Goal: Task Accomplishment & Management: Complete application form

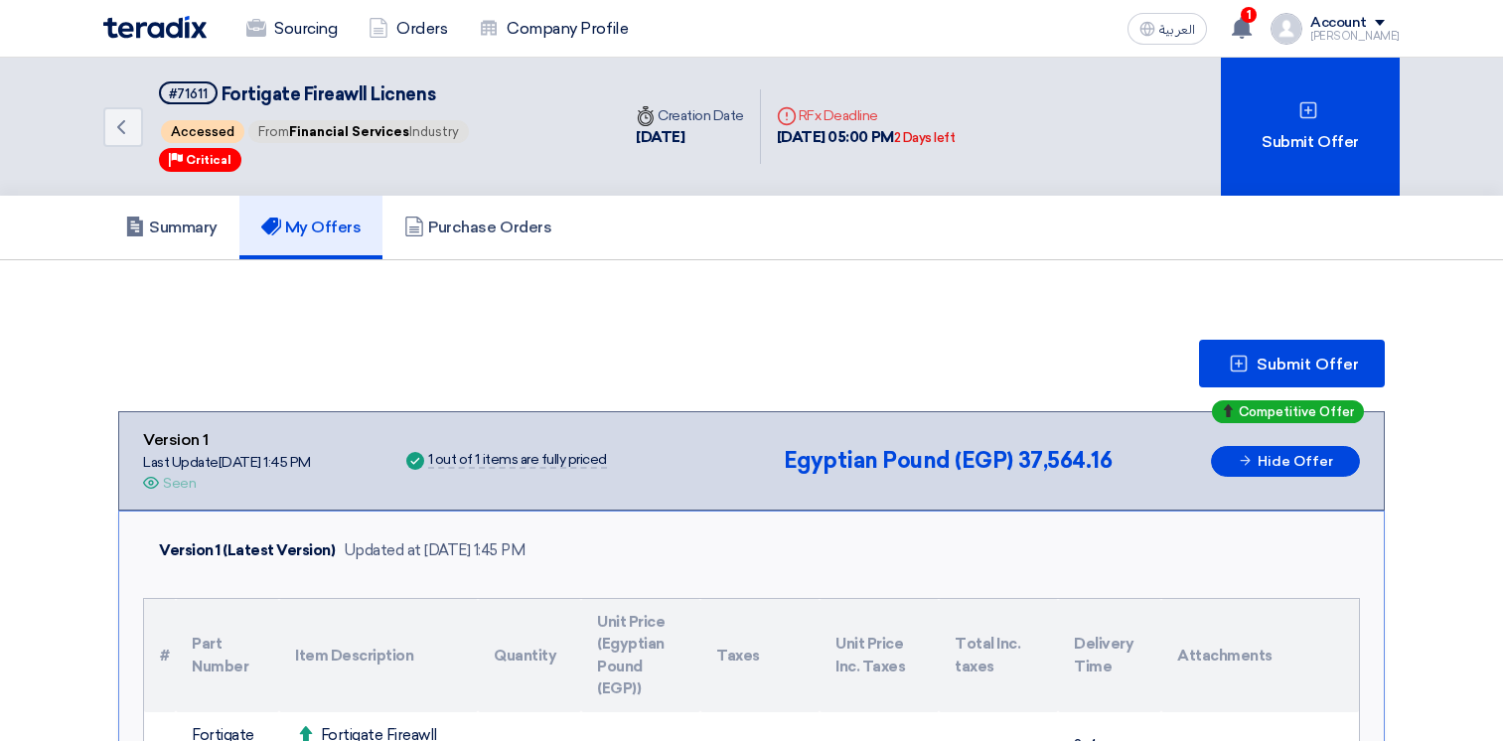
scroll to position [199, 0]
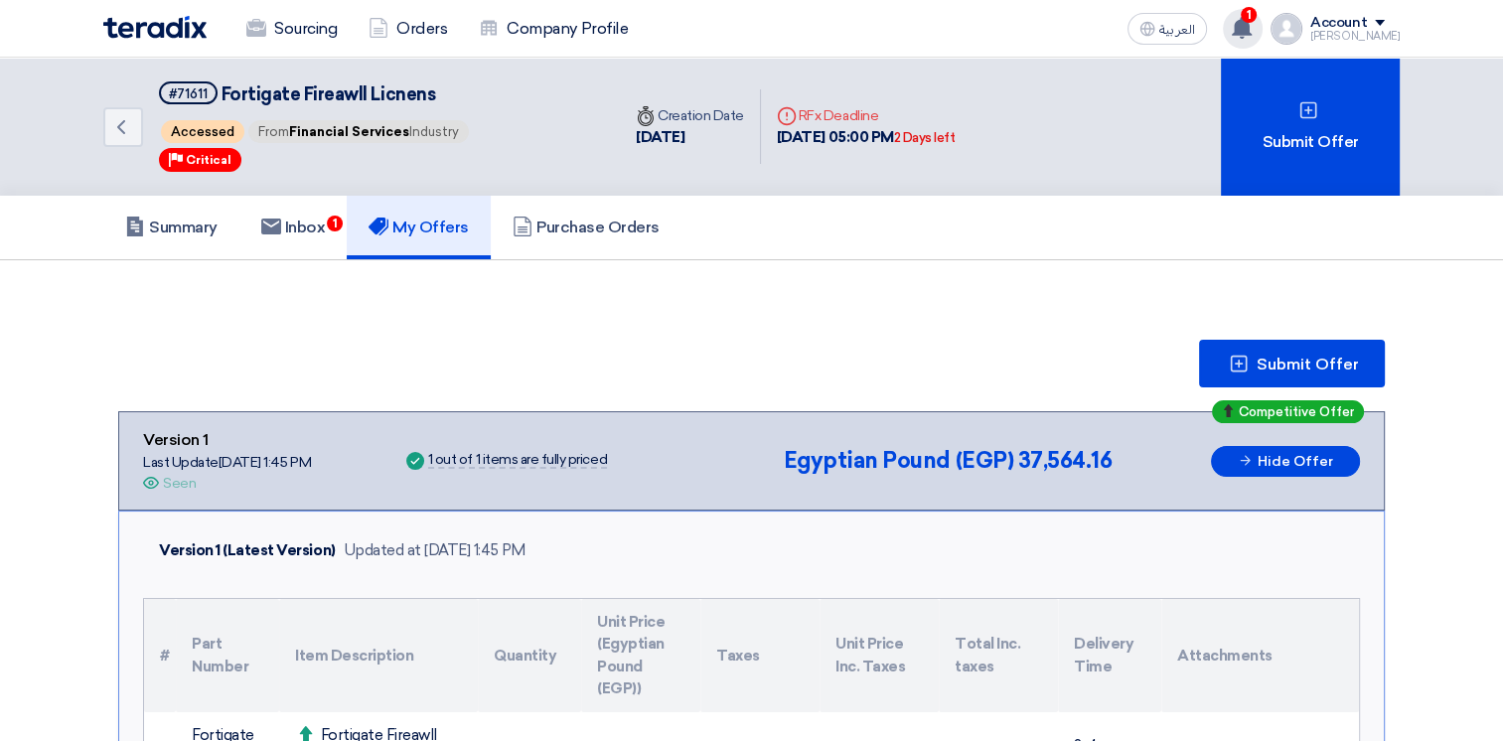
scroll to position [199, 0]
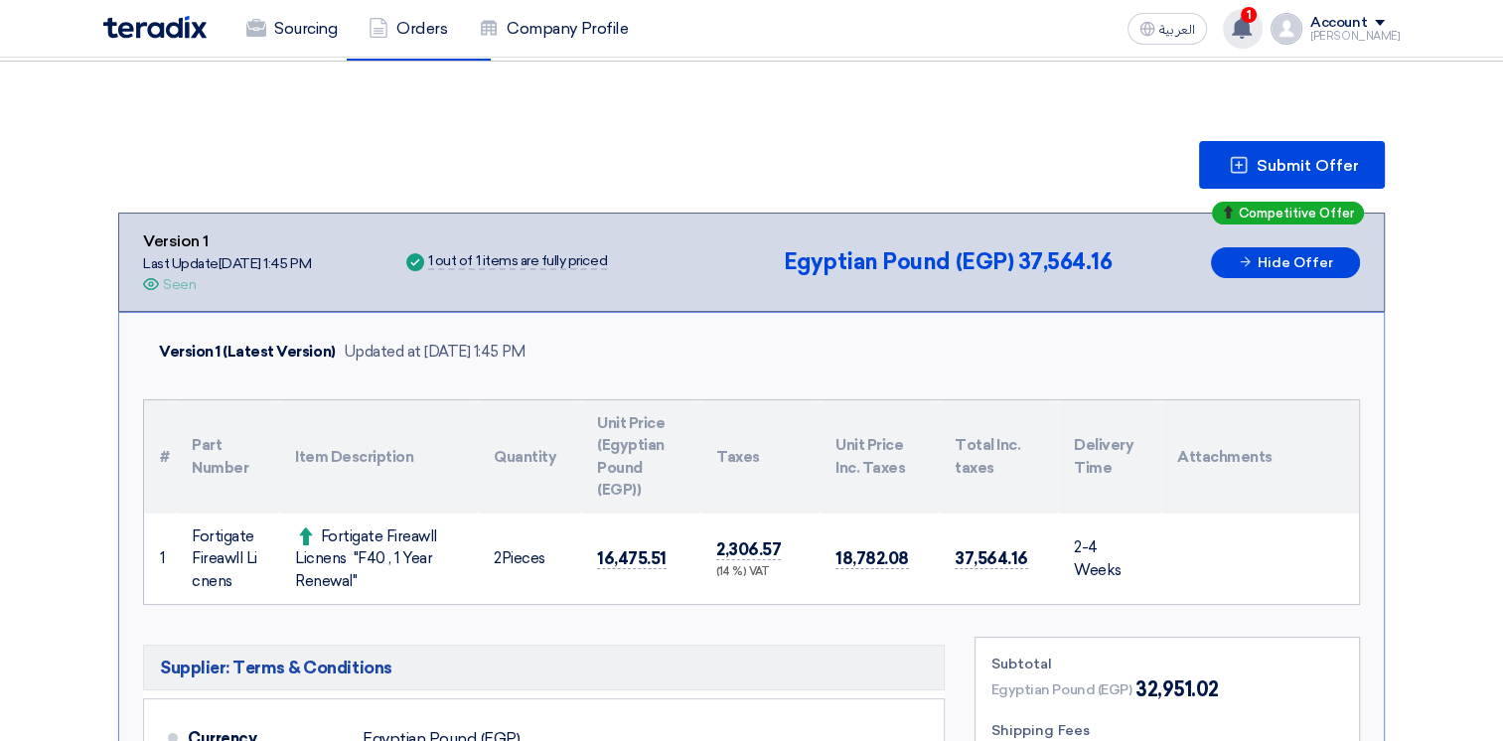
click at [1252, 29] on use at bounding box center [1242, 28] width 20 height 22
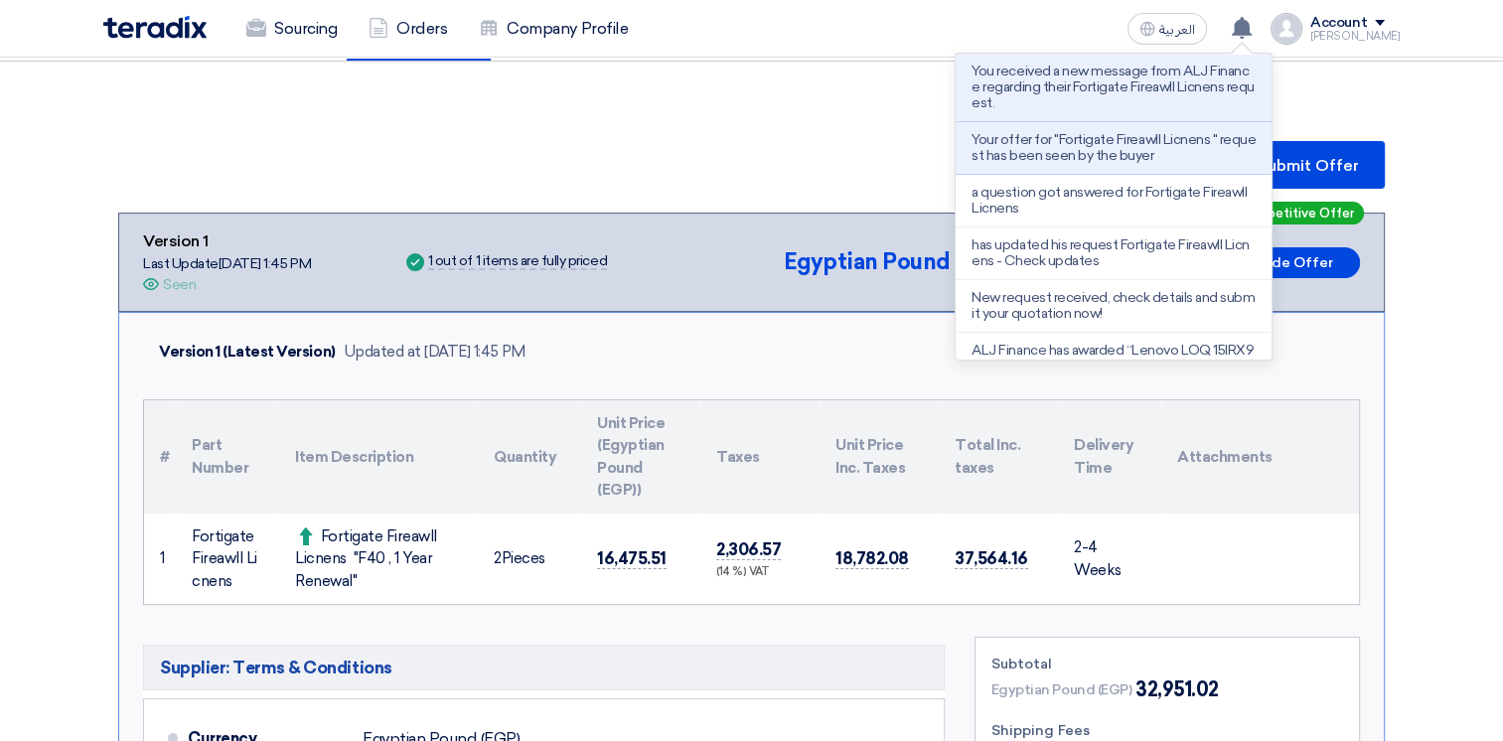
click at [1158, 86] on p "You received a new message from ALJ Finance regarding their Fortigate Fireawll …" at bounding box center [1113, 88] width 284 height 48
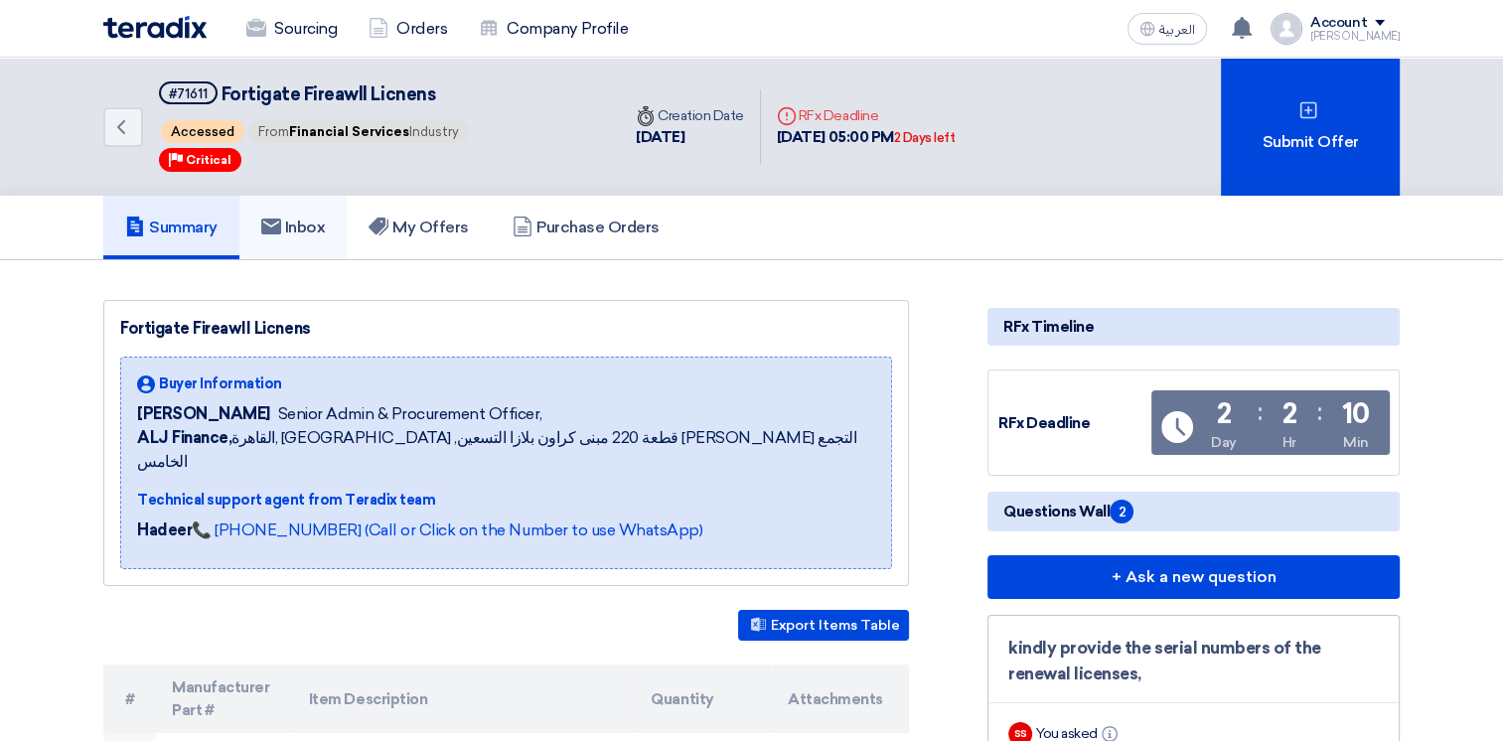
click at [312, 213] on link "Inbox" at bounding box center [293, 228] width 108 height 64
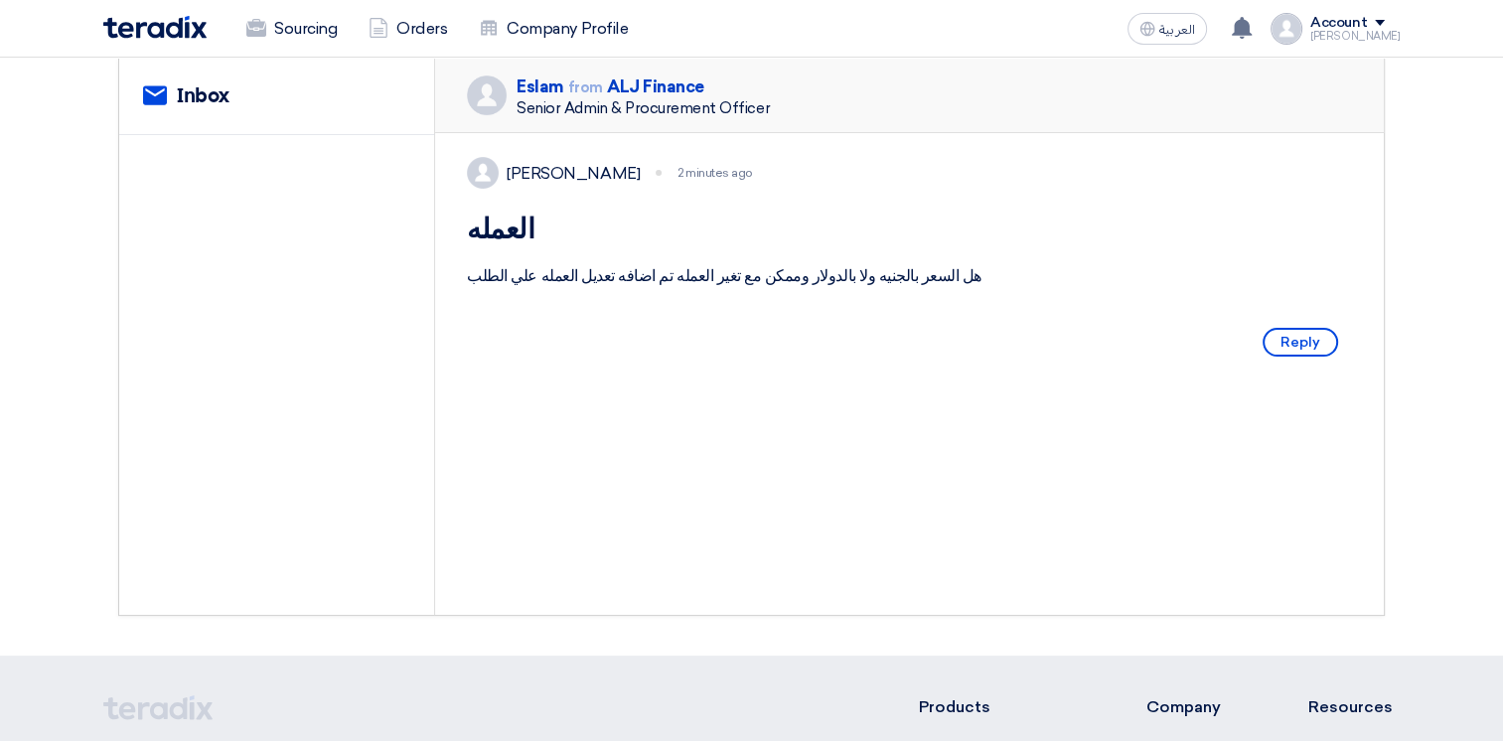
scroll to position [199, 0]
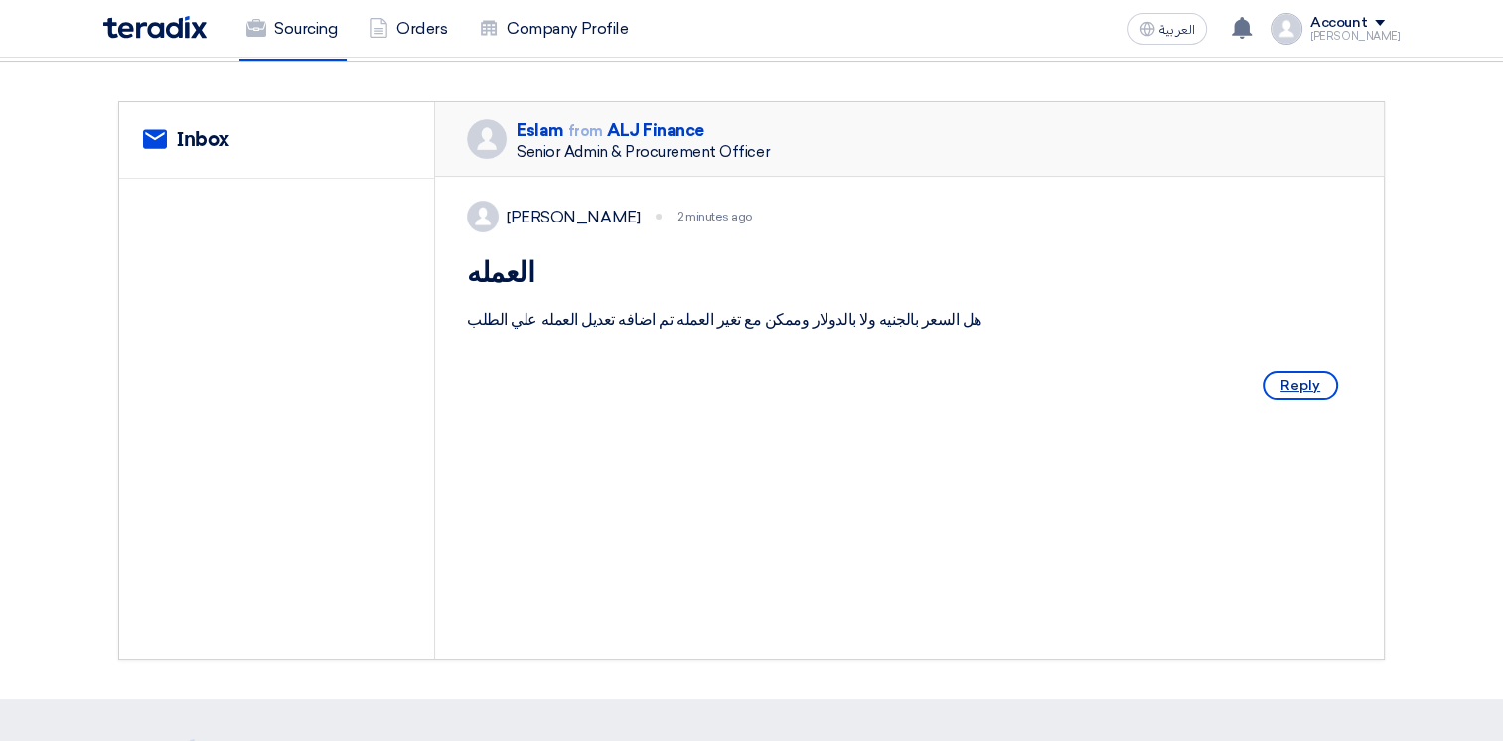
click at [1296, 400] on span "Reply" at bounding box center [1299, 385] width 75 height 29
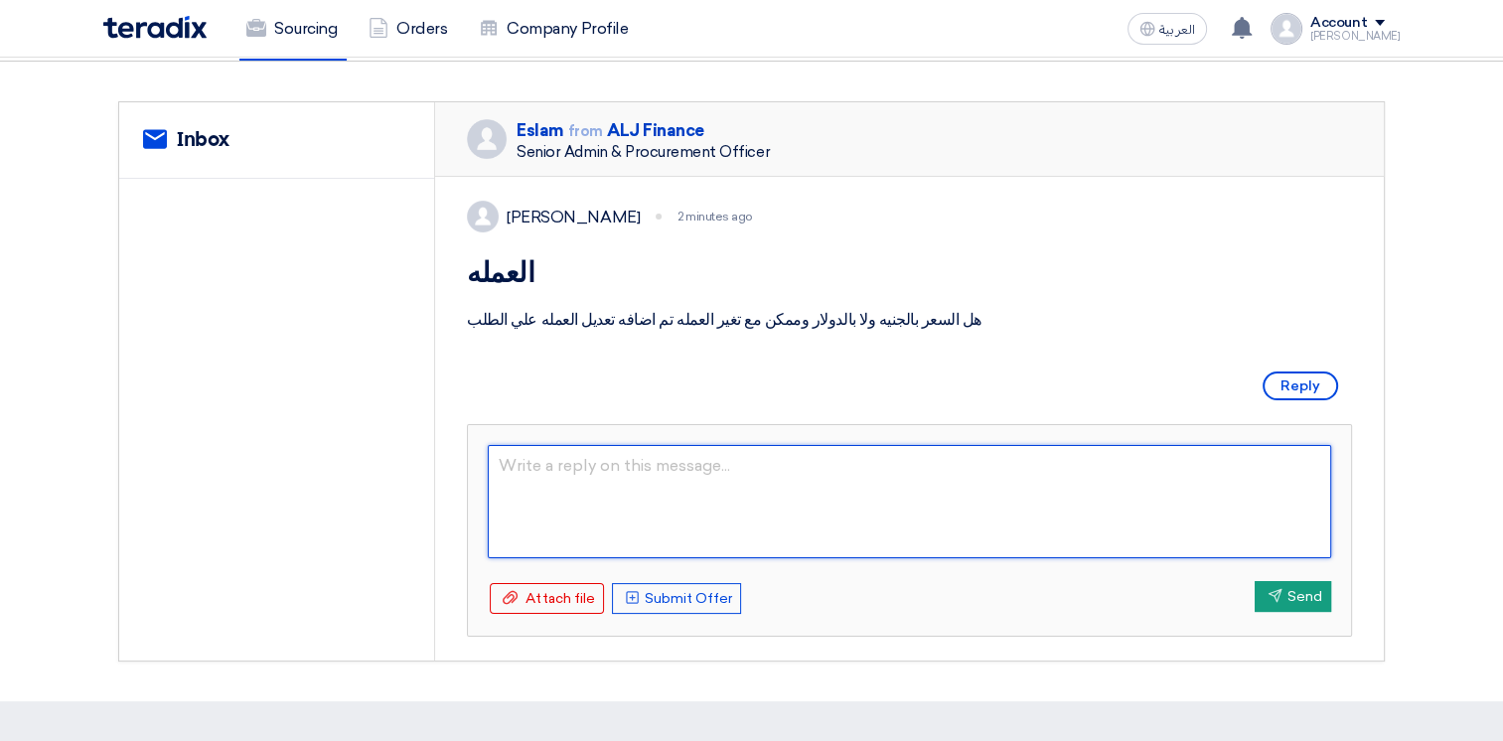
click at [588, 491] on textarea at bounding box center [909, 501] width 843 height 113
type textarea "السعر بالجني"
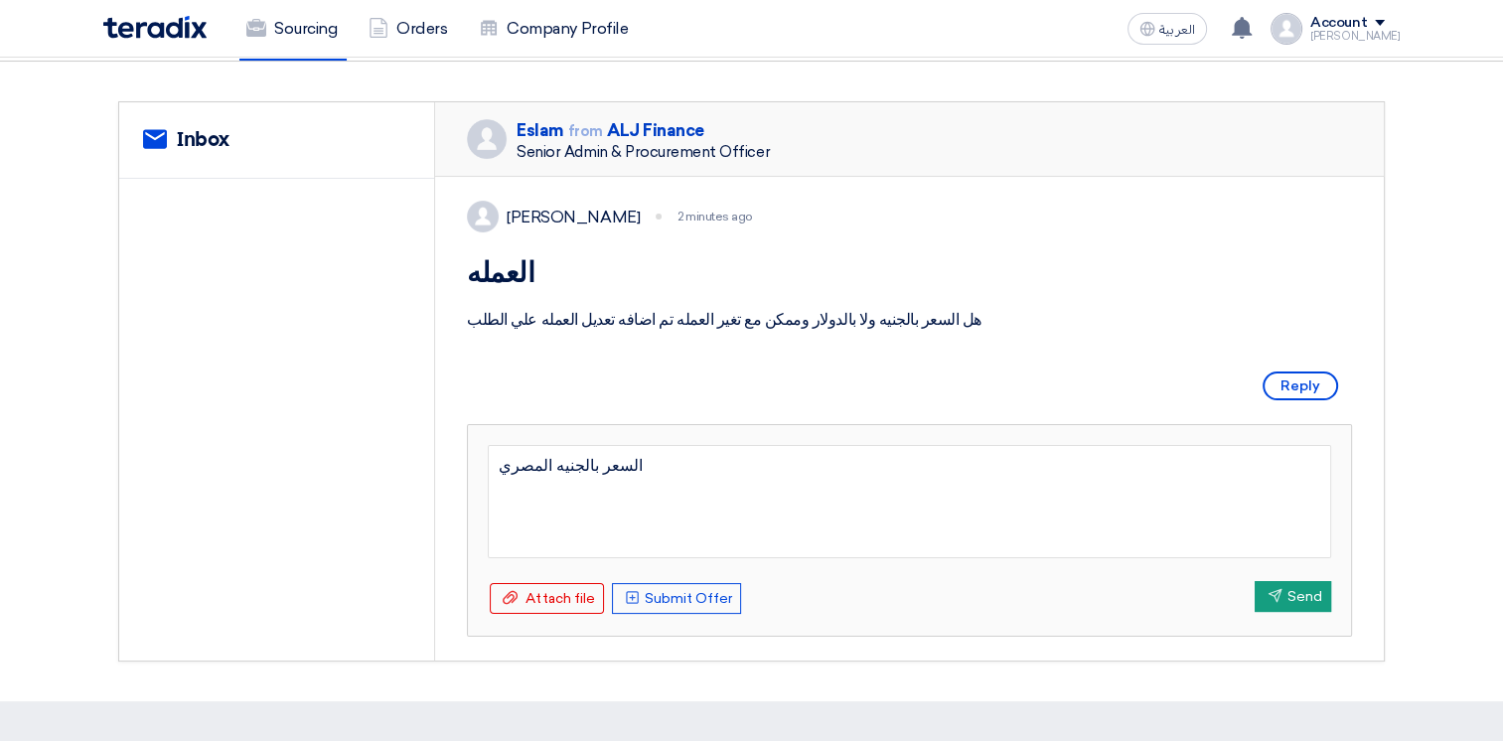
type textarea "السعر بالجنيه المصري."
type textarea "السعر بالجنيه المصري.. لو مطلوب تغيير السعر للعمله بالدو"
type textarea "السعر بالجنيه المصري."
type textarea "السعر بالجنيه المصري. يمكن تغيير العمله"
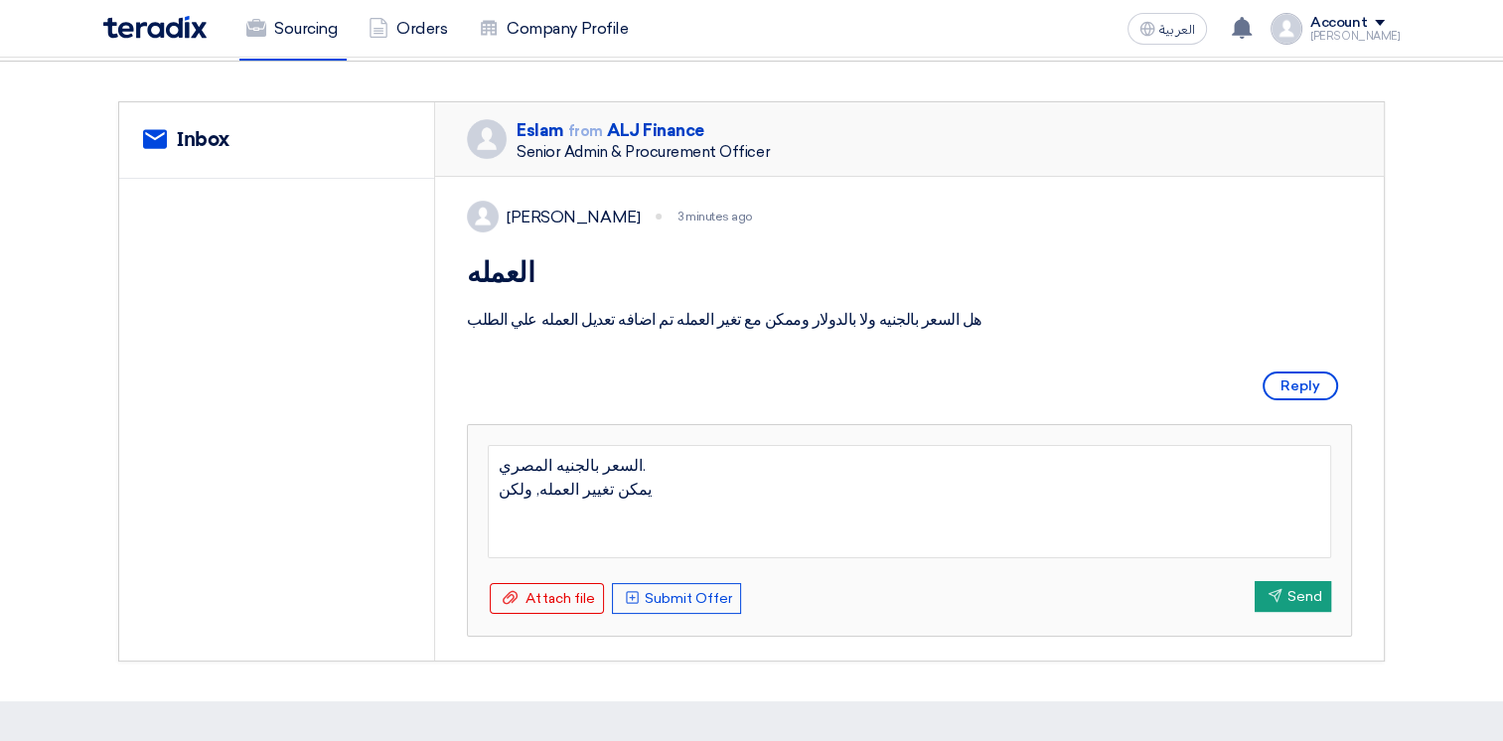
type textarea "السعر بالجنيه المصري. يمكن تغيير العمله, ولكن"
type textarea "السعر بالجنيه المصري. يمكن تغيير العمله, ولكن سوف يتم تغيير السعر ال"
type textarea "السعر بالجنيه المصري. يمكن تغيير العمله, ولكن سوف يتم تغيير السعر المقدم من جه"
type textarea "السعر بالجنيه المصري. يمكن تغيير العمله, ولكن سوف يتم تغيير السعر المقدم من جهت…"
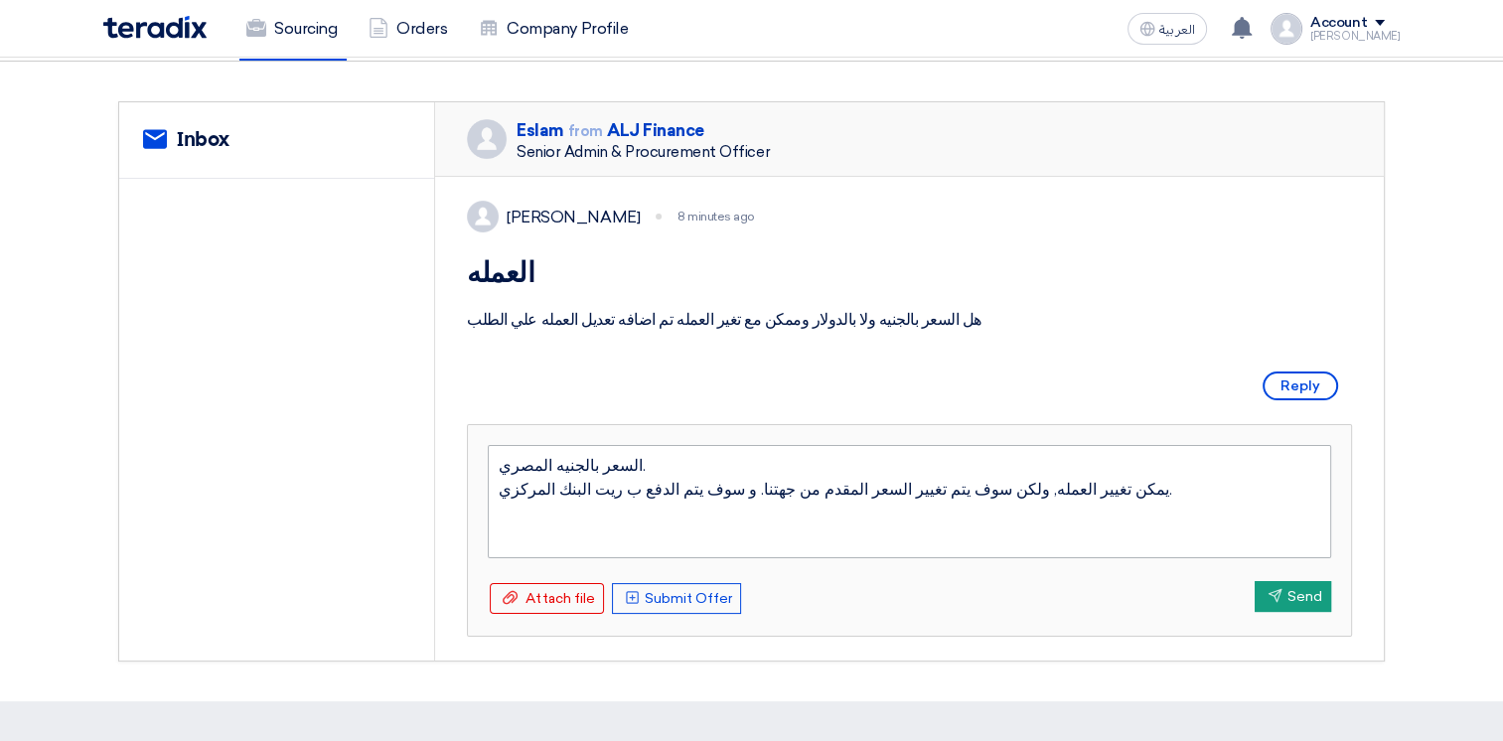
click at [584, 487] on textarea "السعر بالجنيه المصري. يمكن تغيير العمله, ولكن سوف يتم تغيير السعر المقدم من جهت…" at bounding box center [909, 501] width 843 height 113
type textarea "السعرا بالجنيه المصري. يمكن تغيير العمله, ولكن سوف يتم تغيير السعر المقدم من جه…"
click at [579, 483] on textarea "السعرا بالجنيه المصري. يمكن تغيير العمله, ولكن سوف يتم تغيير السعر المقدم من جه…" at bounding box center [909, 501] width 843 height 113
click at [584, 486] on textarea "السعرا بالجنيه المصري. يمكن تغيير العمله, ولكن سوف يتم تغيير السعر المقدم من جه…" at bounding box center [909, 501] width 843 height 113
click at [781, 510] on textarea "السعر المقدم بالجنيه المصري. يمكن تغيير العمله, ولكن سوف يتم تغيير السعر المقدم…" at bounding box center [909, 501] width 843 height 113
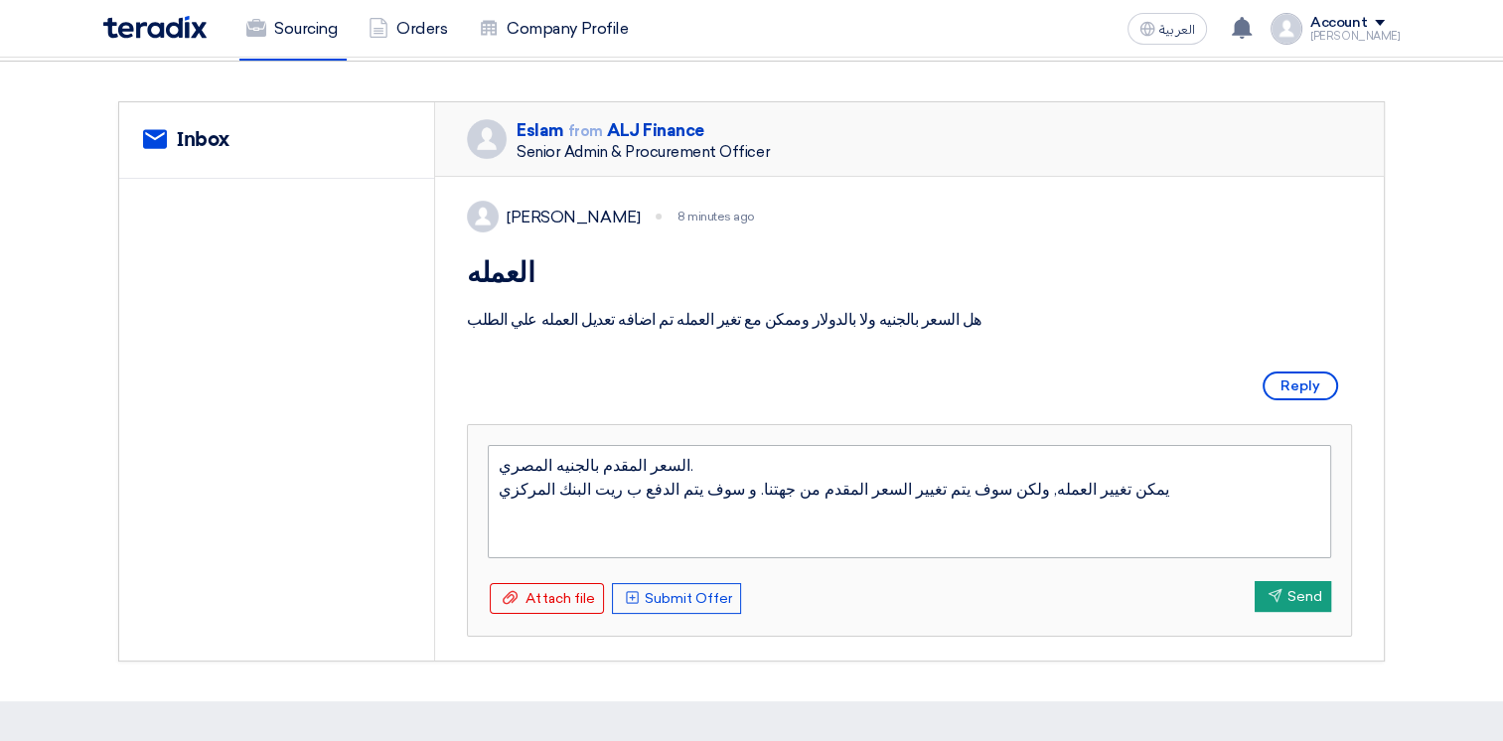
type textarea "السعر المقدم بالجنيه المصري. يمكن تغيير العمله, ولكن سوف يتم تغيير السعرالمقدم …"
click at [782, 508] on textarea "السعر المقدم بالجنيه المصري. يمكن تغيير العمله, ولكن سوف يتم تغيير السعرالمقدم …" at bounding box center [909, 501] width 843 height 113
click at [846, 508] on textarea "السعر المقدم بالجنيه المصري. يمكن تغيير العمله, ولكن سوف يتم تغيير السعرالحالي …" at bounding box center [909, 501] width 843 height 113
click at [954, 507] on textarea "السعر المقدم بالجنيه المصري. يمكن تغيير العمله, ولكن سوف يتم تغييرالسعرالحالي ا…" at bounding box center [909, 501] width 843 height 113
type textarea "السعر المقدم بالجنيه المصري. يمكن تغيير العمله و جه, ولكن سوف يتم تغييرالسعرالح…"
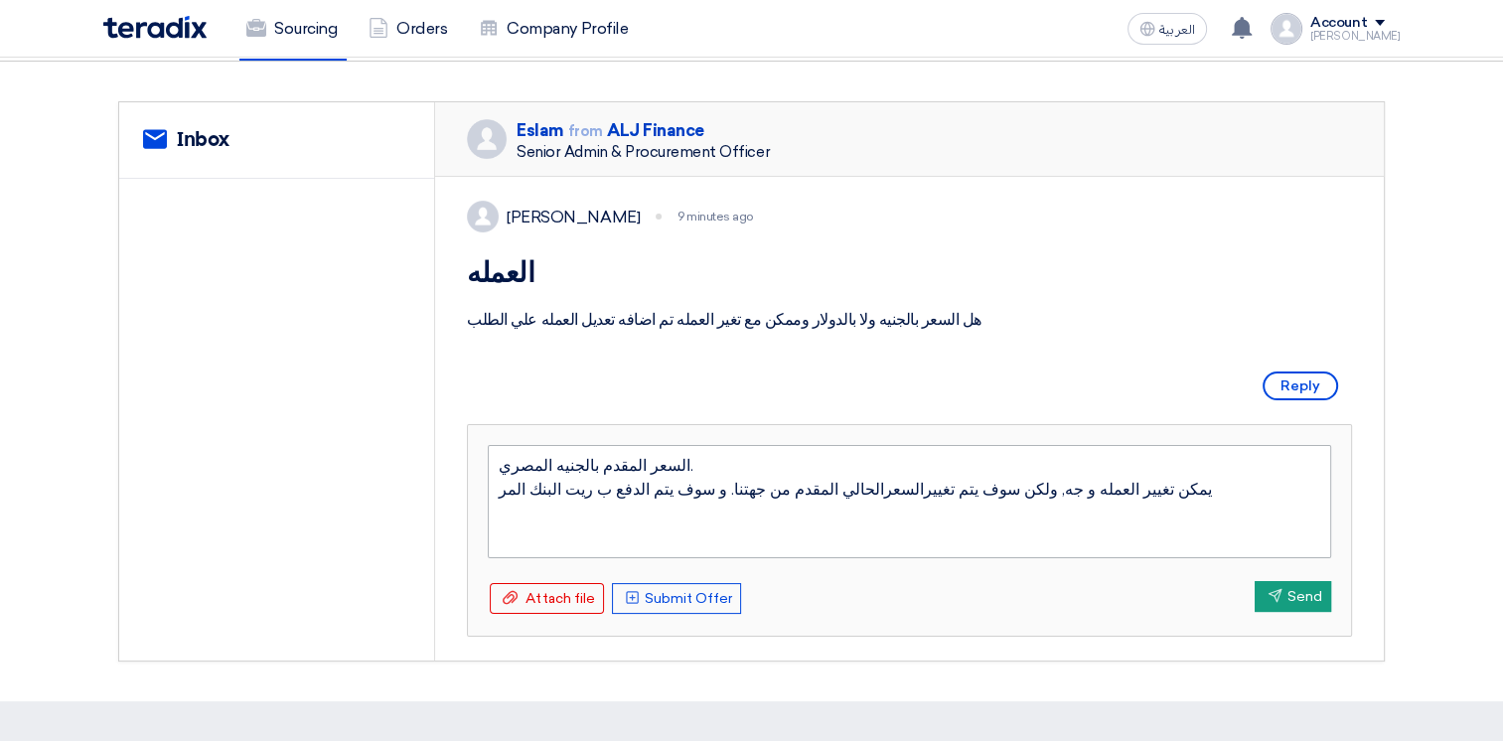
click at [930, 512] on textarea "السعر المقدم بالجنيه المصري. يمكن تغيير العمله و جه, ولكن سوف يتم تغييرالسعرالح…" at bounding box center [909, 501] width 843 height 113
click at [931, 510] on textarea "السعر المقدم بالجنيه المصري. يمكن تغيير العمله و جه, ولكن سوف يتم تغييرالسعرالح…" at bounding box center [909, 501] width 843 height 113
click at [500, 511] on textarea "السعر المقدم بالجنيه المصري. يمكن تغيير العمله من جهتكم, ولكن سوف يتم تغييرالسع…" at bounding box center [909, 501] width 843 height 113
type textarea "السعر المقدم بالجنيه المصري. يمكن تغيير العمله من جهتكم, ولكن سوف يتم تغييرالسع…"
click at [1087, 511] on textarea "السعر المقدم بالجنيه المصري. يمكن تغيير العمله من جهتكم, ولكن سوف يتم تغييرالسع…" at bounding box center [909, 501] width 843 height 113
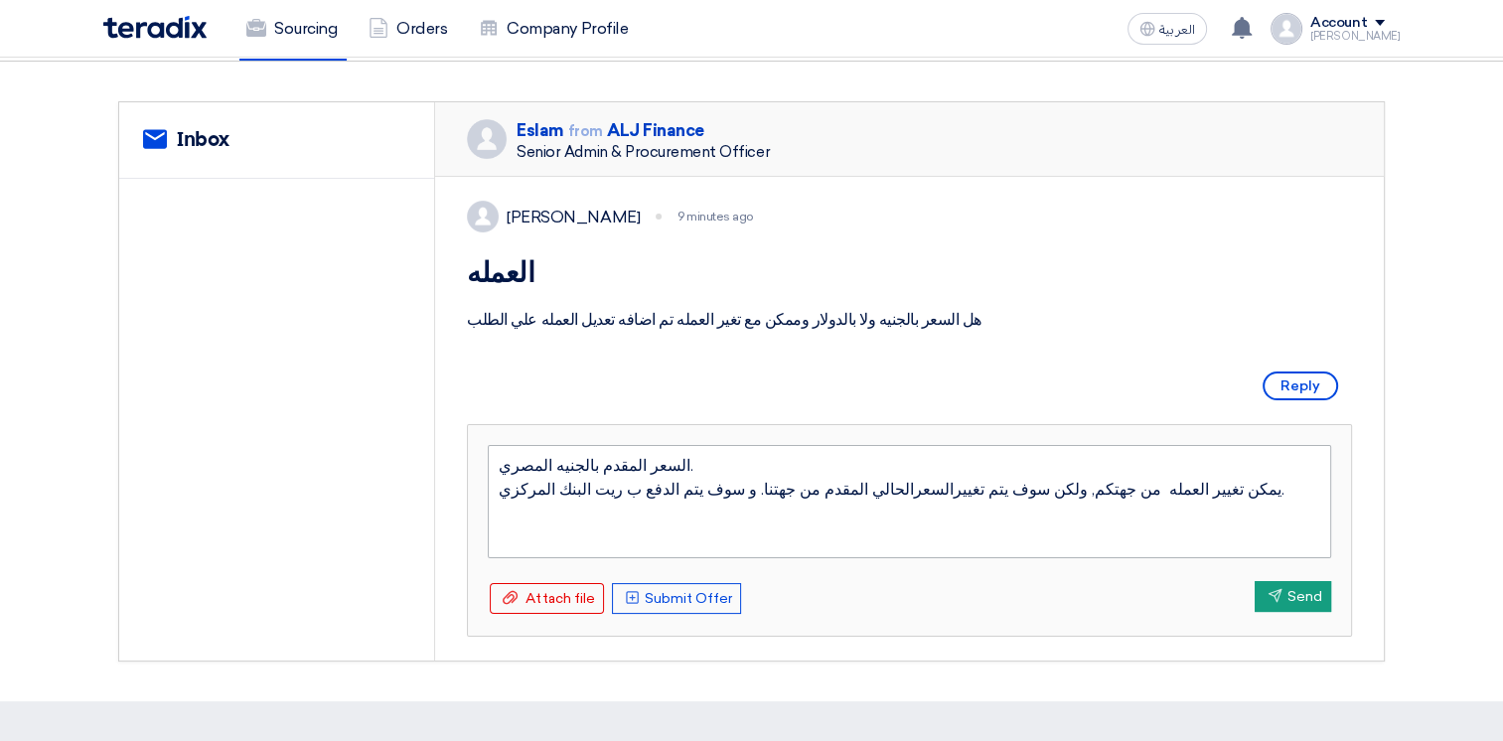
click at [600, 510] on textarea "السعر المقدم بالجنيه المصري. يمكن تغيير العمله من جهتكم, ولكن سوف يتم تغييرالسع…" at bounding box center [909, 501] width 843 height 113
type textarea "السعر المقدم بالجنيه المصري. يمكن تغيير العمله من جهتكم, ولكن سوف يتم تغييرالسع…"
click at [775, 511] on textarea "السعر المقدم بالجنيه المصري. يمكن تغيير العمله من جهتكم, ولكن سوف يتم تغييرالسع…" at bounding box center [909, 501] width 843 height 113
drag, startPoint x: 1037, startPoint y: 510, endPoint x: 1068, endPoint y: 513, distance: 30.9
click at [1068, 513] on textarea "السعر المقدم بالجنيه المصري. يمكن تغيير العمله من جهتكم, ولكن سوف يتم تغييرالسع…" at bounding box center [909, 501] width 843 height 113
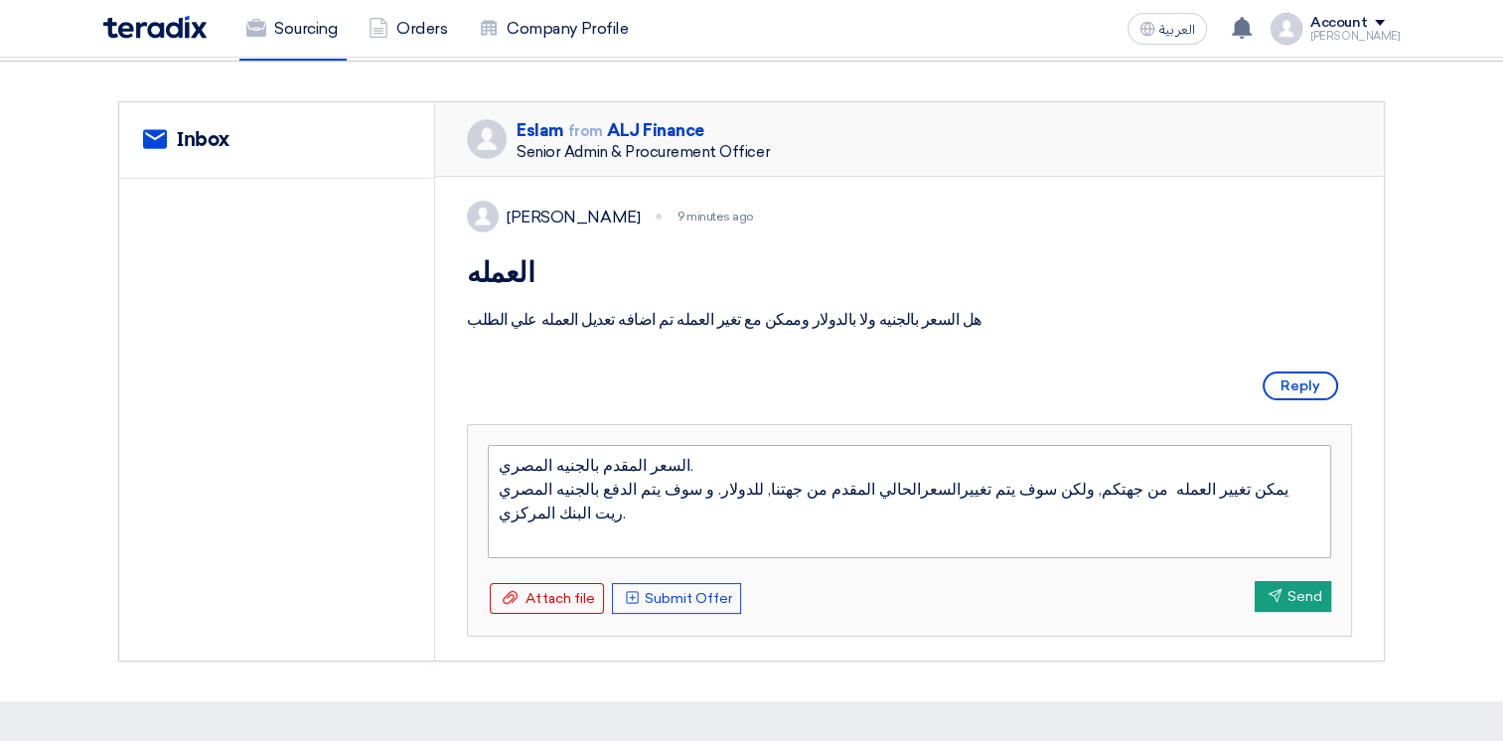
type textarea "السعر المقدم بالجنيه المصري. يمكن تغيير العمله من جهتكم. سوف يتم تغييرالسعرالحا…"
click at [1291, 612] on button "Send Send" at bounding box center [1293, 596] width 76 height 31
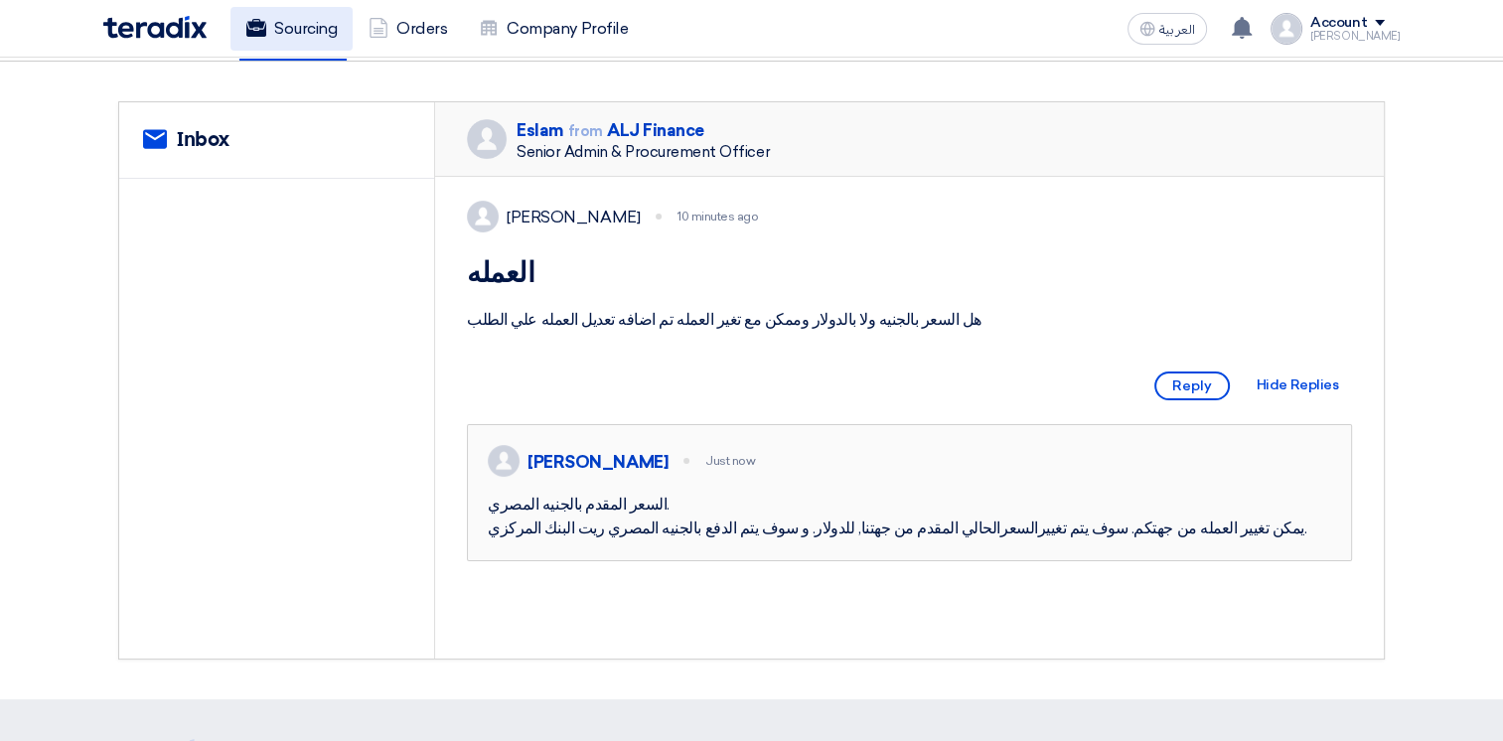
click at [323, 22] on link "Sourcing" at bounding box center [291, 29] width 122 height 44
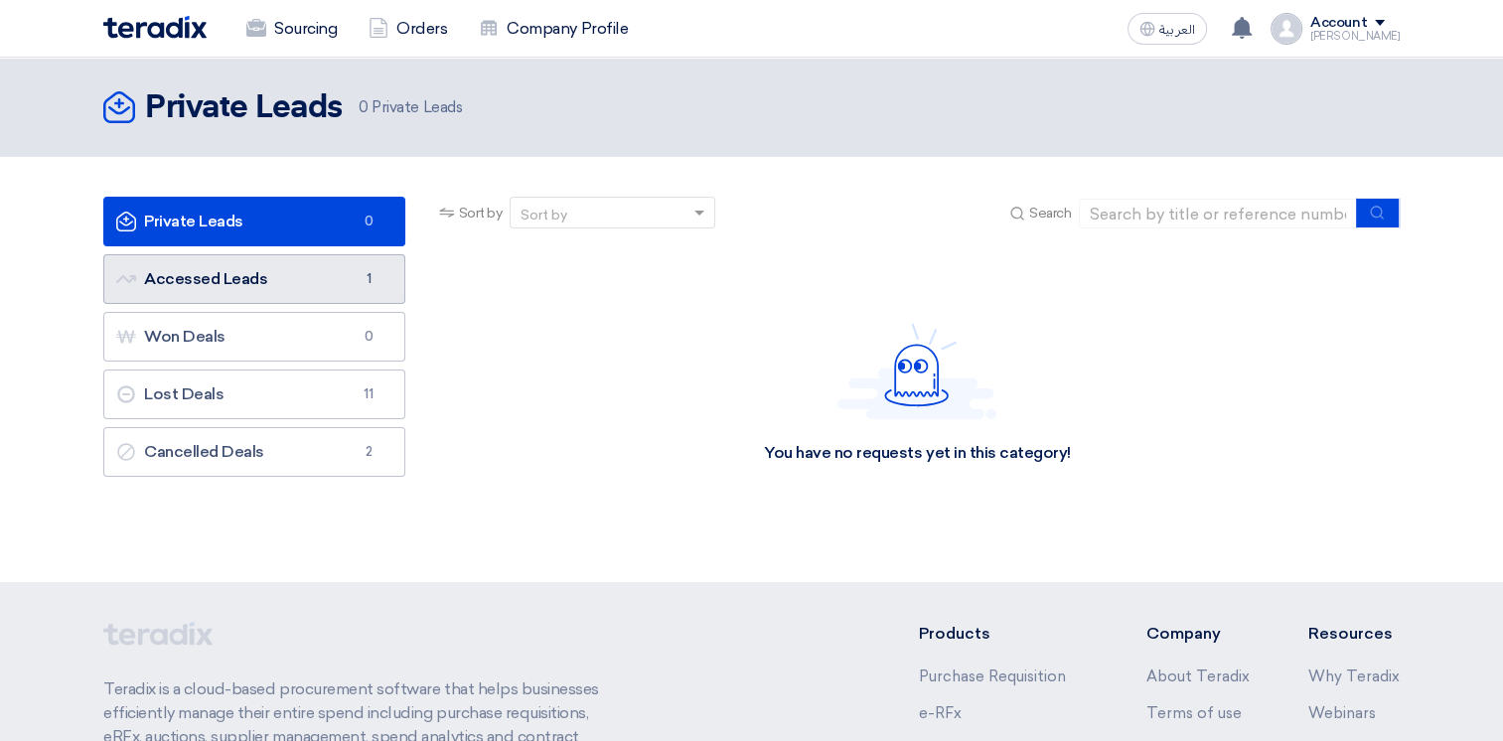
click at [213, 277] on link "Accessed Leads Accessed Leads 1" at bounding box center [254, 279] width 302 height 50
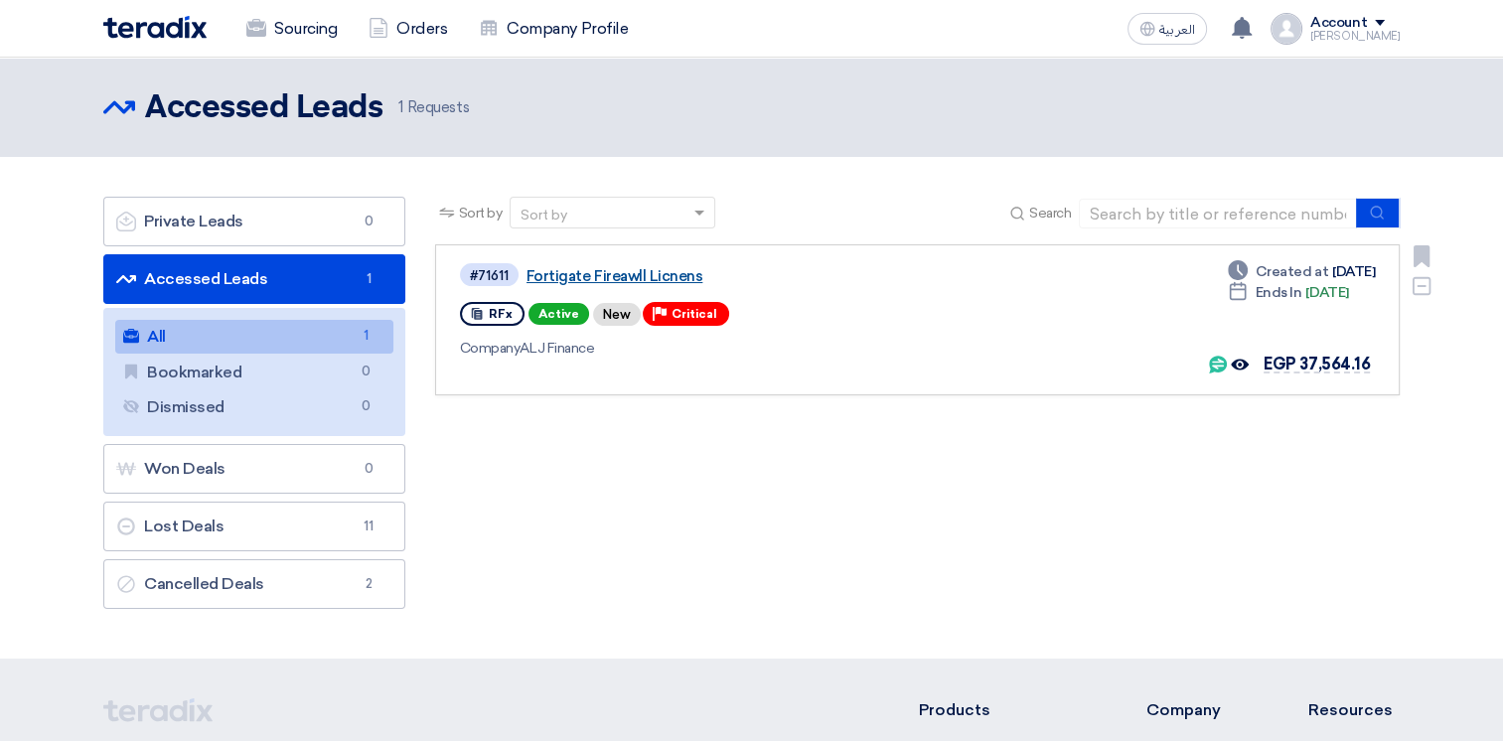
click at [656, 273] on link "Fortigate Fireawll Licnens" at bounding box center [774, 276] width 497 height 18
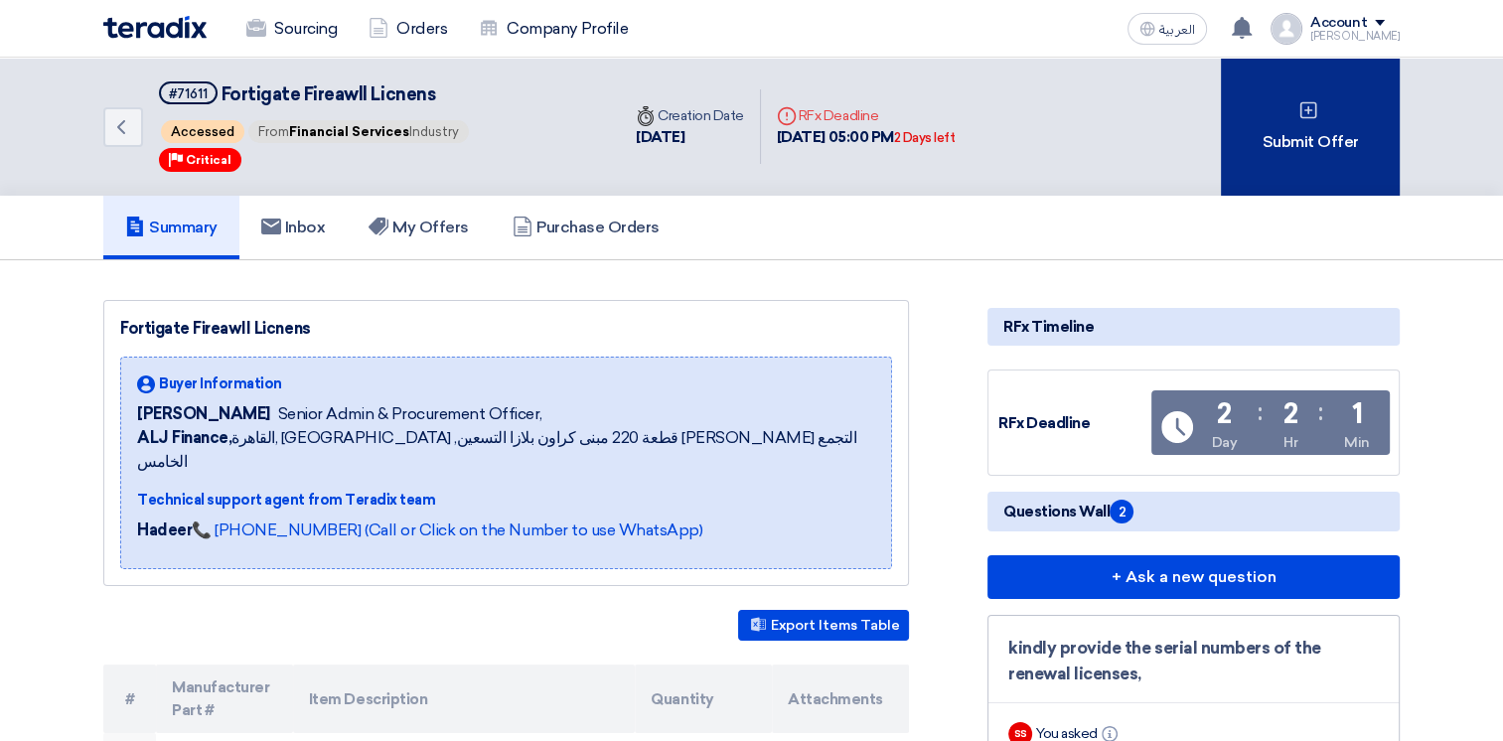
click at [1257, 151] on div "Submit Offer" at bounding box center [1310, 127] width 179 height 138
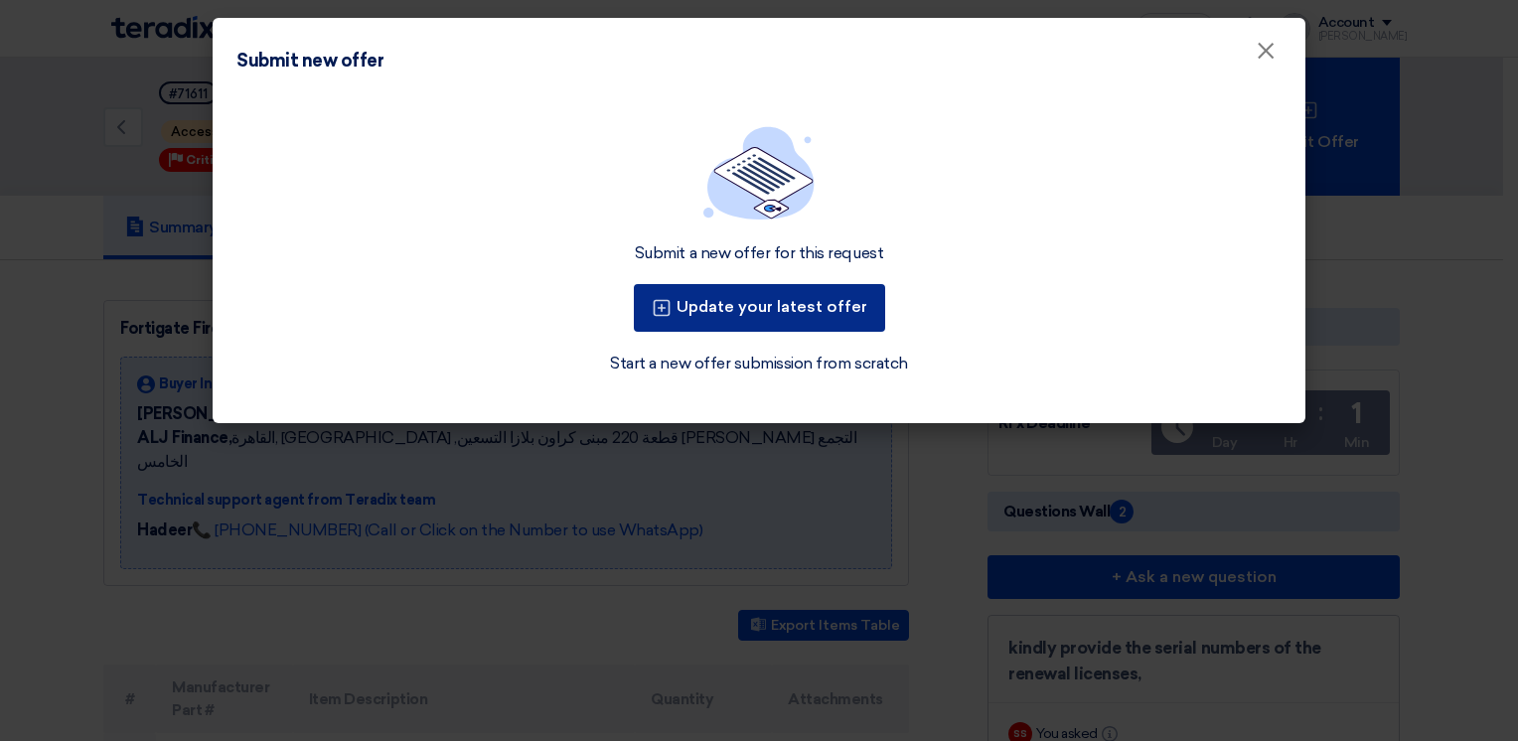
click at [853, 296] on button "Update your latest offer" at bounding box center [759, 308] width 251 height 48
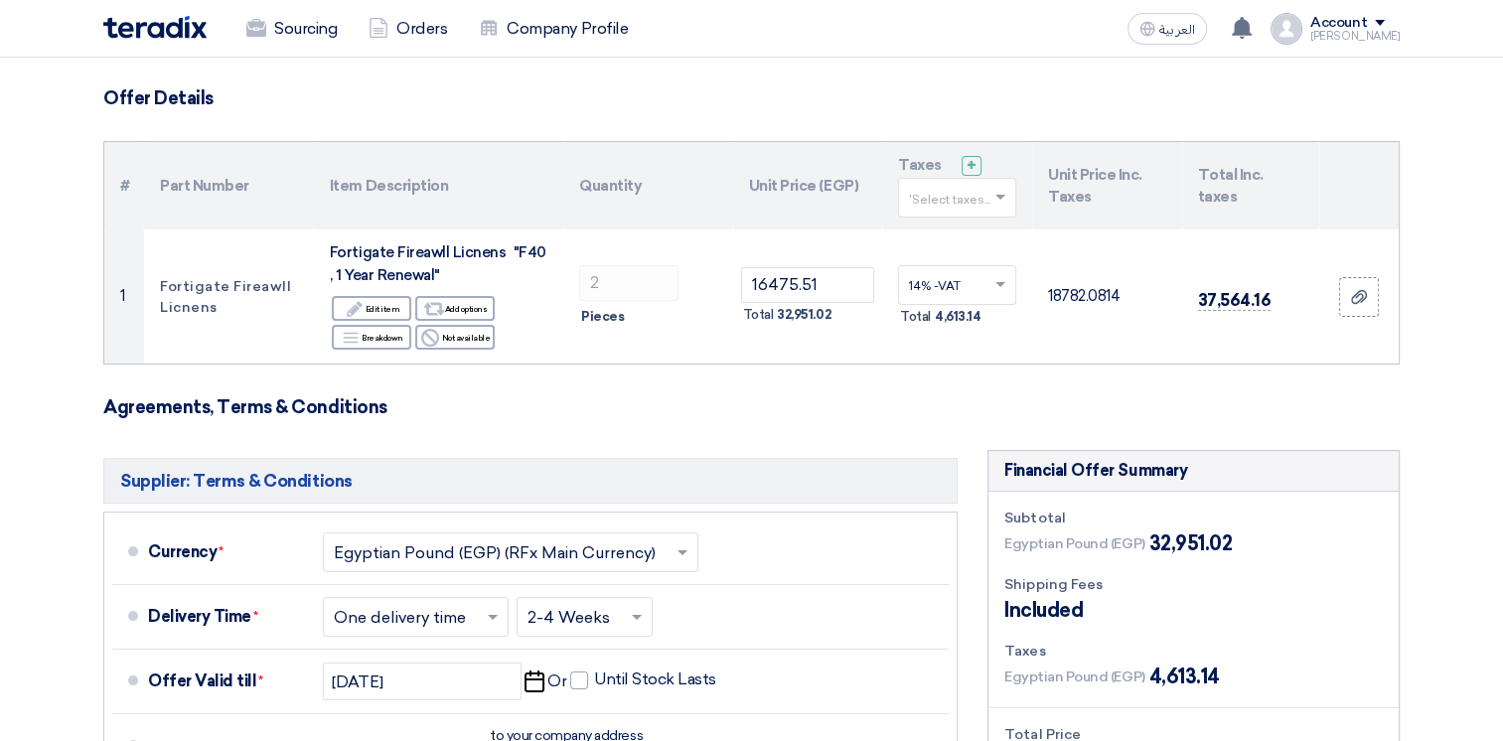
scroll to position [397, 0]
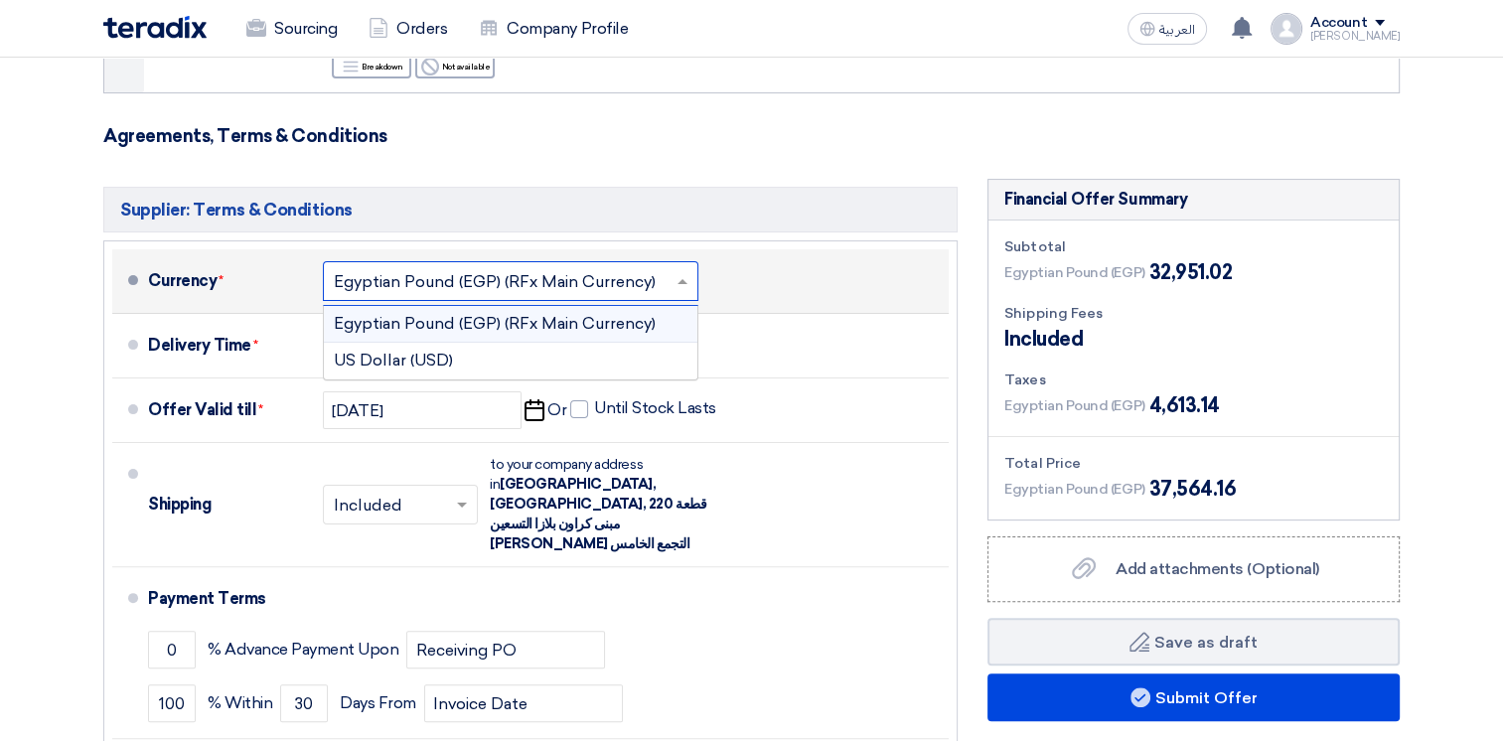
click at [684, 278] on span at bounding box center [684, 281] width 25 height 20
click at [449, 357] on div "US Dollar (USD)" at bounding box center [510, 361] width 373 height 36
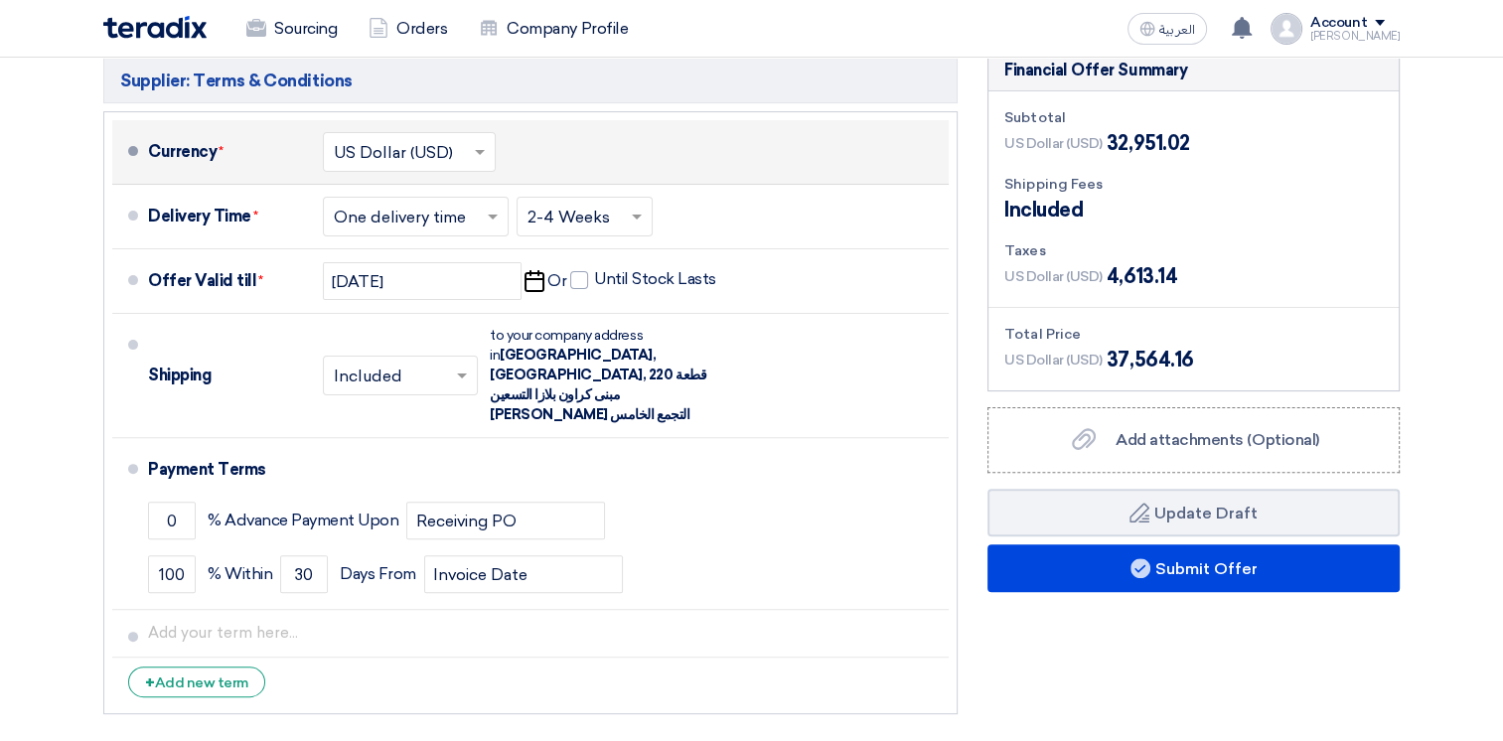
scroll to position [596, 0]
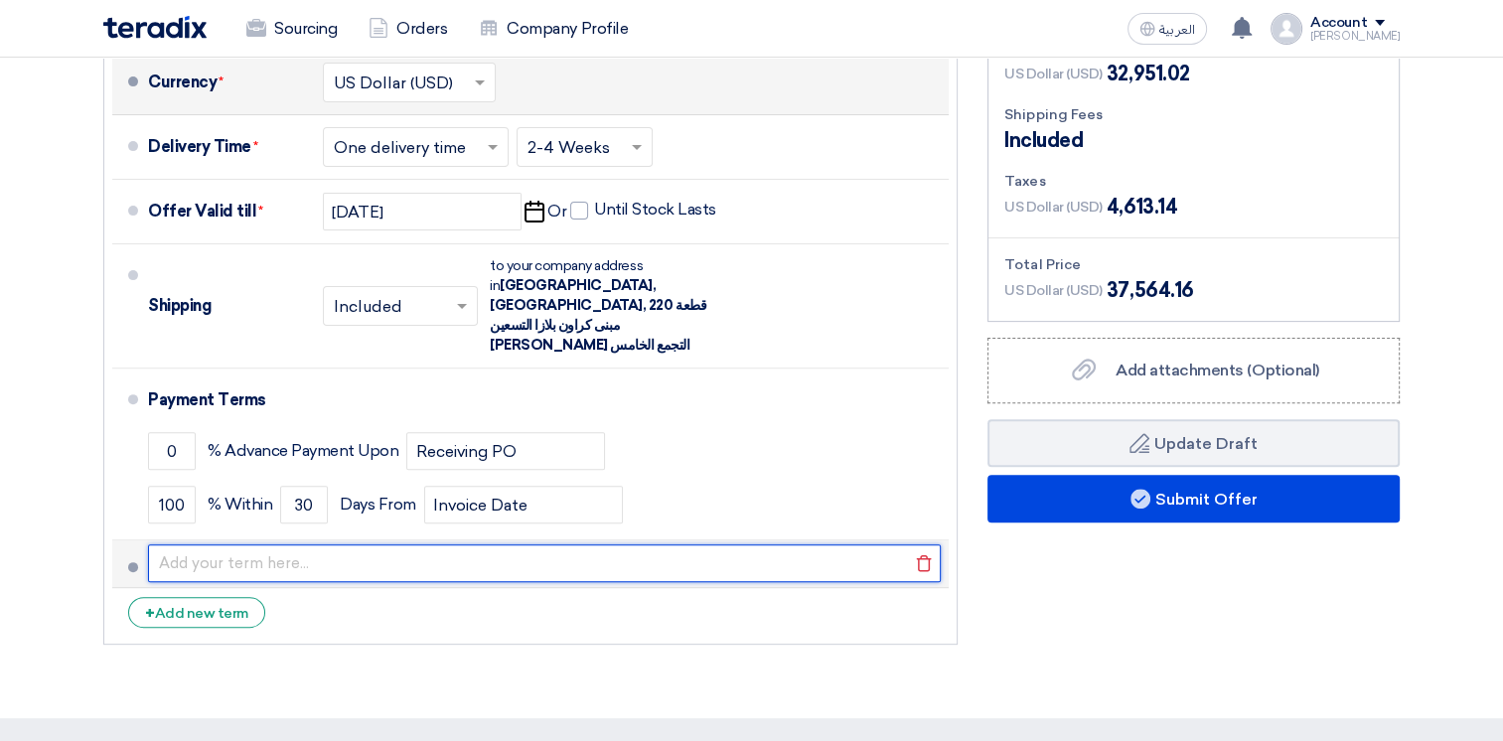
drag, startPoint x: 483, startPoint y: 532, endPoint x: 595, endPoint y: 503, distance: 116.1
click at [483, 544] on input "text" at bounding box center [544, 563] width 793 height 38
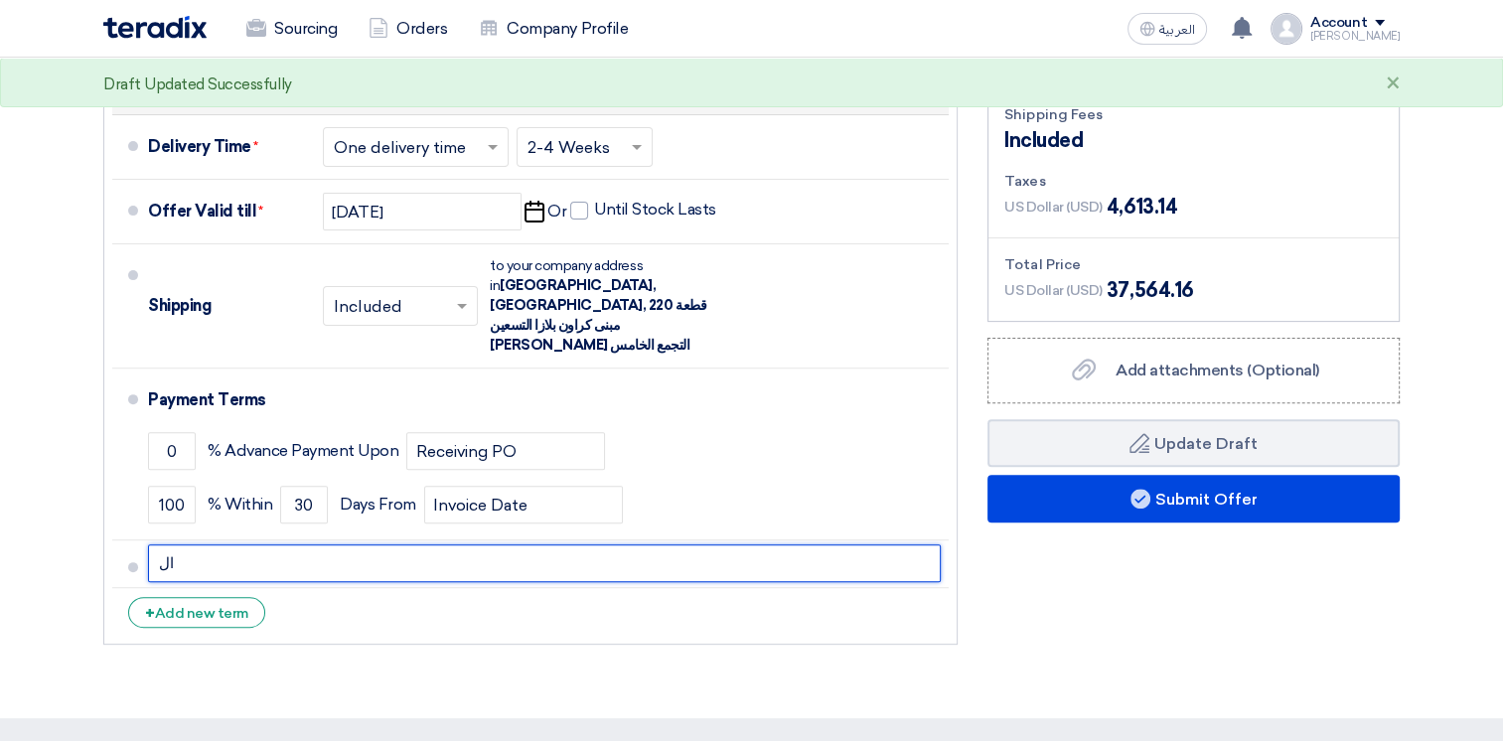
type input "ا"
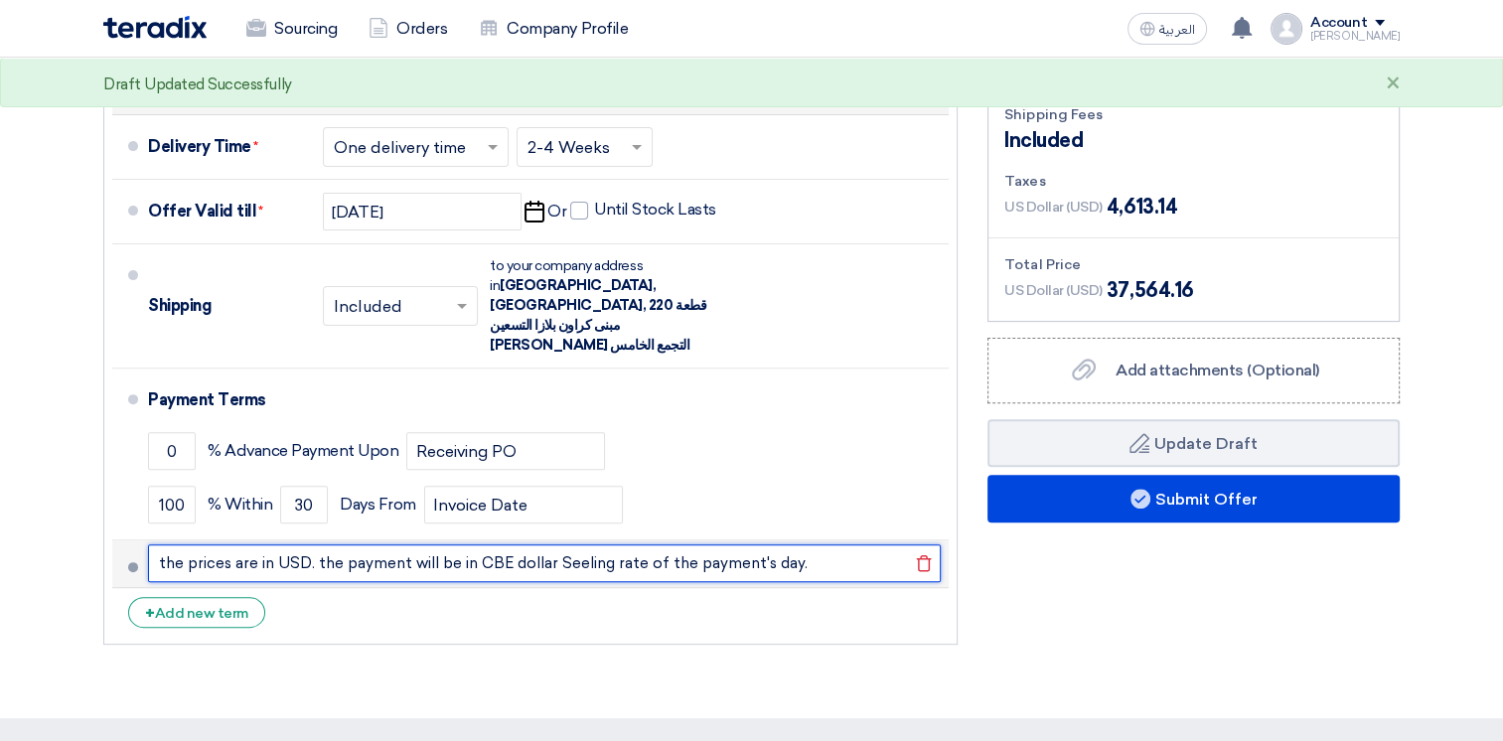
click at [579, 544] on input "the prices are in USD. the payment will be in CBE dollar Seeling rate of the pa…" at bounding box center [544, 563] width 793 height 38
click at [807, 544] on input "the prices are in USD. the payment will be in CBE dollar selling rate of the pa…" at bounding box center [544, 563] width 793 height 38
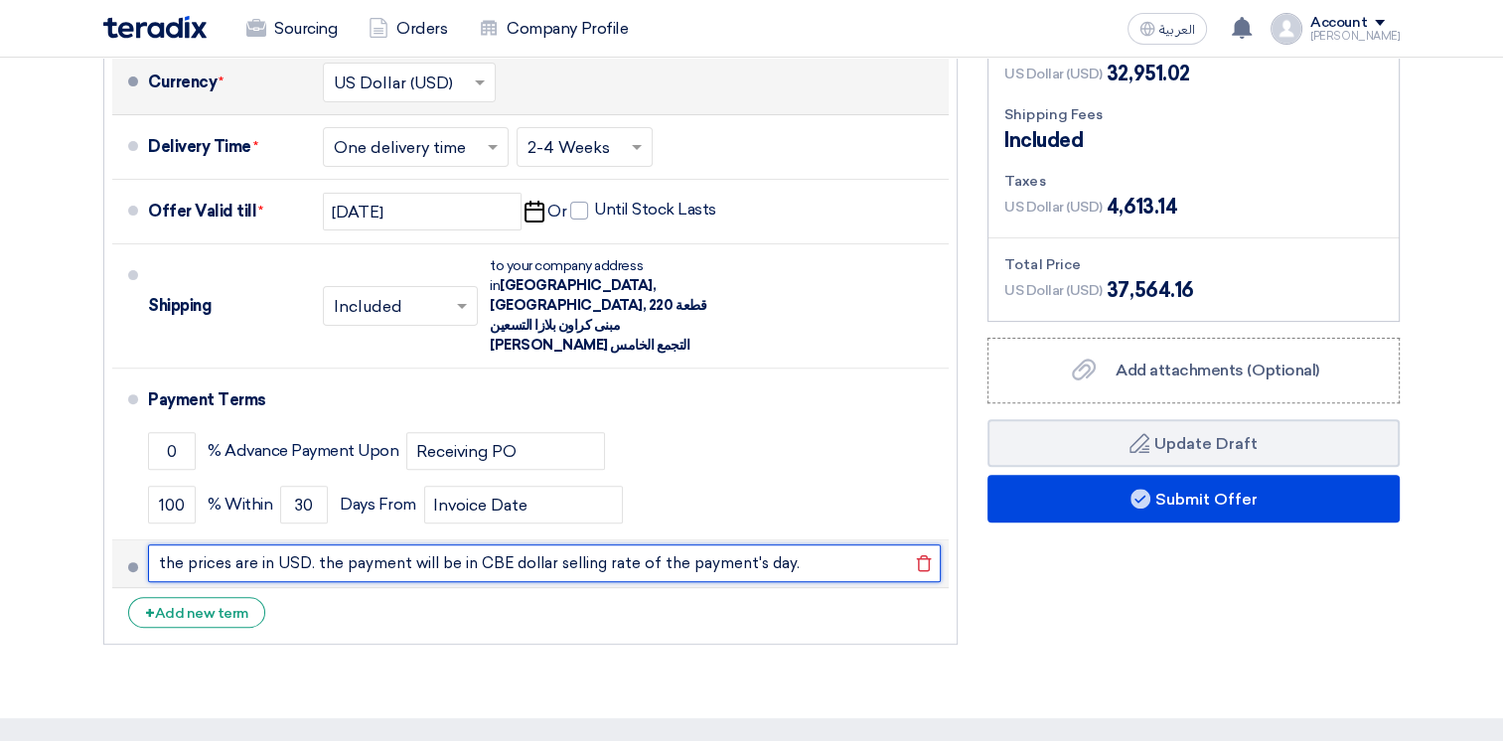
click at [477, 544] on input "the prices are in USD. the payment will be in CBE dollar selling rate of the pa…" at bounding box center [544, 563] width 793 height 38
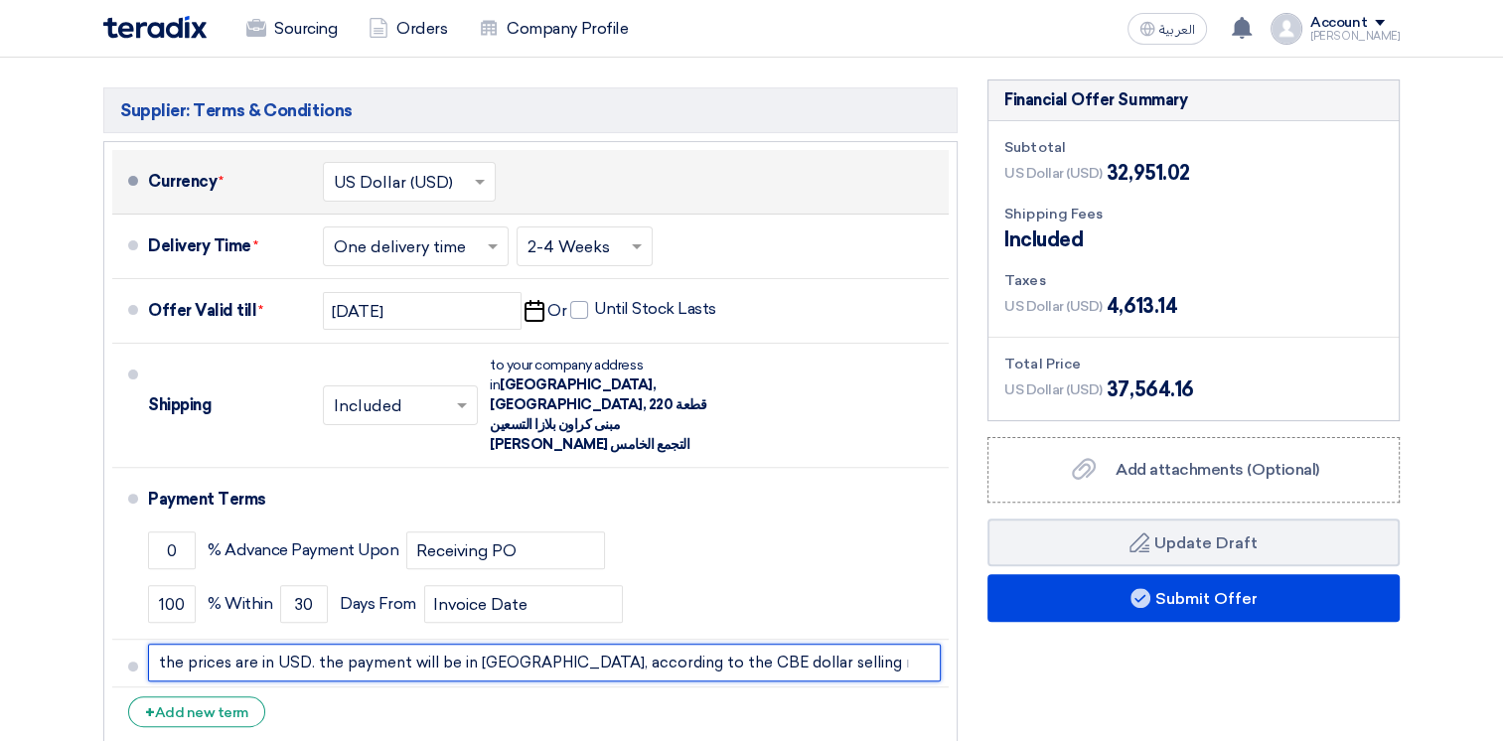
type input "the prices are in USD. the payment will be in [GEOGRAPHIC_DATA], according to t…"
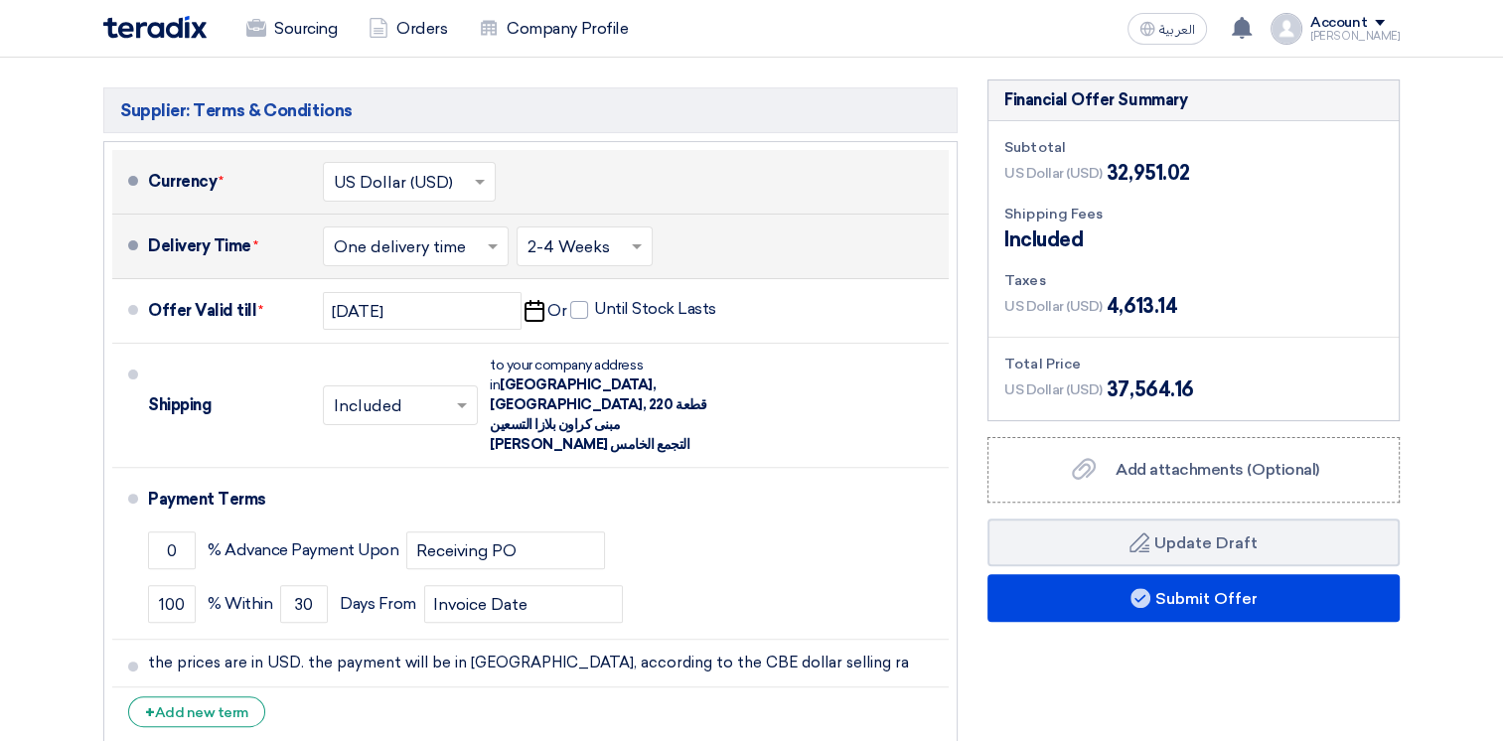
click at [643, 248] on span at bounding box center [639, 246] width 25 height 20
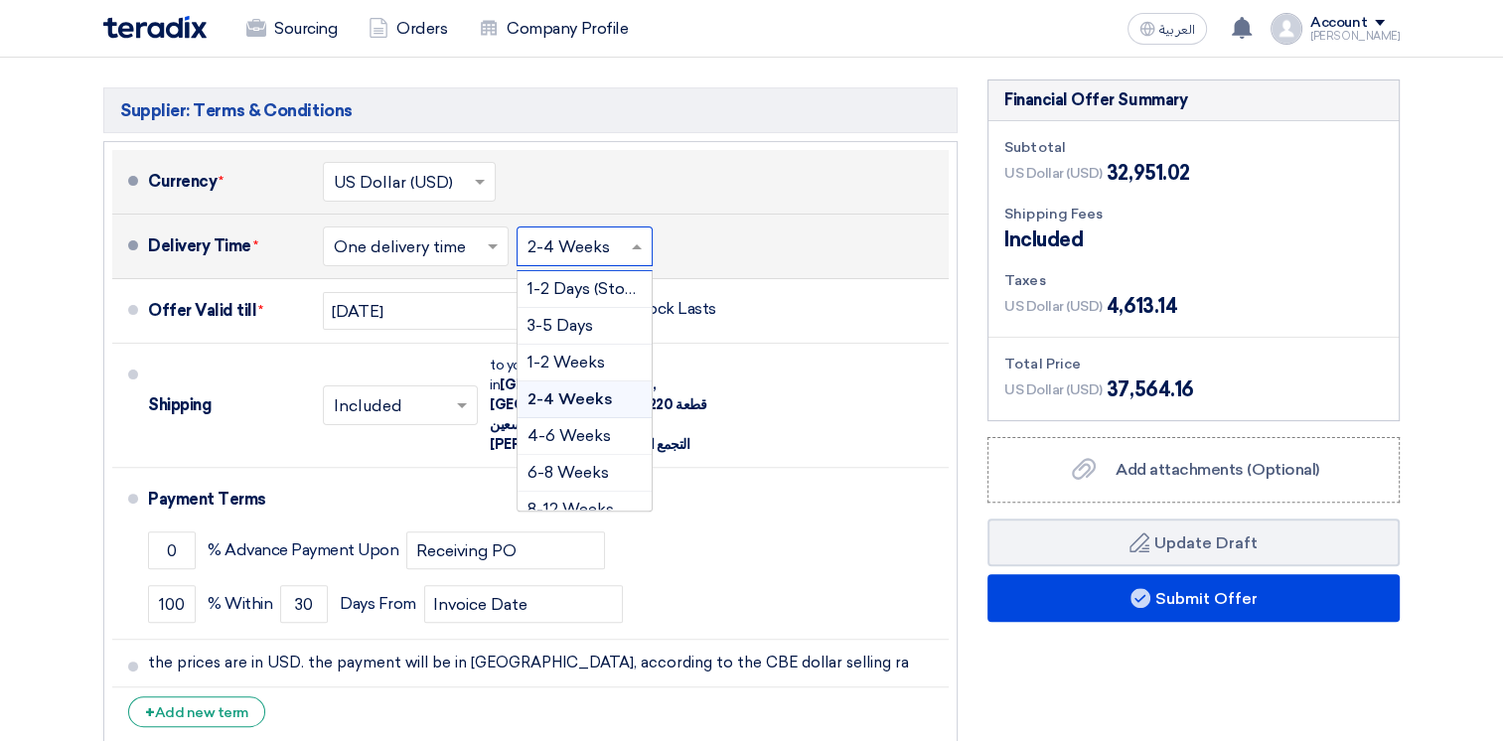
click at [643, 247] on span at bounding box center [639, 246] width 25 height 20
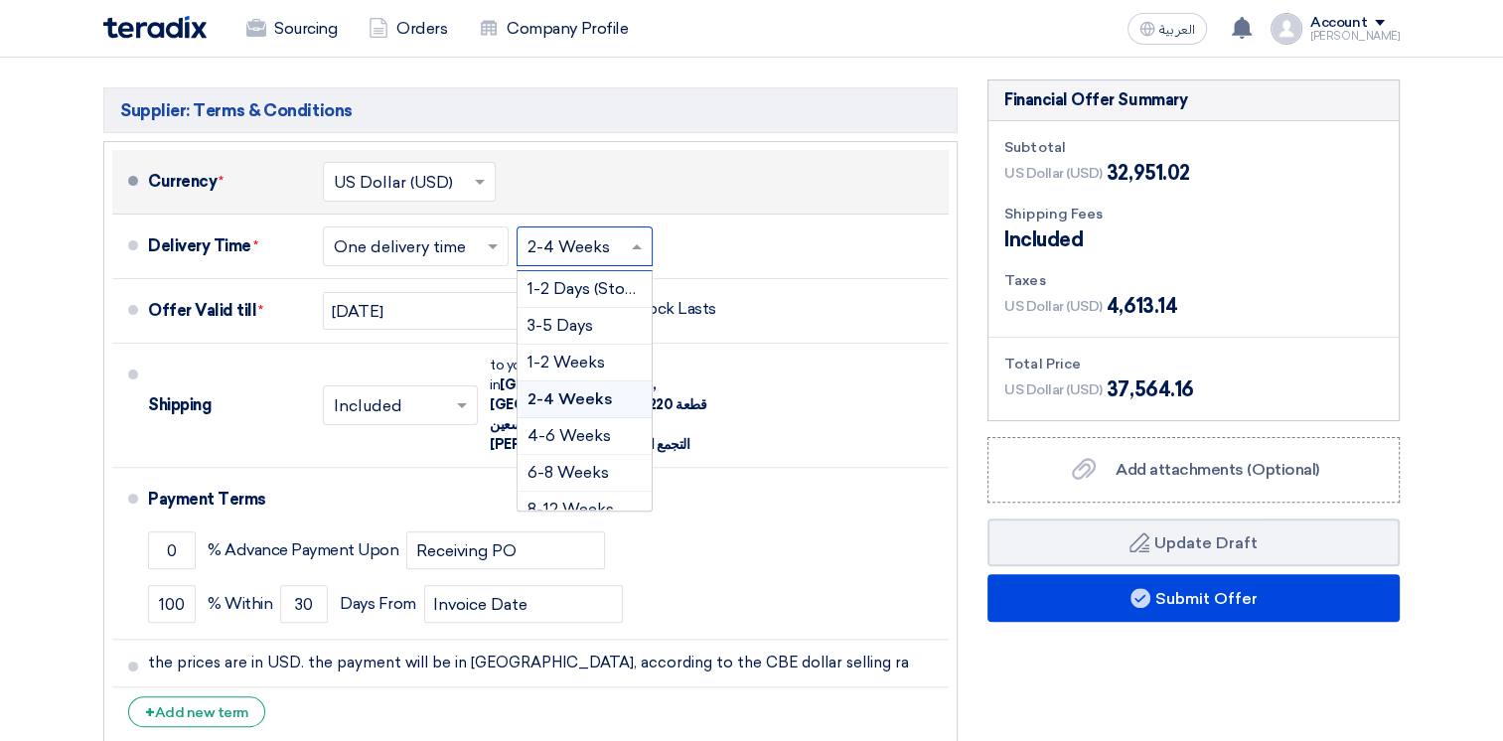
drag, startPoint x: -3, startPoint y: 340, endPoint x: 25, endPoint y: 338, distance: 27.9
click at [1, 339] on section "Offer Details # Part Number Item Description Quantity Unit Price (US$) Taxes + …" at bounding box center [751, 247] width 1503 height 1140
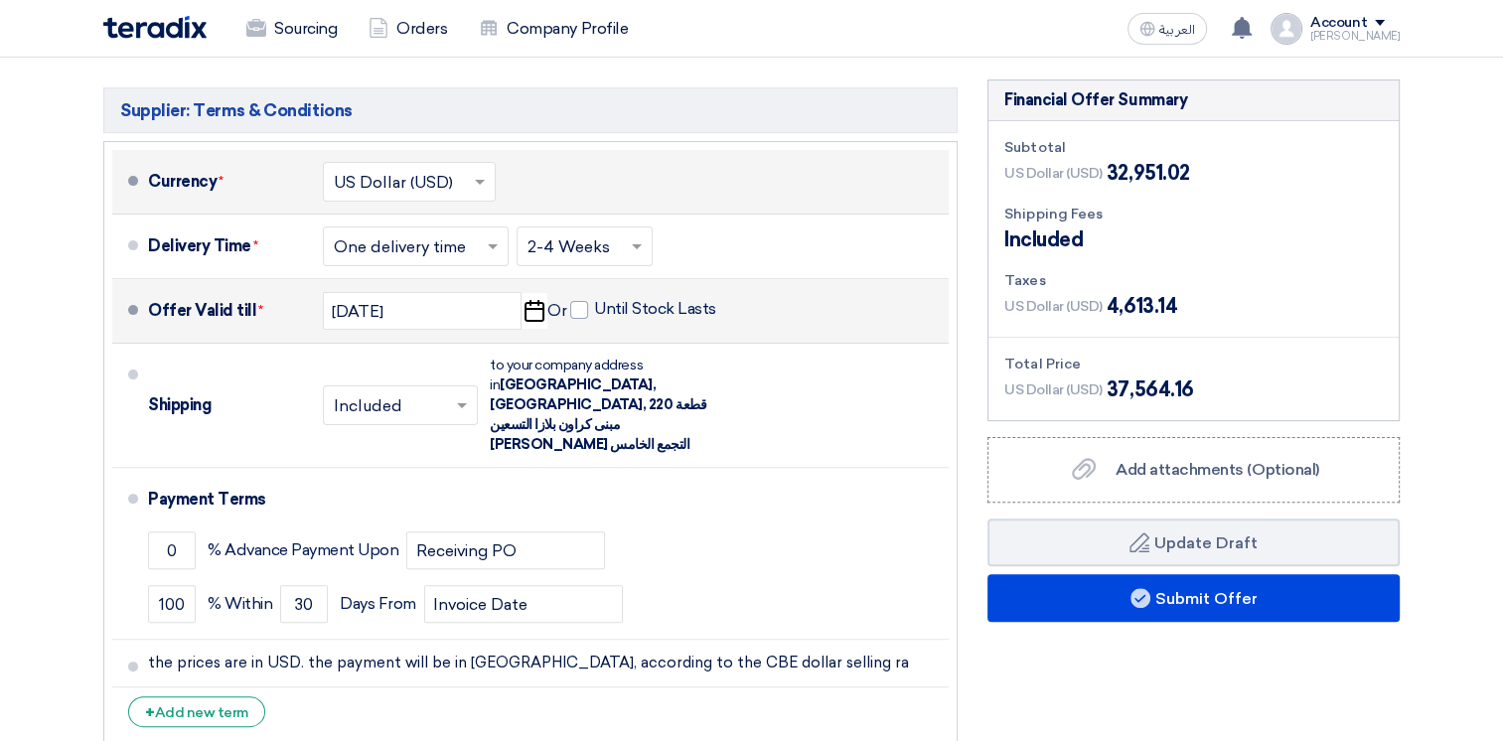
click at [529, 312] on icon "Pick a date" at bounding box center [533, 311] width 27 height 36
select select "10"
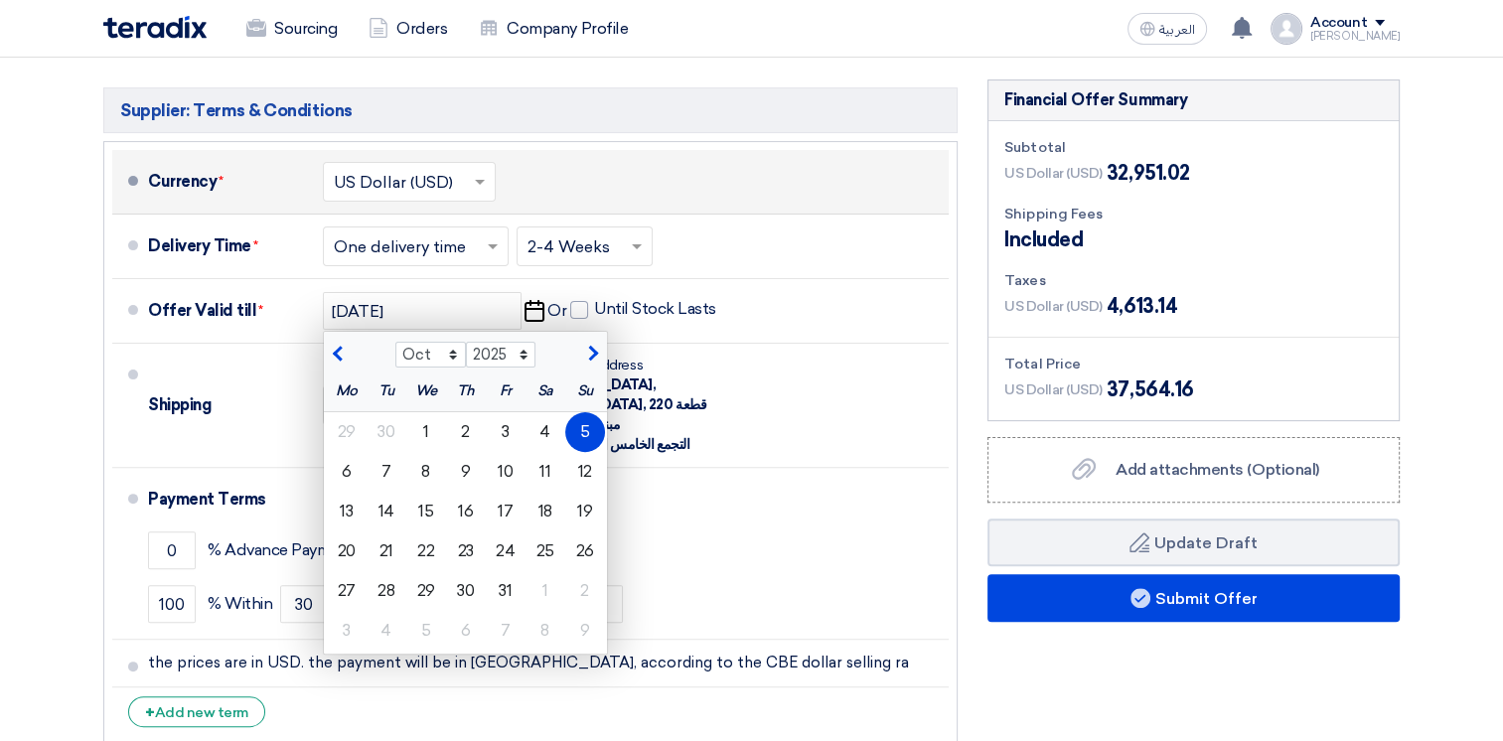
click at [8, 419] on section "Offer Details # Part Number Item Description Quantity Unit Price (US$) Taxes + …" at bounding box center [751, 247] width 1503 height 1140
click at [0, 403] on html "Sourcing Orders Company Profile العربية ع You received a new message from ALJ F…" at bounding box center [751, 385] width 1503 height 1764
click at [89, 411] on div "Supplier: Terms & Conditions Currency * Select Currency... US Dollar (USD) × * ×" at bounding box center [530, 416] width 884 height 674
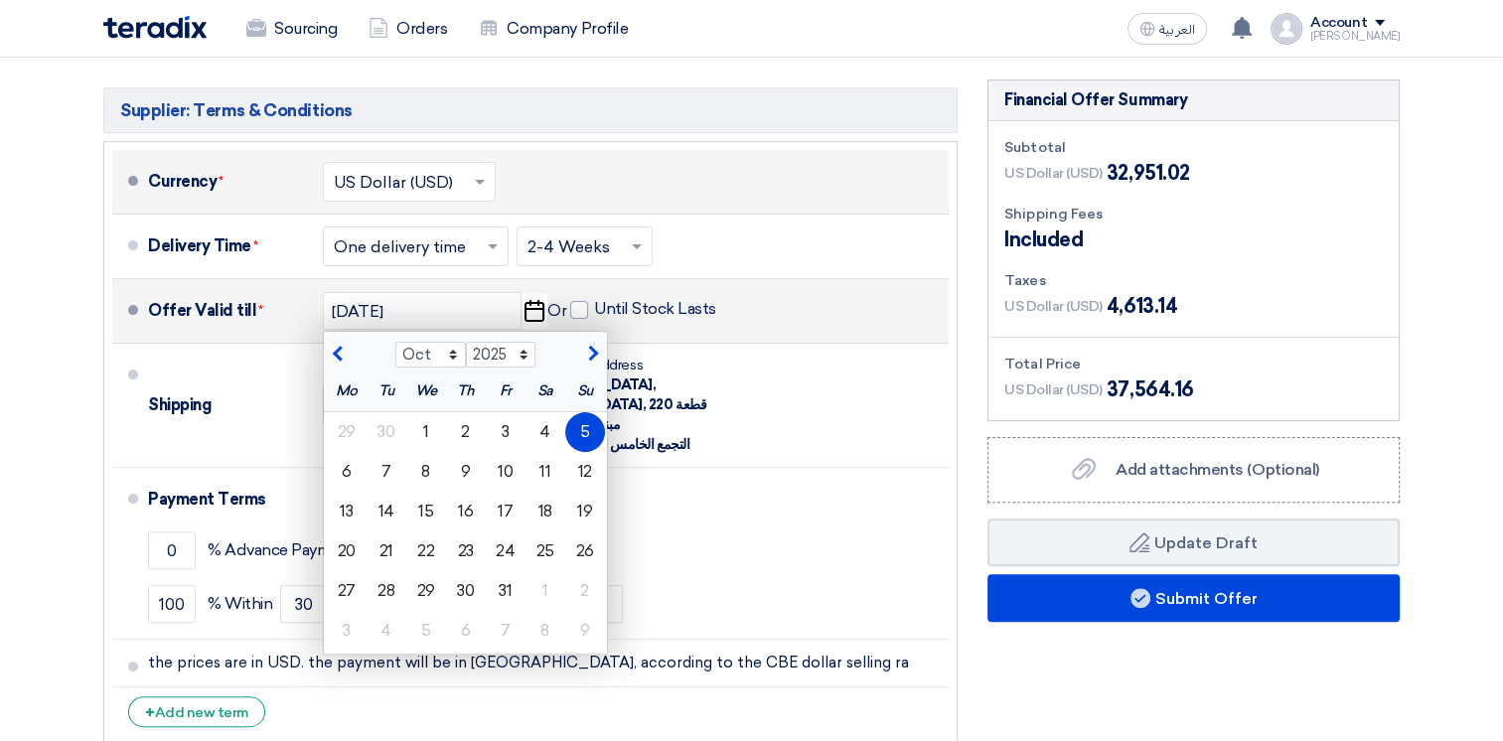
click at [582, 435] on div "5" at bounding box center [585, 432] width 40 height 40
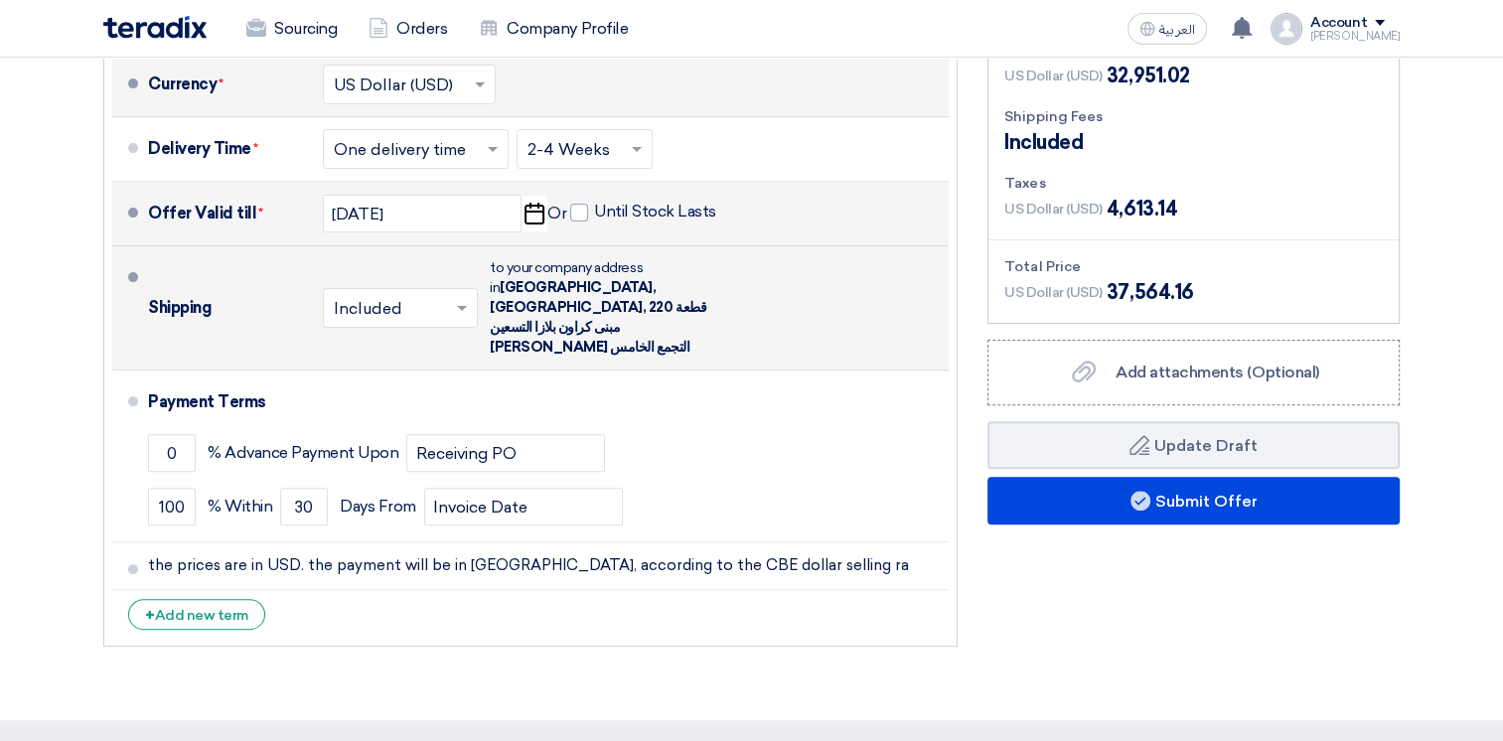
scroll to position [596, 0]
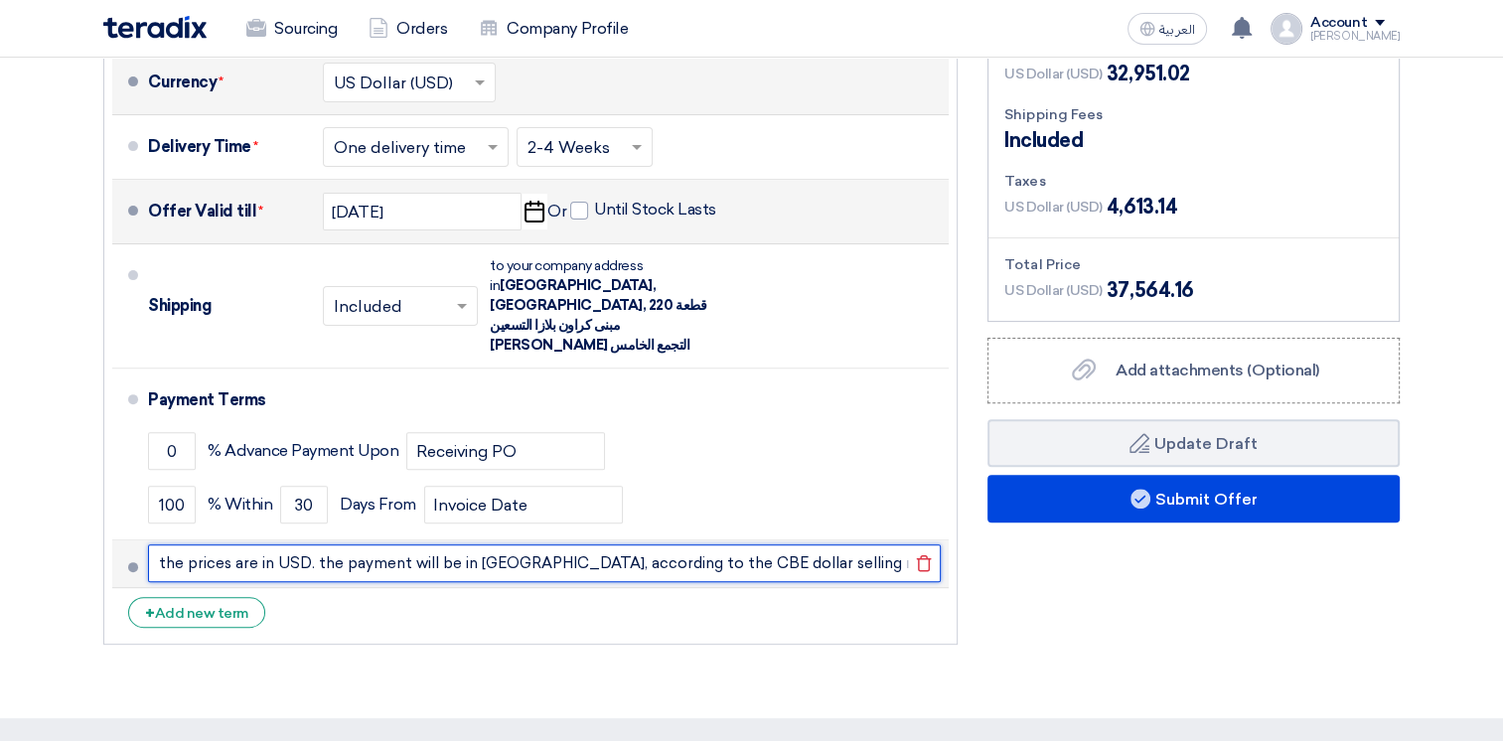
click at [636, 544] on input "the prices are in USD. the payment will be in [GEOGRAPHIC_DATA], according to t…" at bounding box center [544, 563] width 793 height 38
drag, startPoint x: 632, startPoint y: 518, endPoint x: 703, endPoint y: 518, distance: 71.5
click at [703, 544] on input "the prices are in USD. the payment will be in [GEOGRAPHIC_DATA], according to t…" at bounding box center [544, 563] width 793 height 38
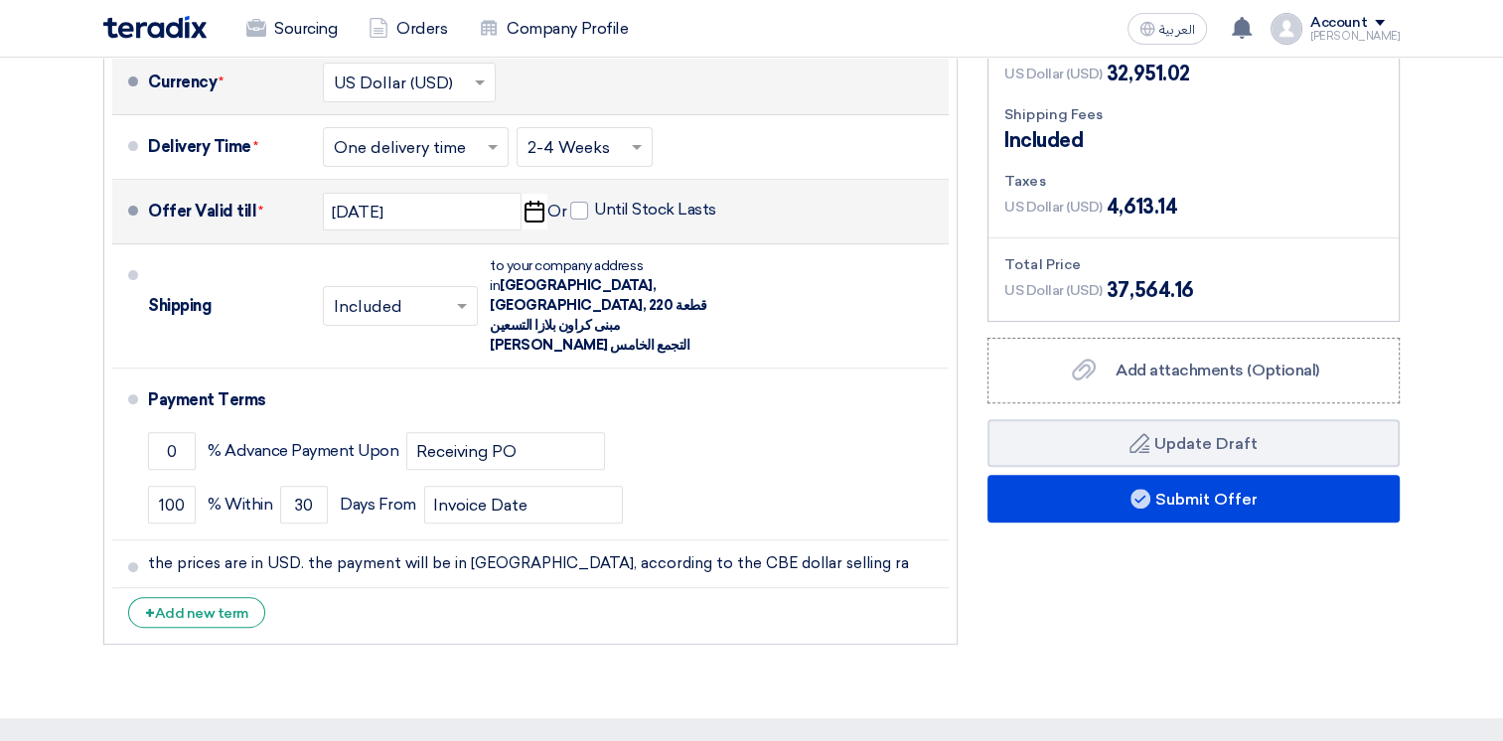
click at [600, 588] on li "+ Add new term" at bounding box center [530, 612] width 836 height 48
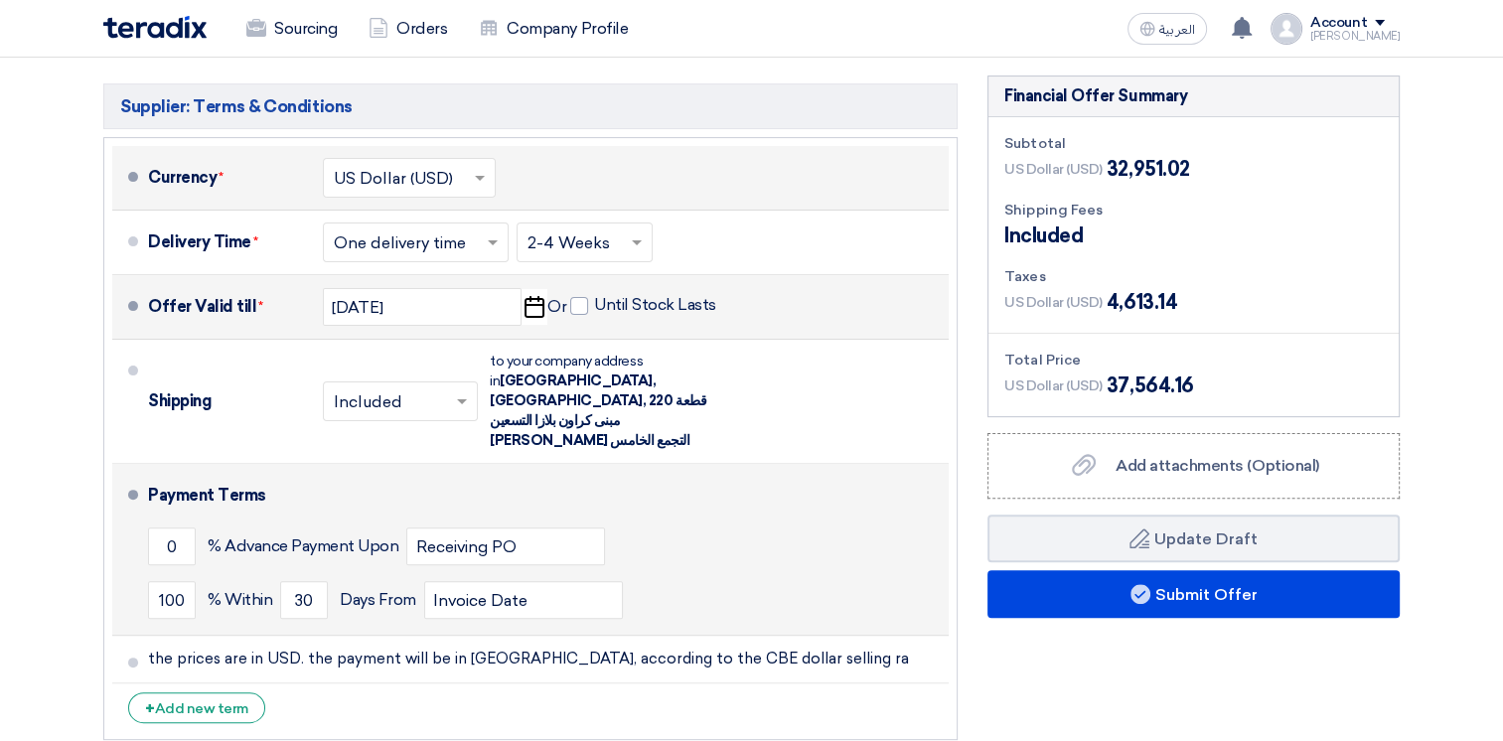
scroll to position [497, 0]
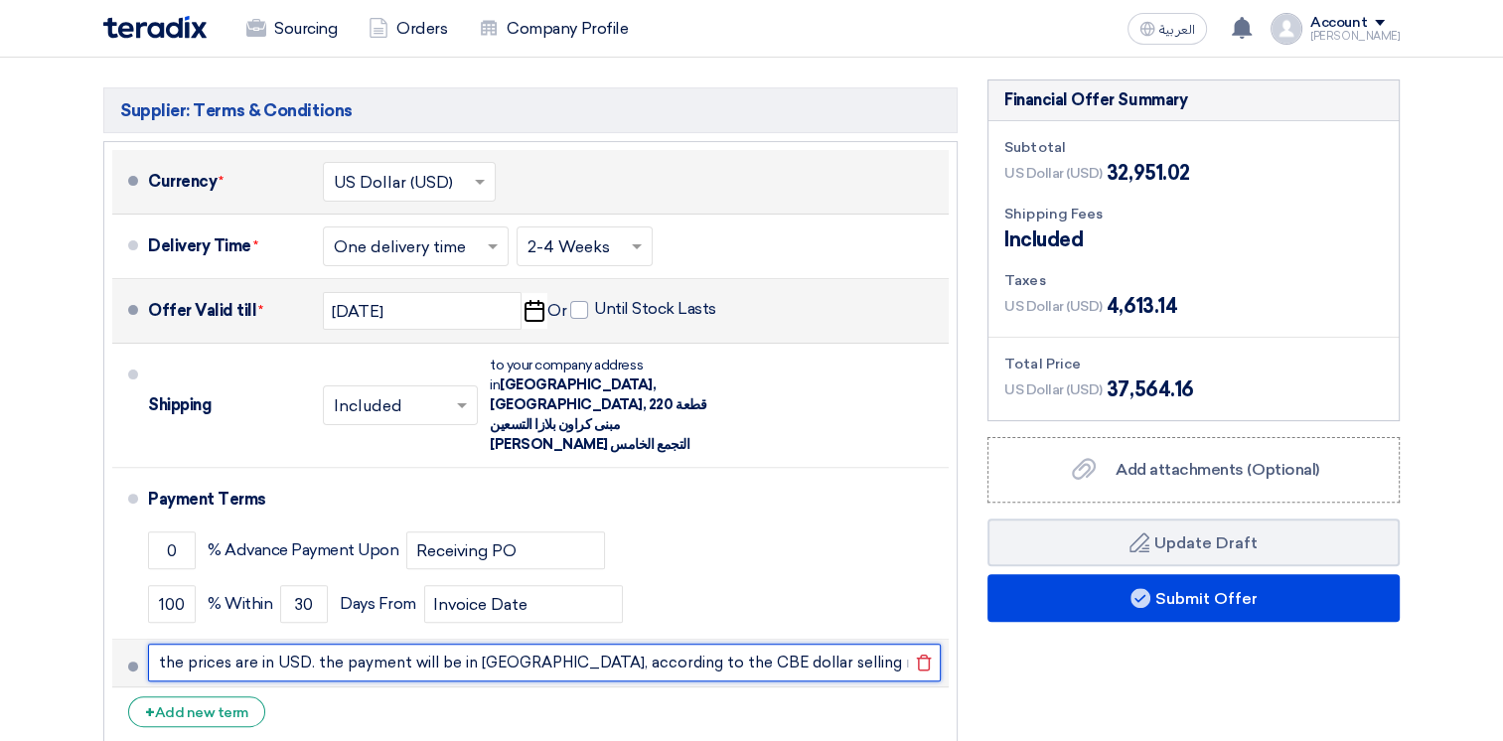
click at [874, 644] on input "the prices are in USD. the payment will be in [GEOGRAPHIC_DATA], according to t…" at bounding box center [544, 663] width 793 height 38
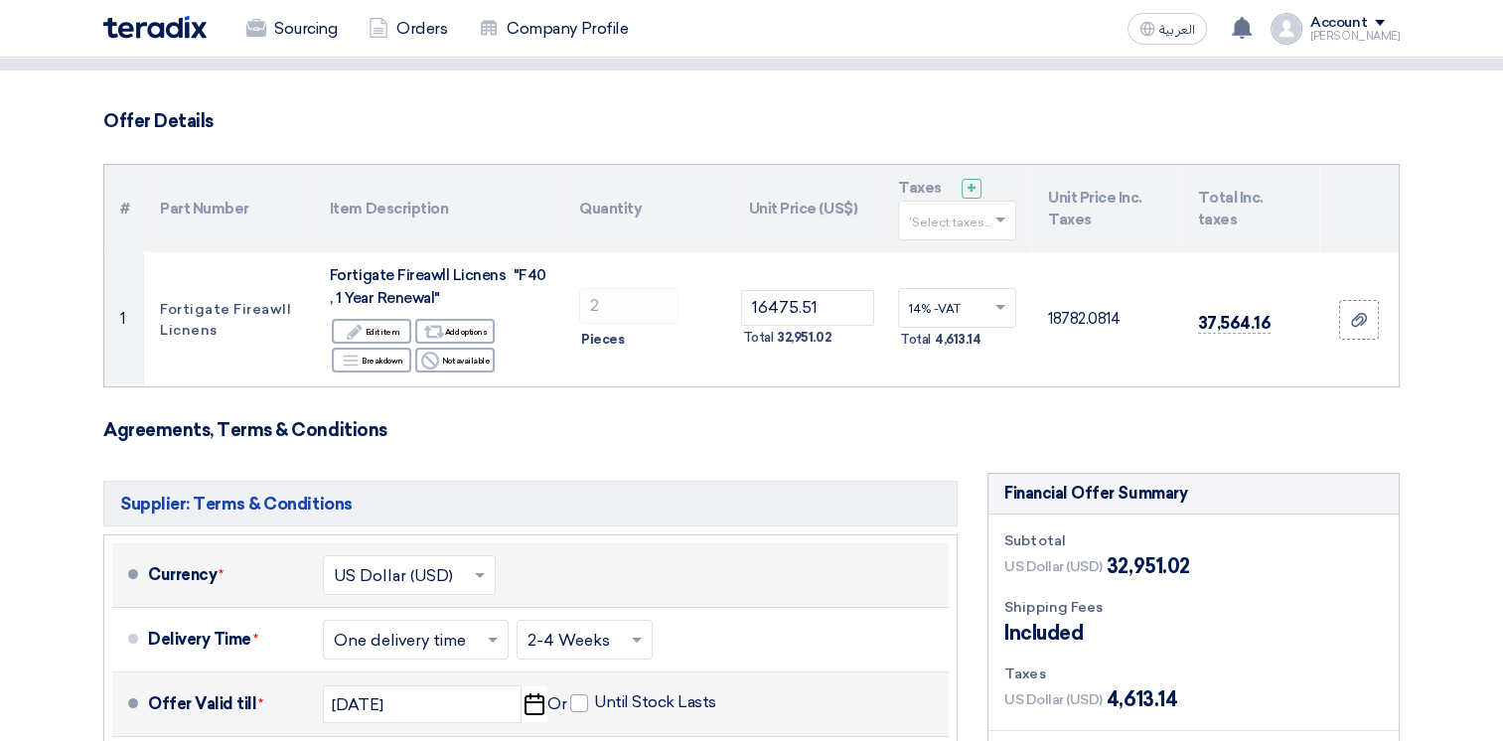
scroll to position [99, 0]
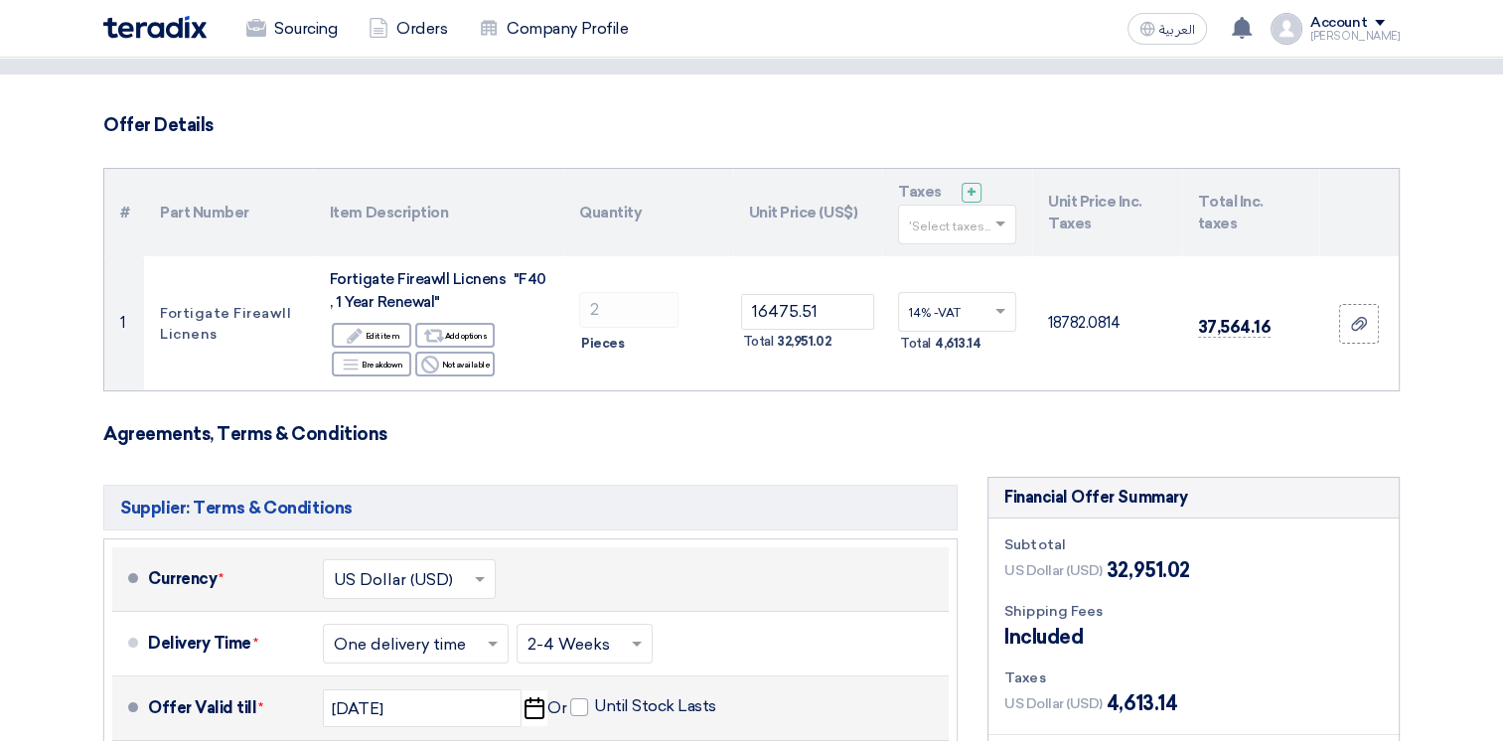
click at [1005, 228] on span at bounding box center [1002, 225] width 25 height 18
click at [950, 271] on div "14% -VAT" at bounding box center [957, 261] width 116 height 35
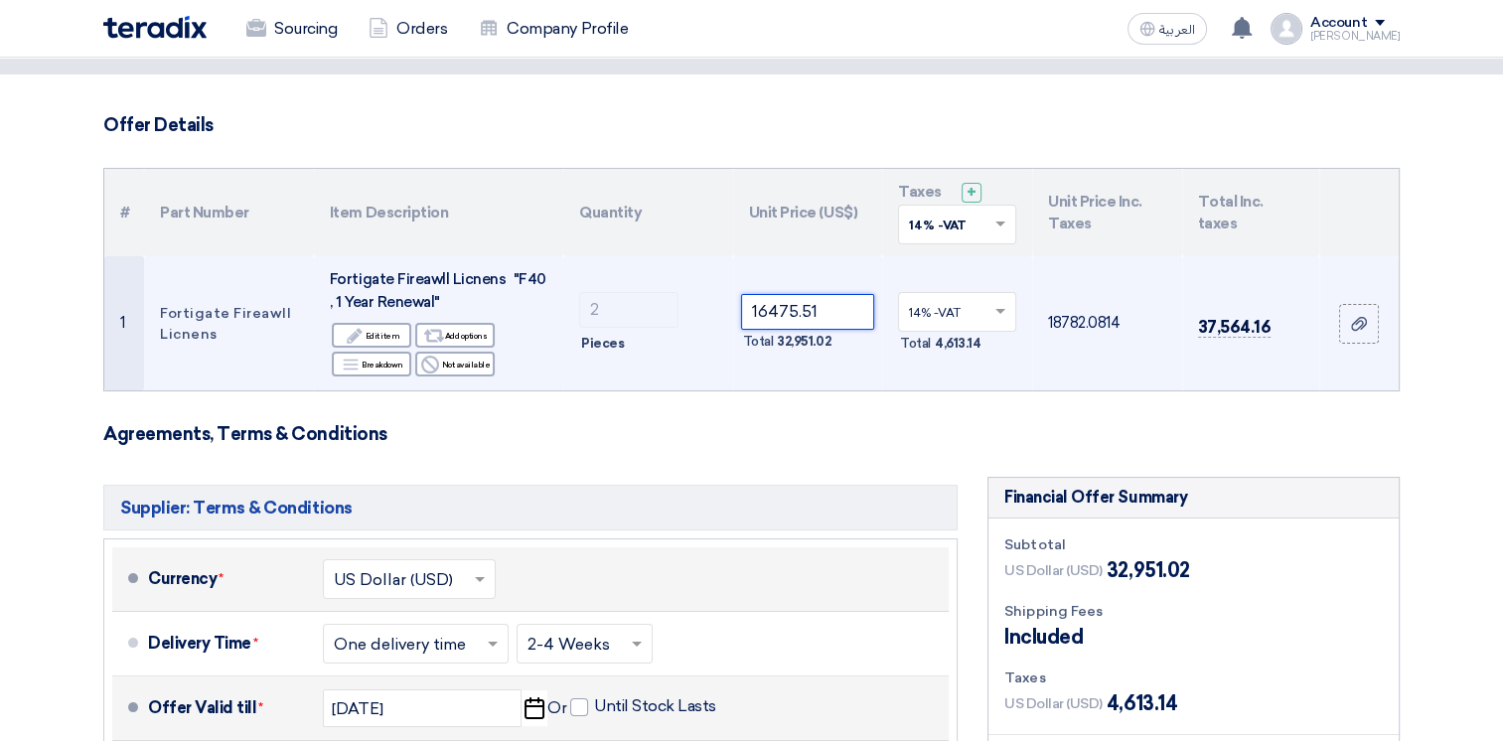
drag, startPoint x: 822, startPoint y: 319, endPoint x: 683, endPoint y: 327, distance: 139.3
click at [683, 327] on tr "1 Fortigate Fireawll Licnens Fortigate Fireawll Licnens "F40 , 1 Year Renewal" …" at bounding box center [751, 323] width 1294 height 134
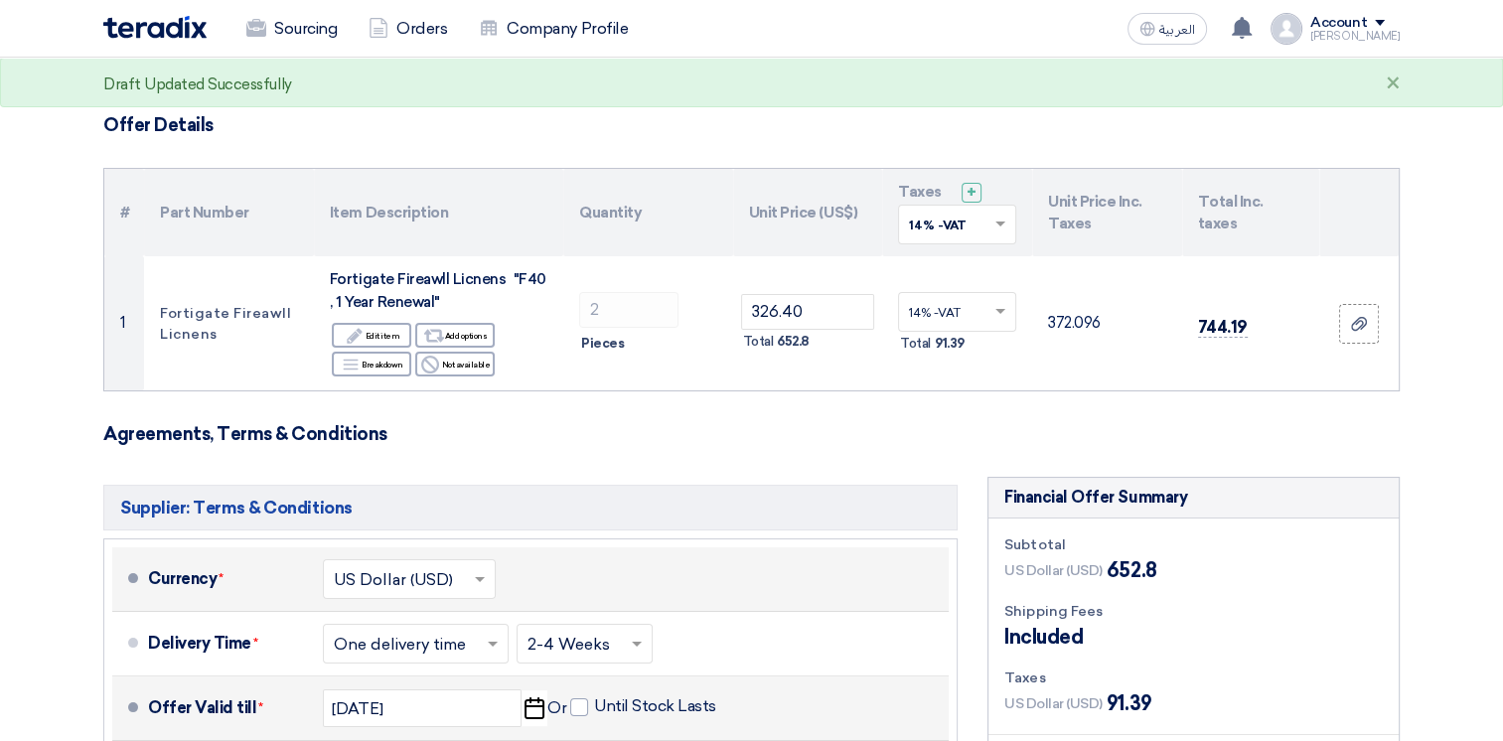
click at [938, 412] on form "Offer Details # Part Number Item Description Quantity Unit Price (US$) Taxes + …" at bounding box center [751, 632] width 1296 height 1037
click at [953, 462] on form "Offer Details # Part Number Item Description Quantity Unit Price (US$) Taxes + …" at bounding box center [751, 632] width 1296 height 1037
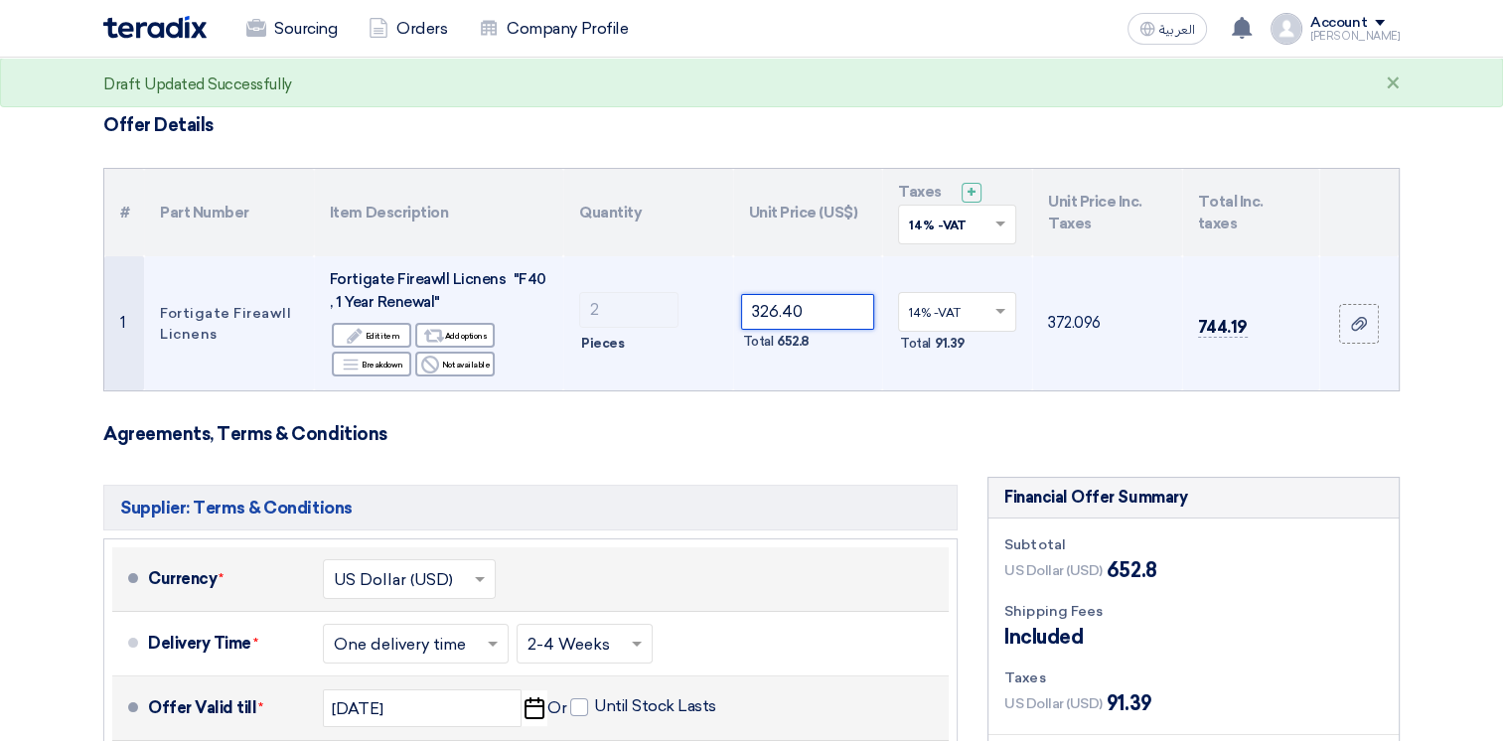
drag, startPoint x: 815, startPoint y: 320, endPoint x: 794, endPoint y: 318, distance: 21.9
click at [794, 318] on input "326.40" at bounding box center [808, 312] width 134 height 36
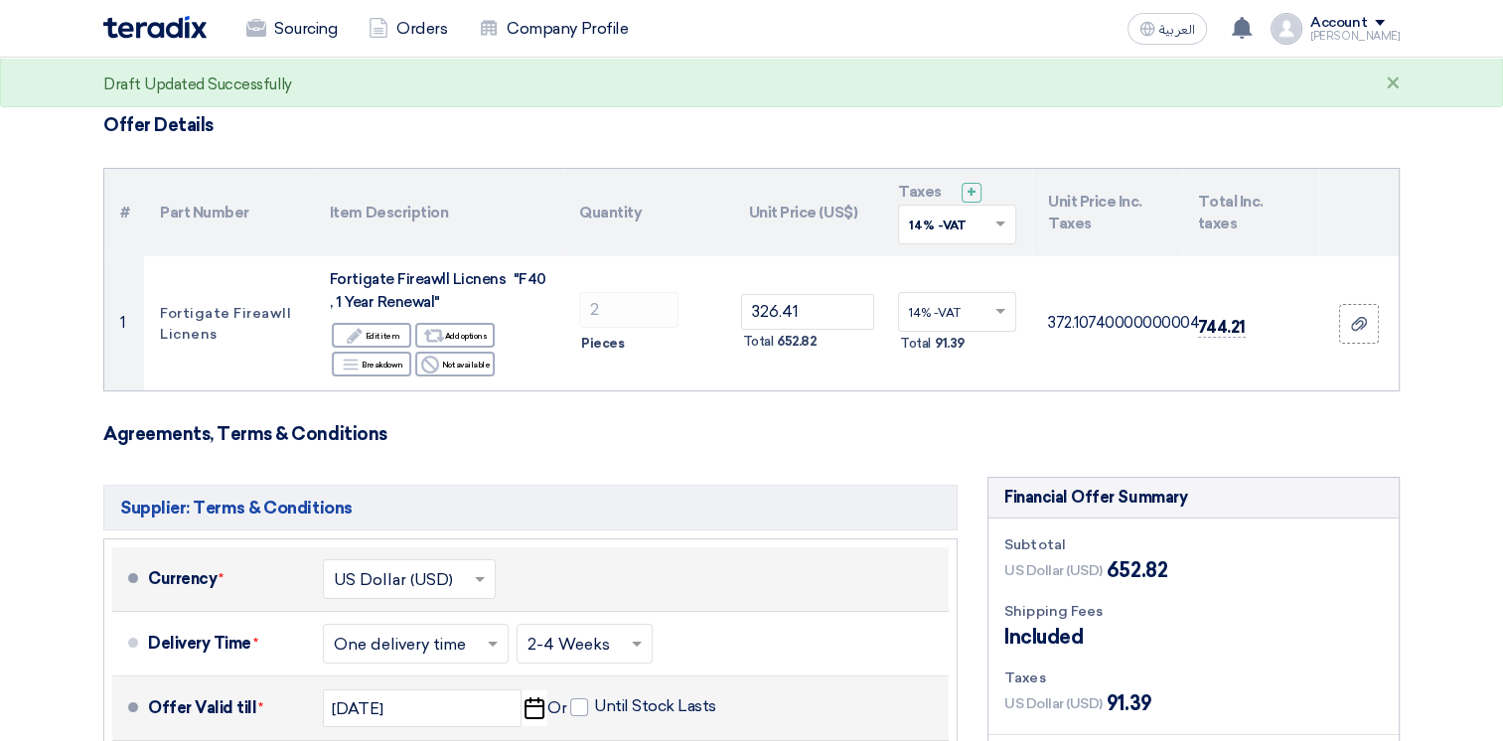
click at [813, 487] on h5 "Supplier: Terms & Conditions" at bounding box center [530, 508] width 854 height 46
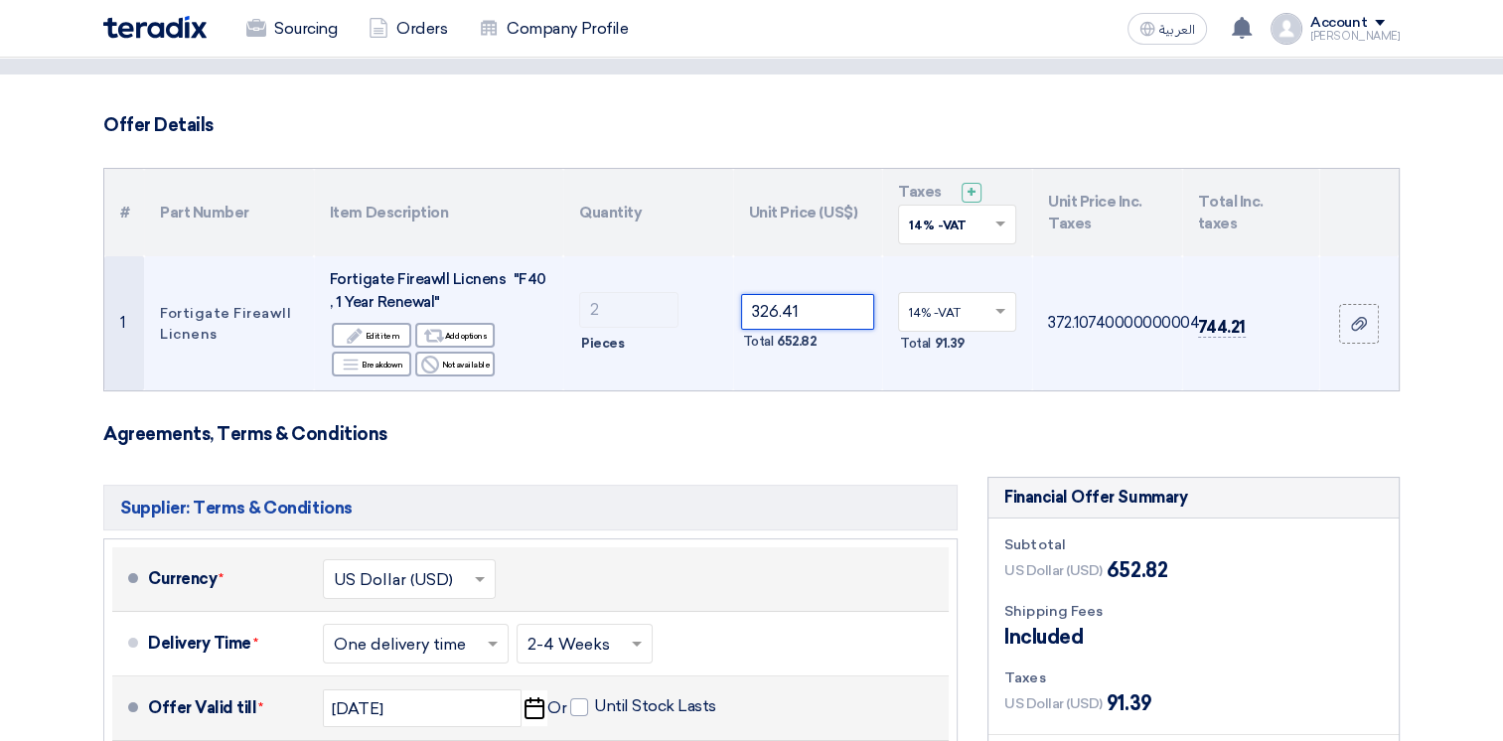
drag, startPoint x: 804, startPoint y: 314, endPoint x: 722, endPoint y: 292, distance: 84.3
click at [719, 296] on tr "1 Fortigate Fireawll Licnens Fortigate Fireawll Licnens "F40 , 1 Year Renewal" …" at bounding box center [751, 323] width 1294 height 134
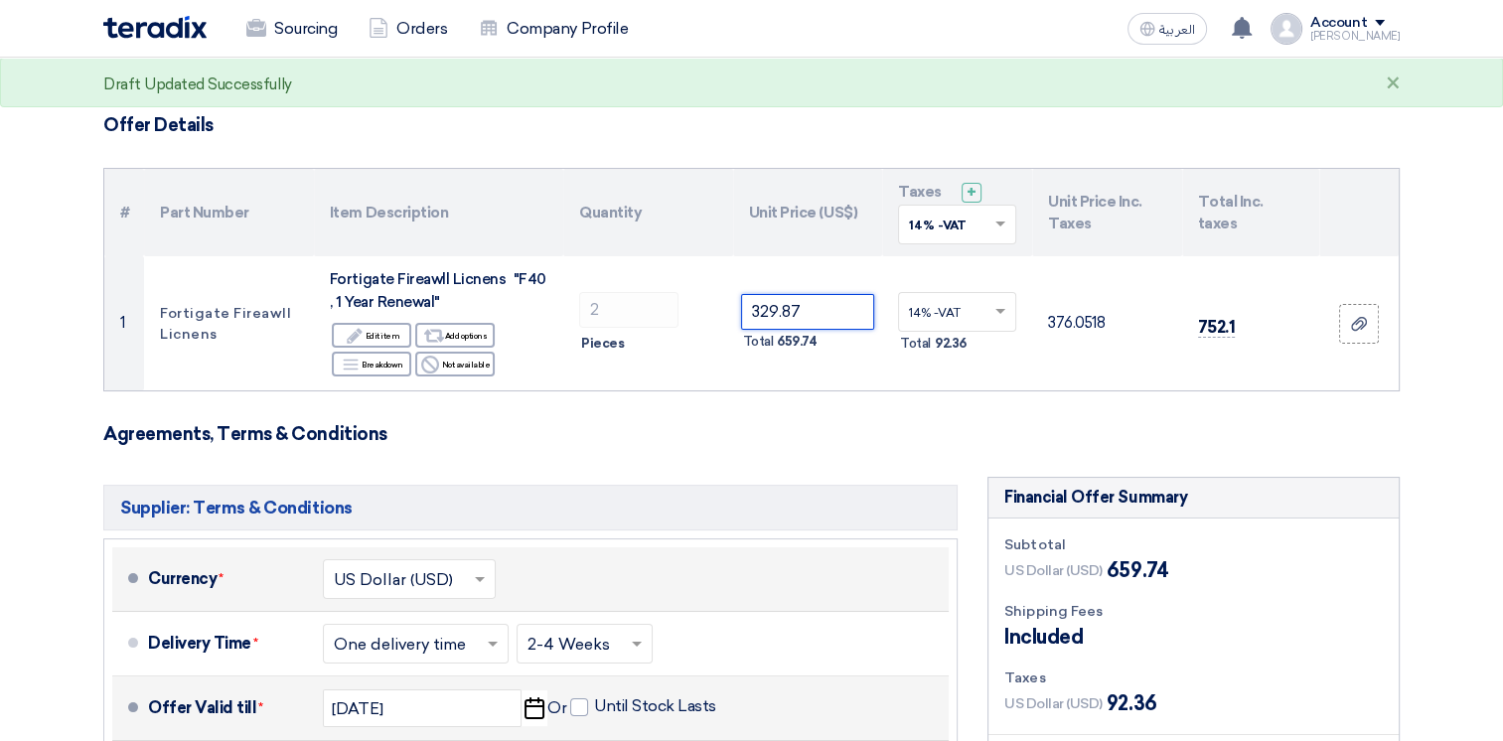
type input "329.87"
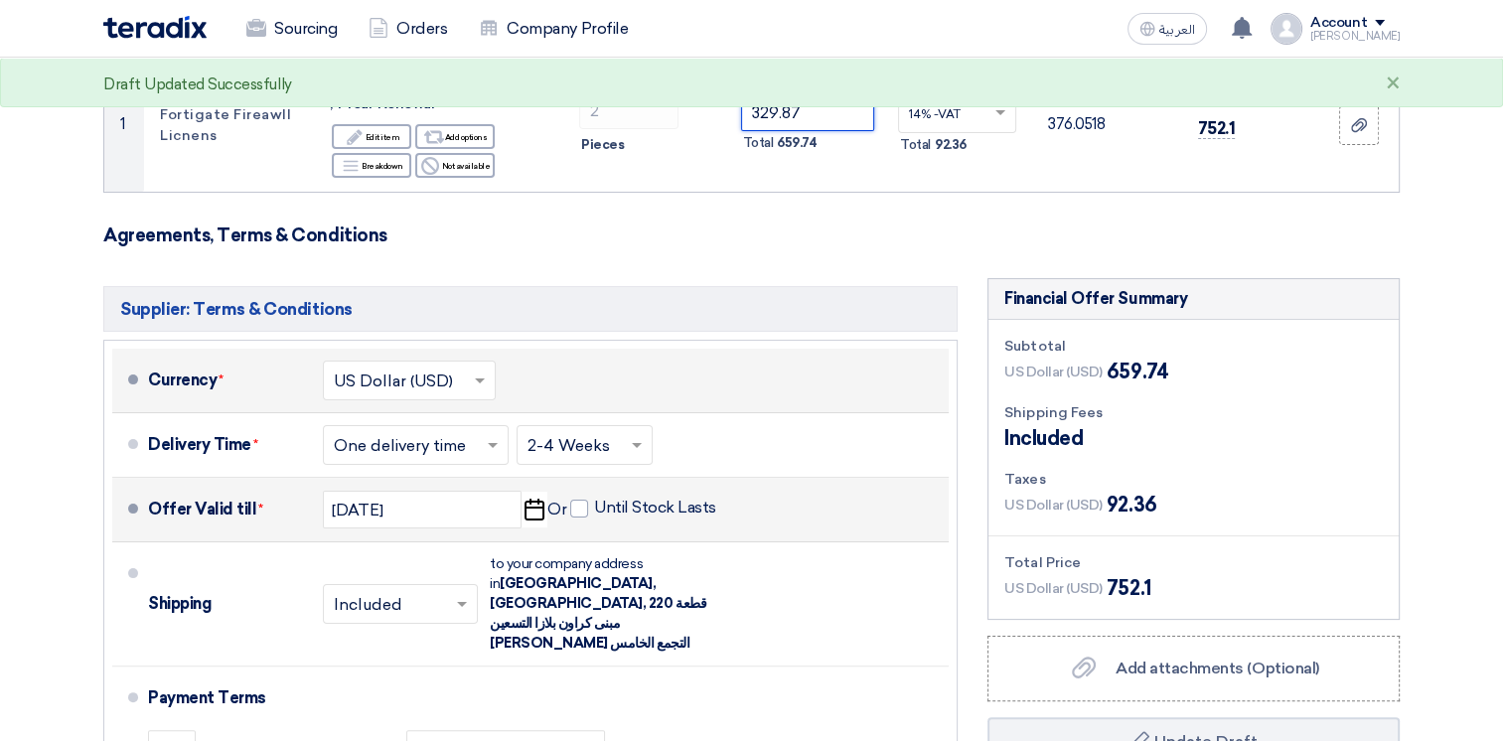
scroll to position [0, 0]
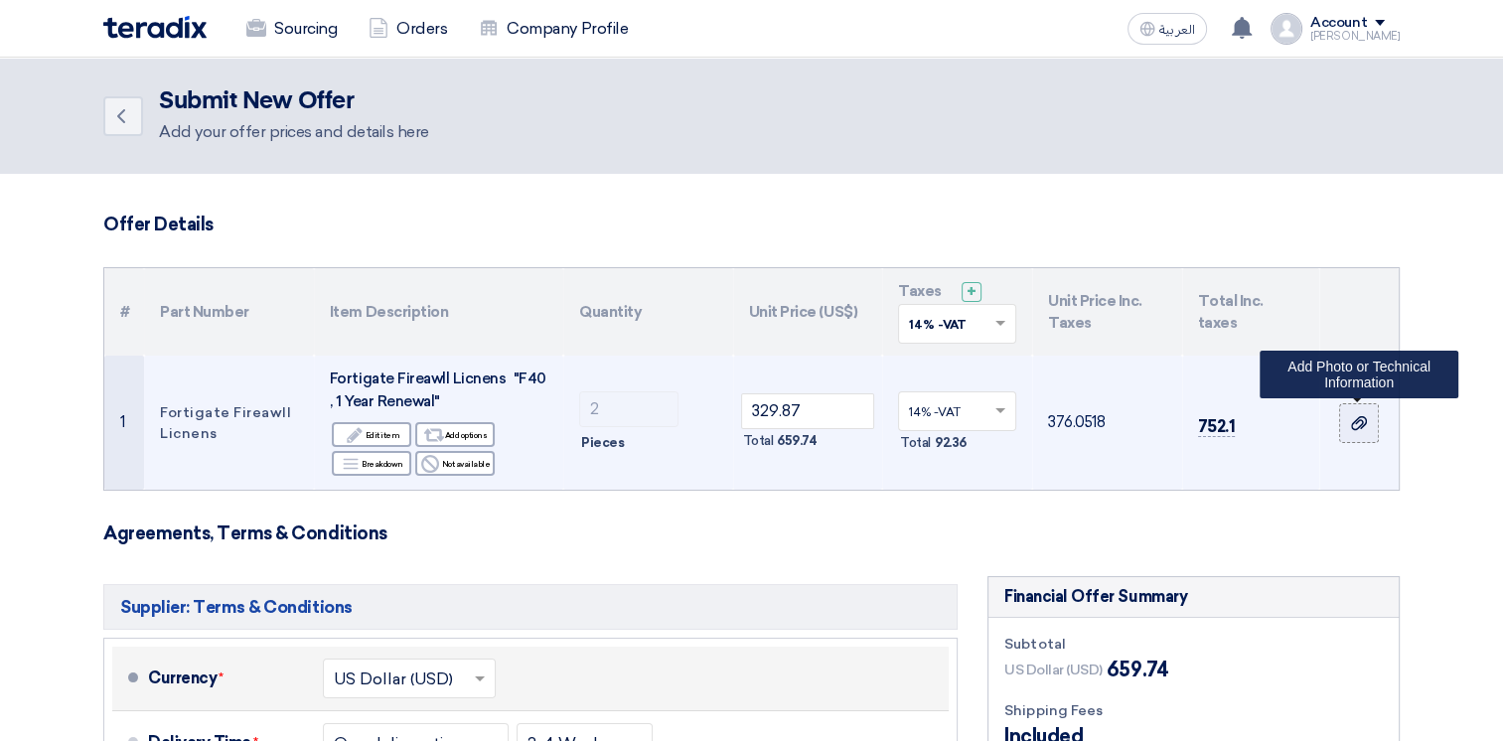
click at [1349, 425] on div at bounding box center [1359, 422] width 20 height 23
click at [0, 0] on input "file" at bounding box center [0, 0] width 0 height 0
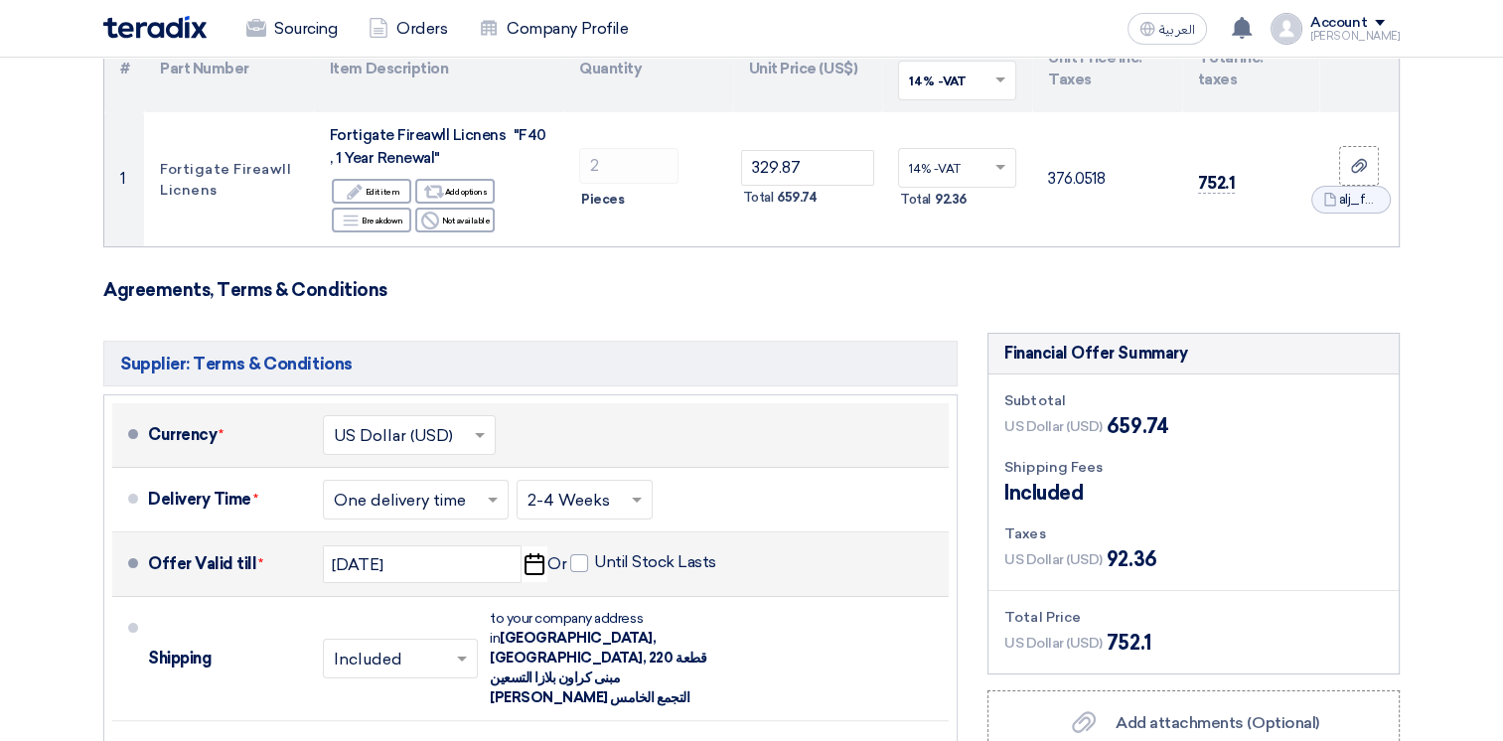
scroll to position [199, 0]
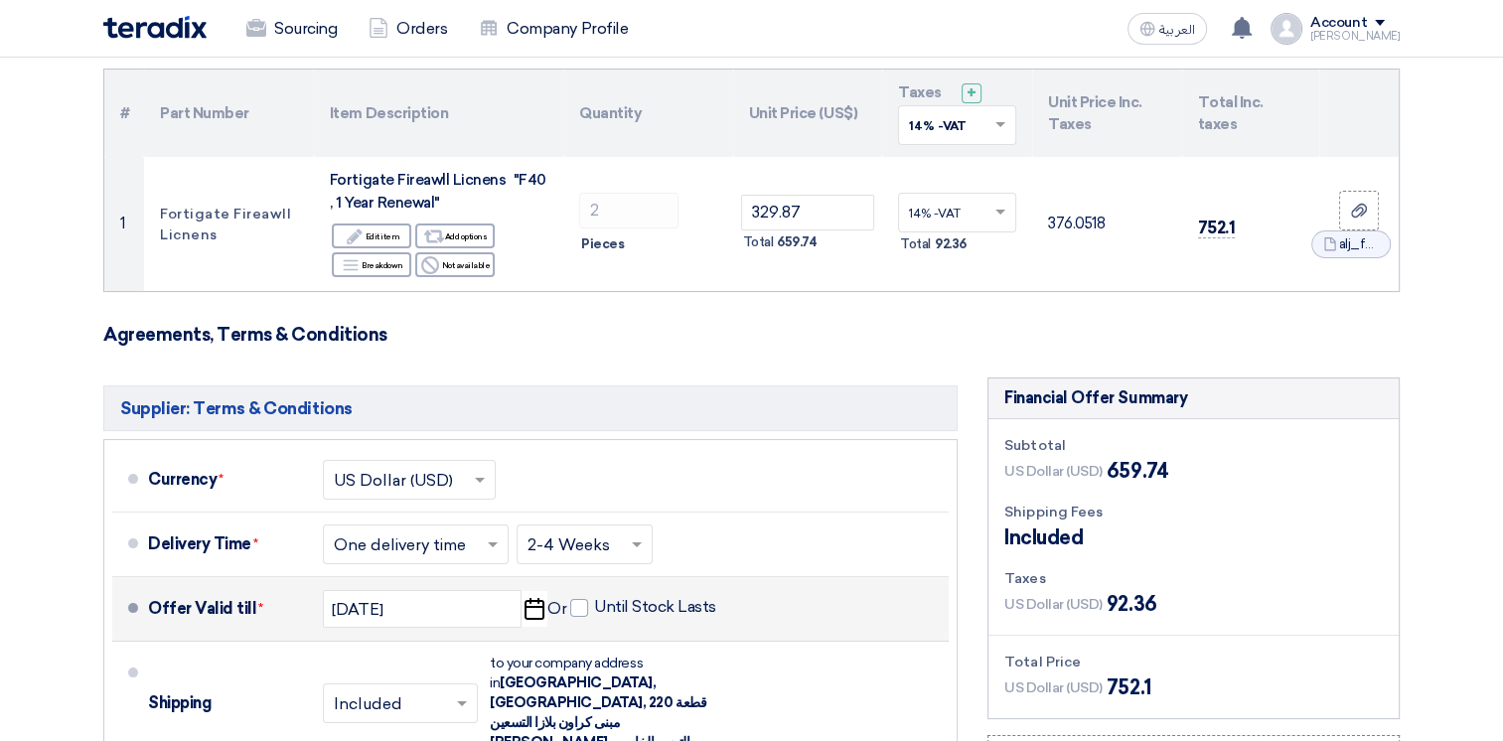
drag, startPoint x: 957, startPoint y: 346, endPoint x: 981, endPoint y: 379, distance: 41.9
click at [981, 379] on form "Offer Details # Part Number Item Description Quantity Unit Price (US$) Taxes + …" at bounding box center [751, 533] width 1296 height 1037
drag, startPoint x: 981, startPoint y: 379, endPoint x: 969, endPoint y: 349, distance: 33.0
click at [969, 349] on form "Offer Details # Part Number Item Description Quantity Unit Price (US$) Taxes + …" at bounding box center [751, 533] width 1296 height 1037
click at [968, 349] on form "Offer Details # Part Number Item Description Quantity Unit Price (US$) Taxes + …" at bounding box center [751, 533] width 1296 height 1037
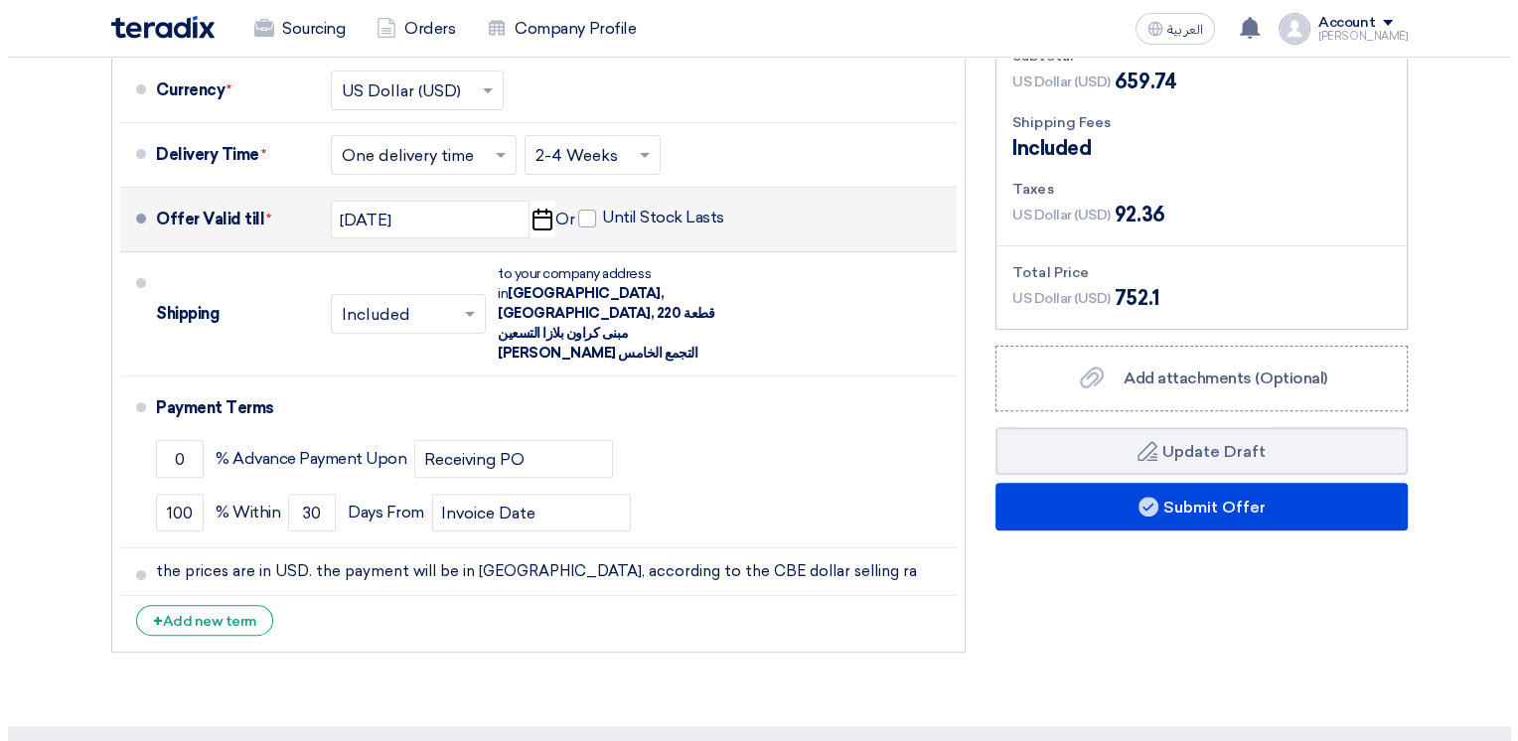
scroll to position [695, 0]
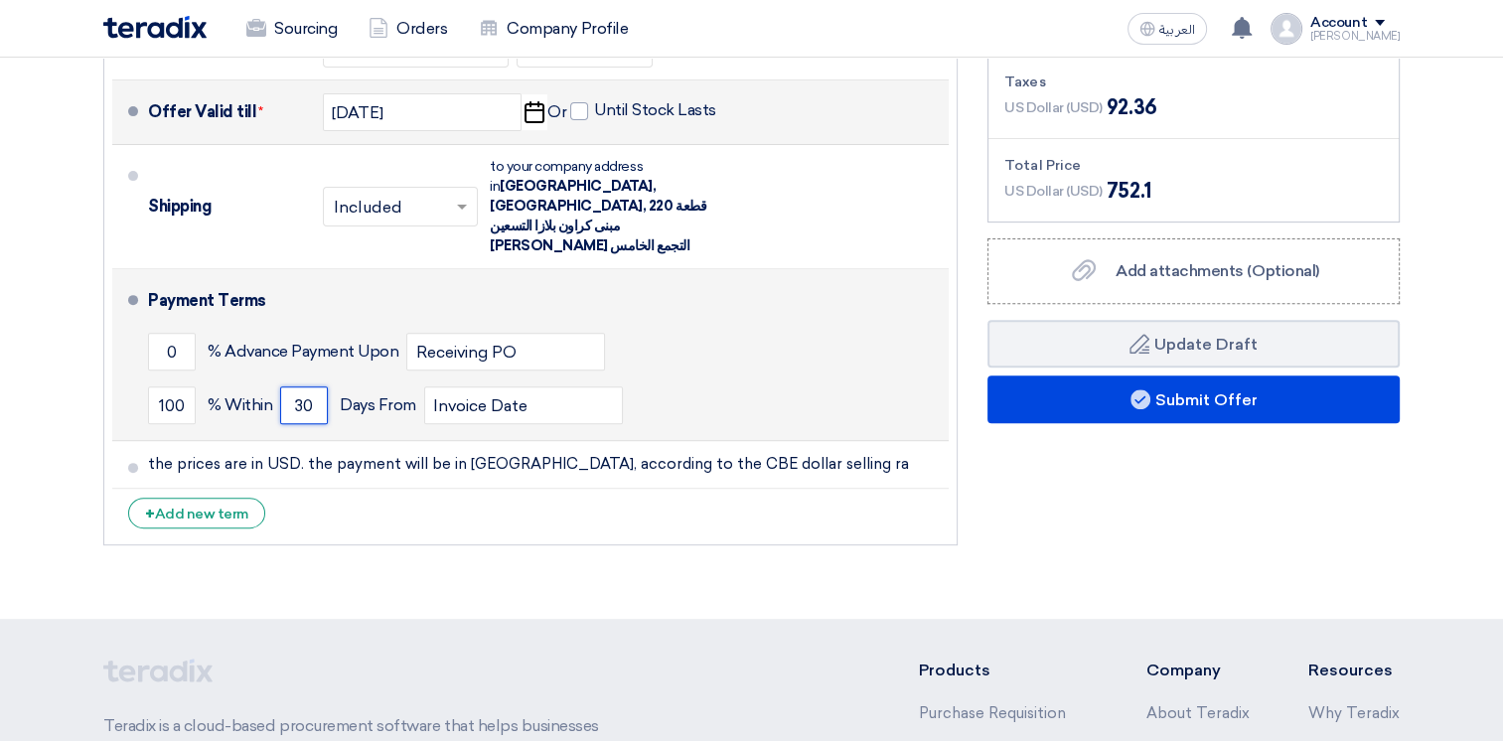
drag, startPoint x: 311, startPoint y: 364, endPoint x: 290, endPoint y: 365, distance: 20.9
click at [290, 386] on input "30" at bounding box center [304, 405] width 48 height 38
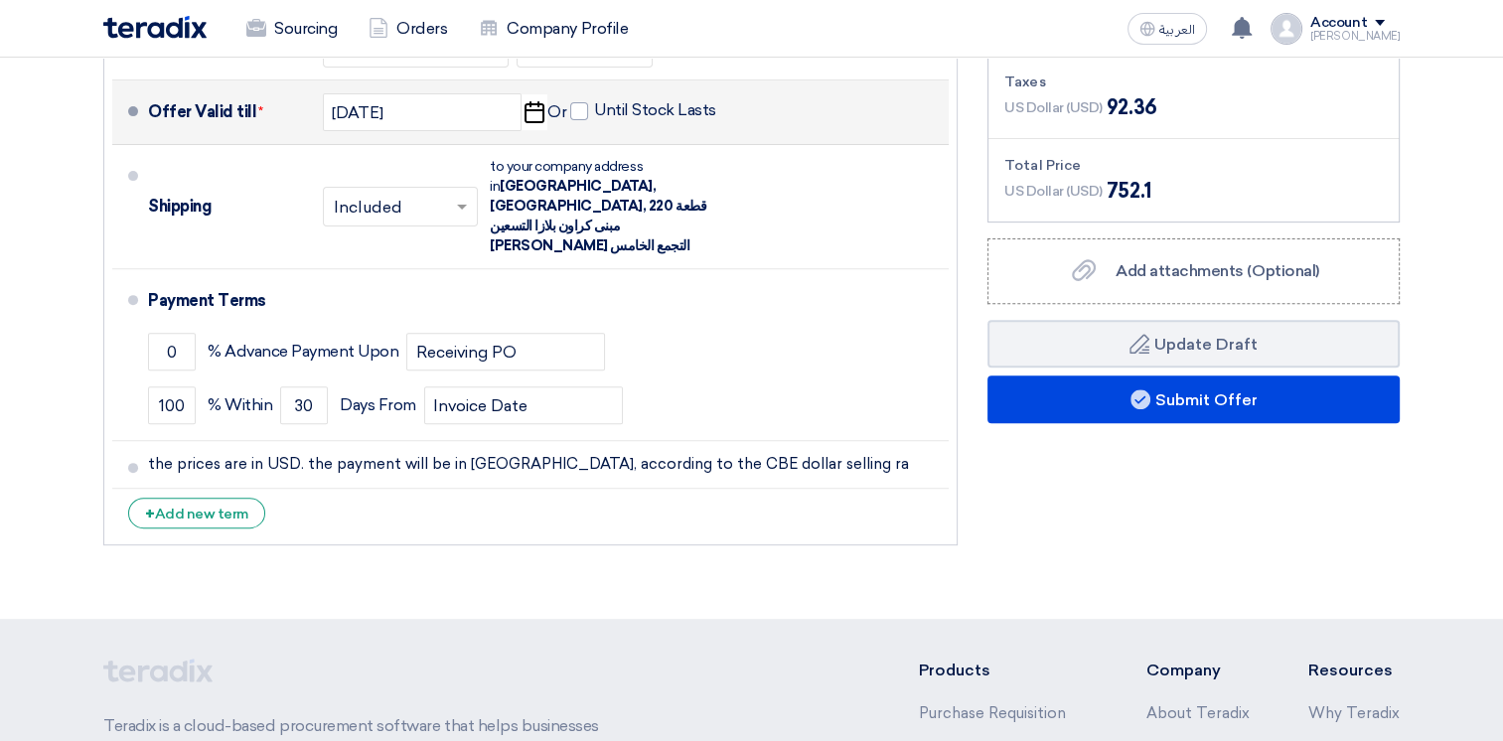
click at [254, 523] on section "Offer Details # Part Number Item Description Quantity Unit Price (US$) Taxes + …" at bounding box center [751, 49] width 1503 height 1140
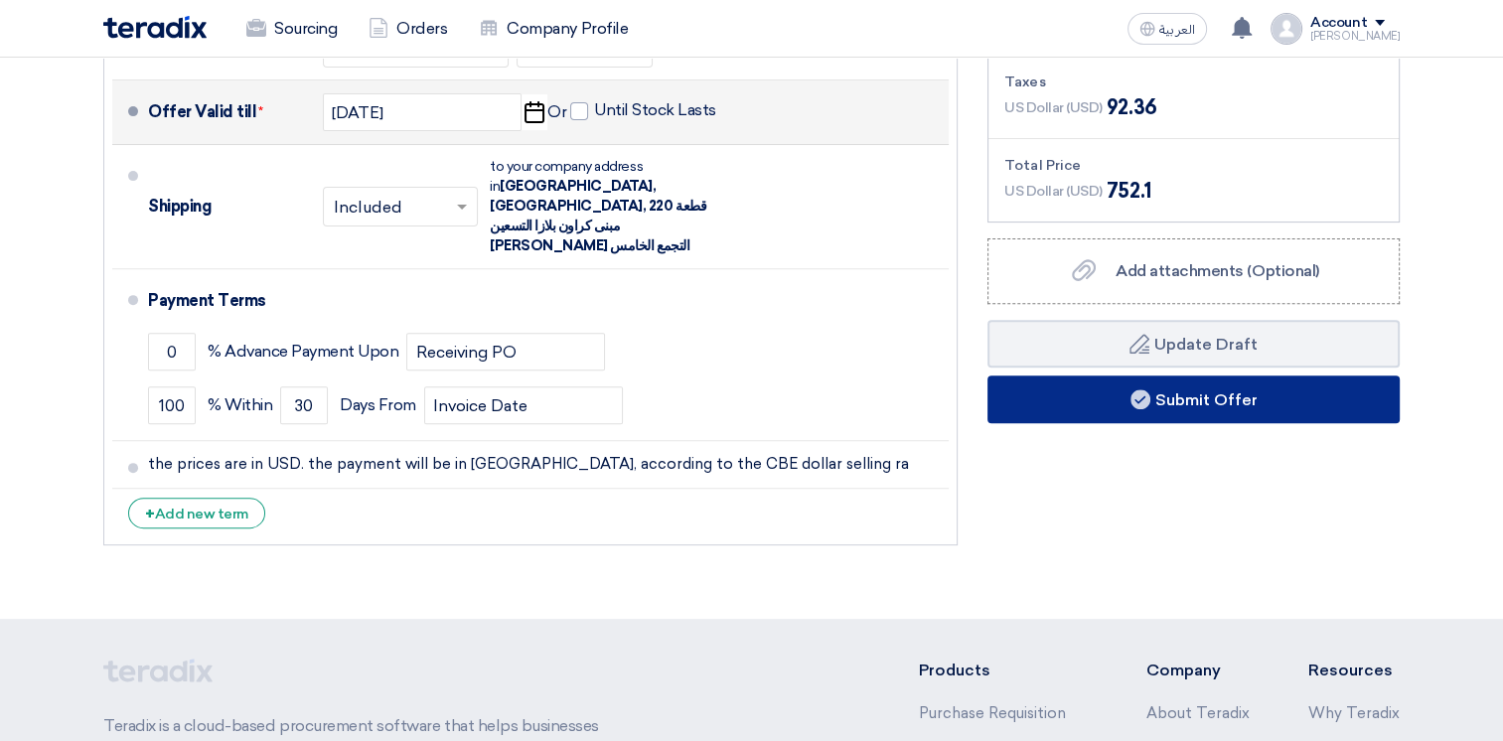
click at [1229, 399] on button "Submit Offer" at bounding box center [1193, 399] width 412 height 48
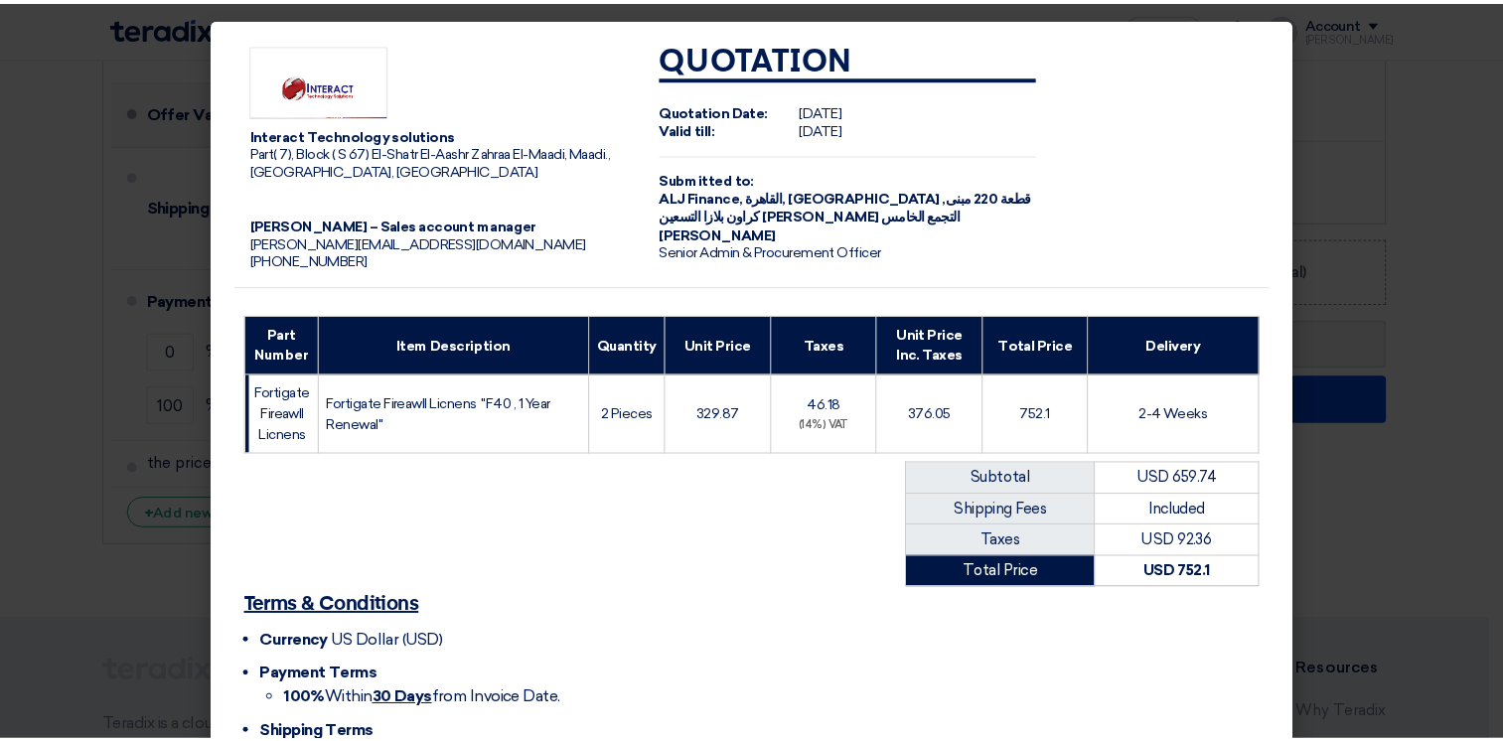
scroll to position [186, 0]
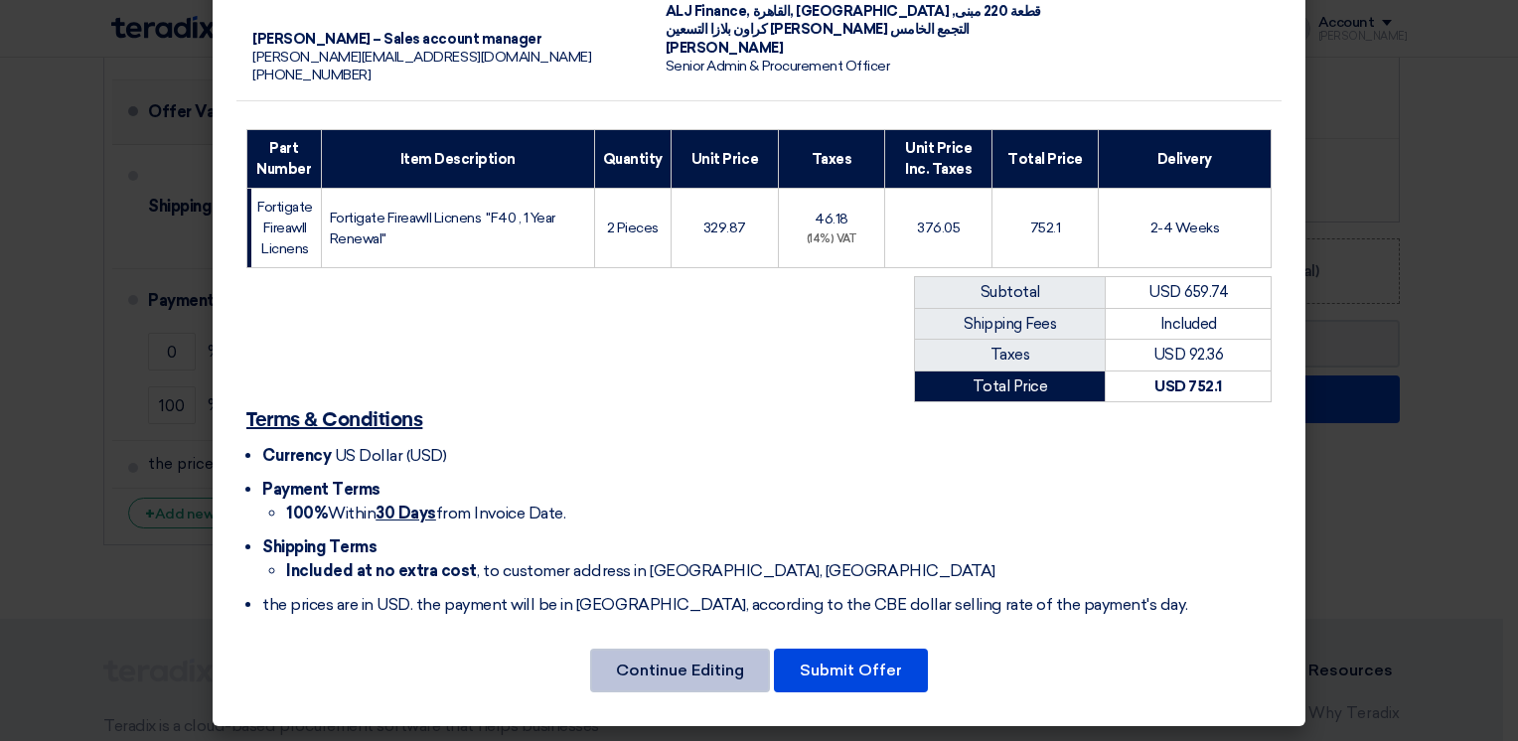
click at [693, 669] on button "Continue Editing" at bounding box center [680, 671] width 180 height 44
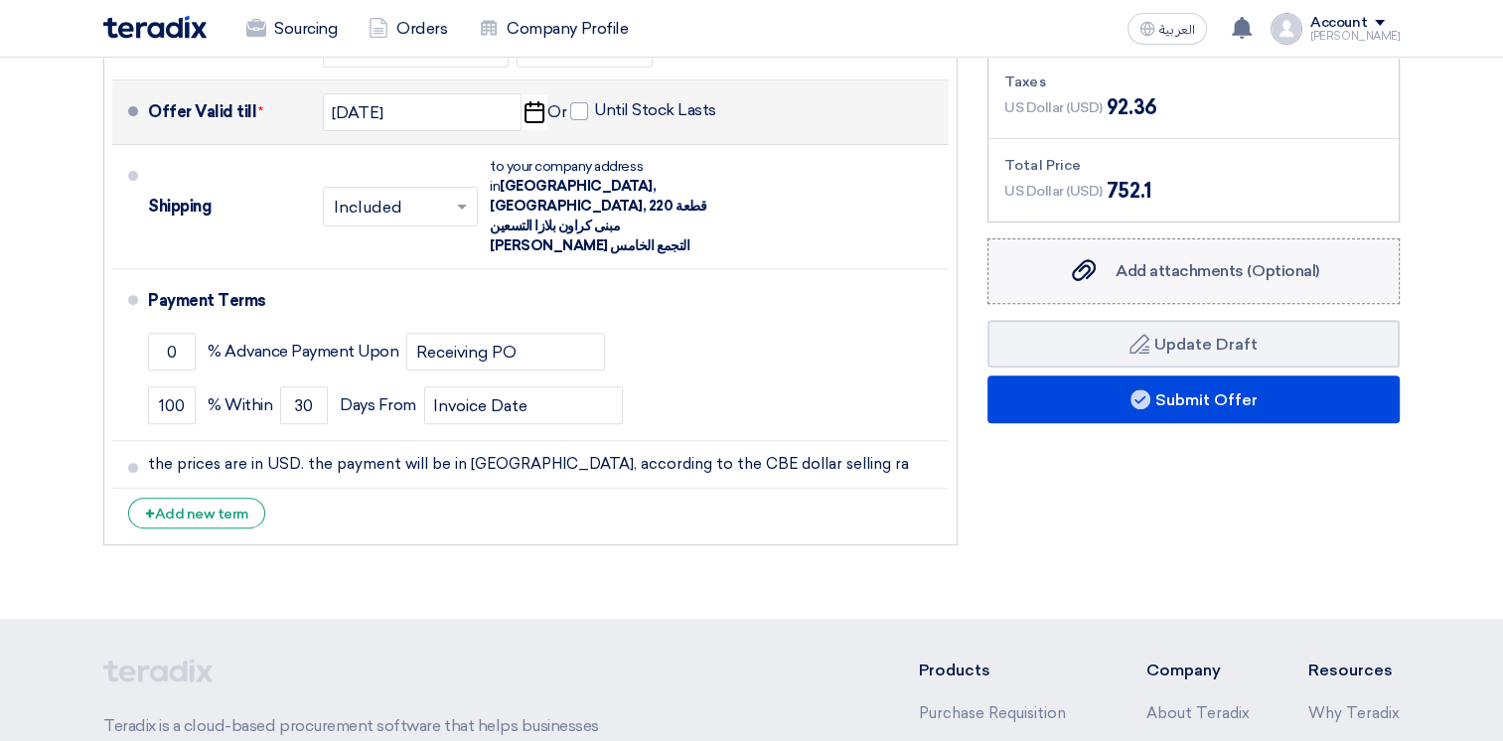
scroll to position [298, 0]
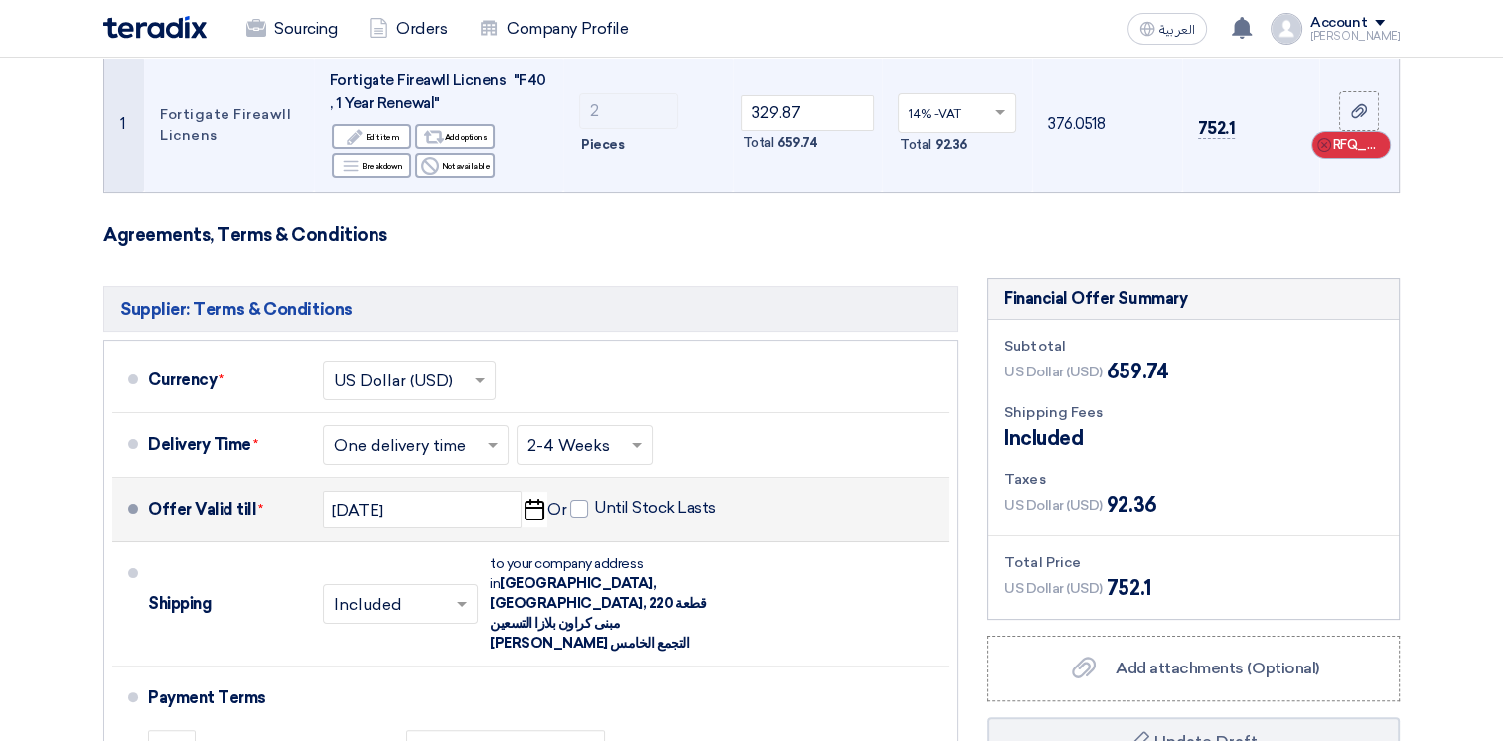
click at [1340, 148] on span "RFQ_STEP1.ITEMS_DELETE_BTN" at bounding box center [1357, 145] width 48 height 20
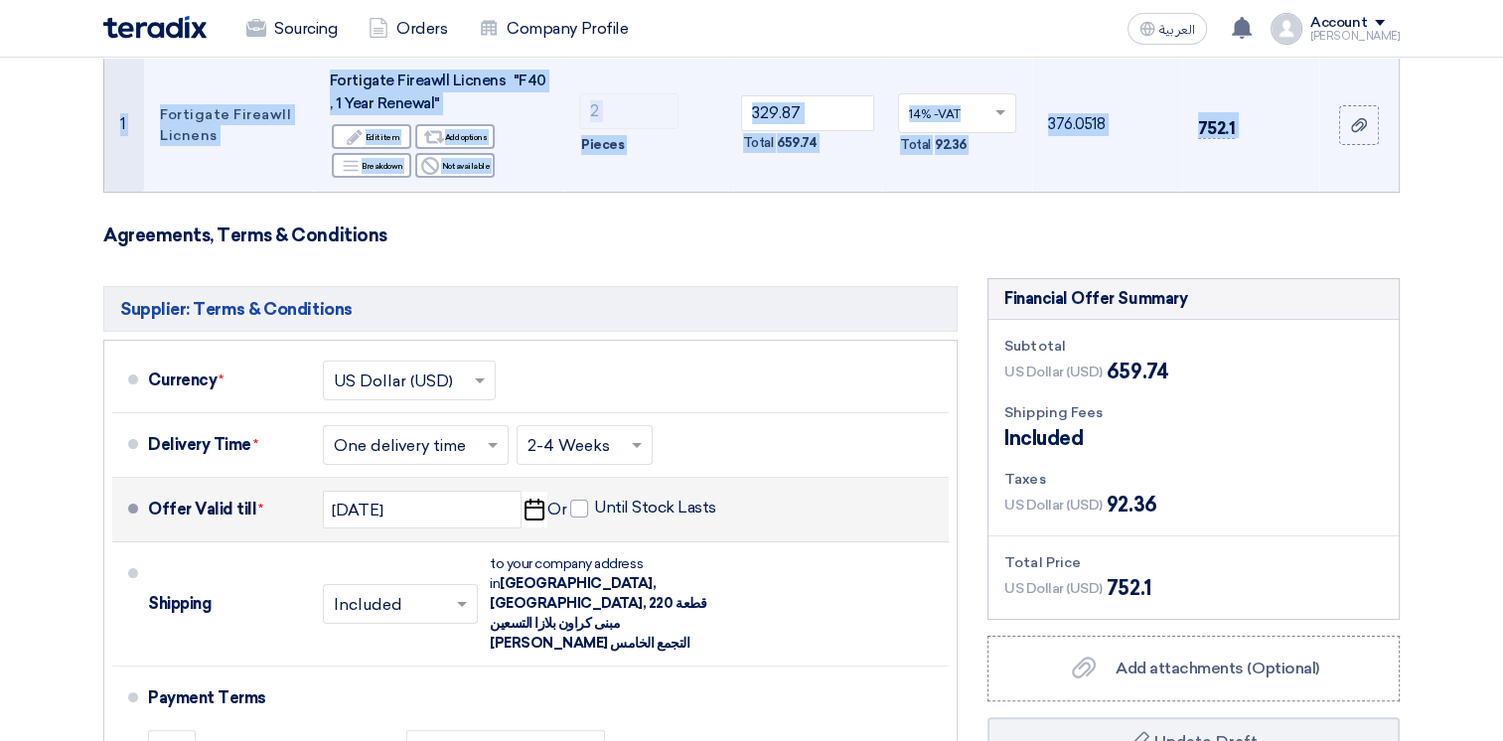
click at [1340, 148] on td at bounding box center [1358, 125] width 79 height 134
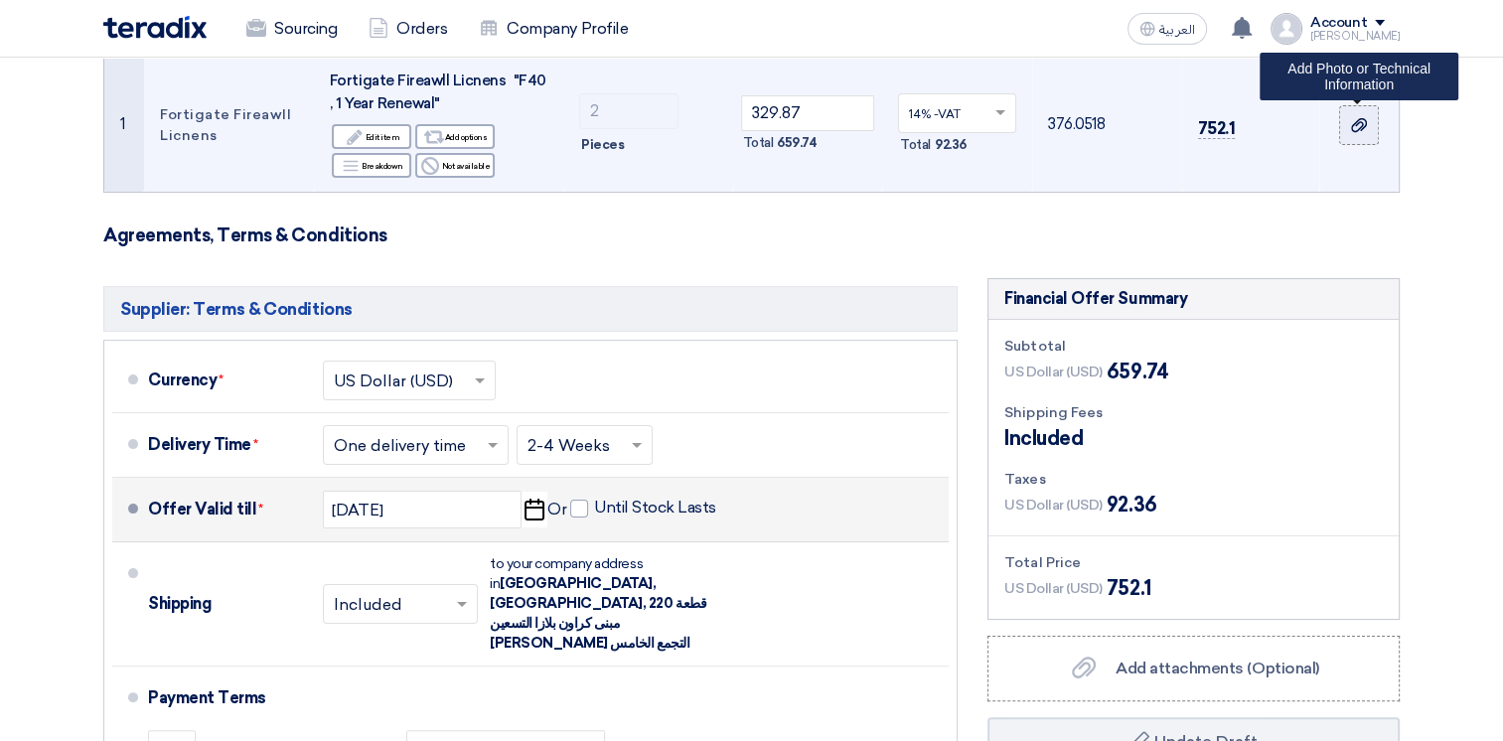
click at [1373, 131] on label at bounding box center [1359, 125] width 40 height 40
click at [0, 0] on input "file" at bounding box center [0, 0] width 0 height 0
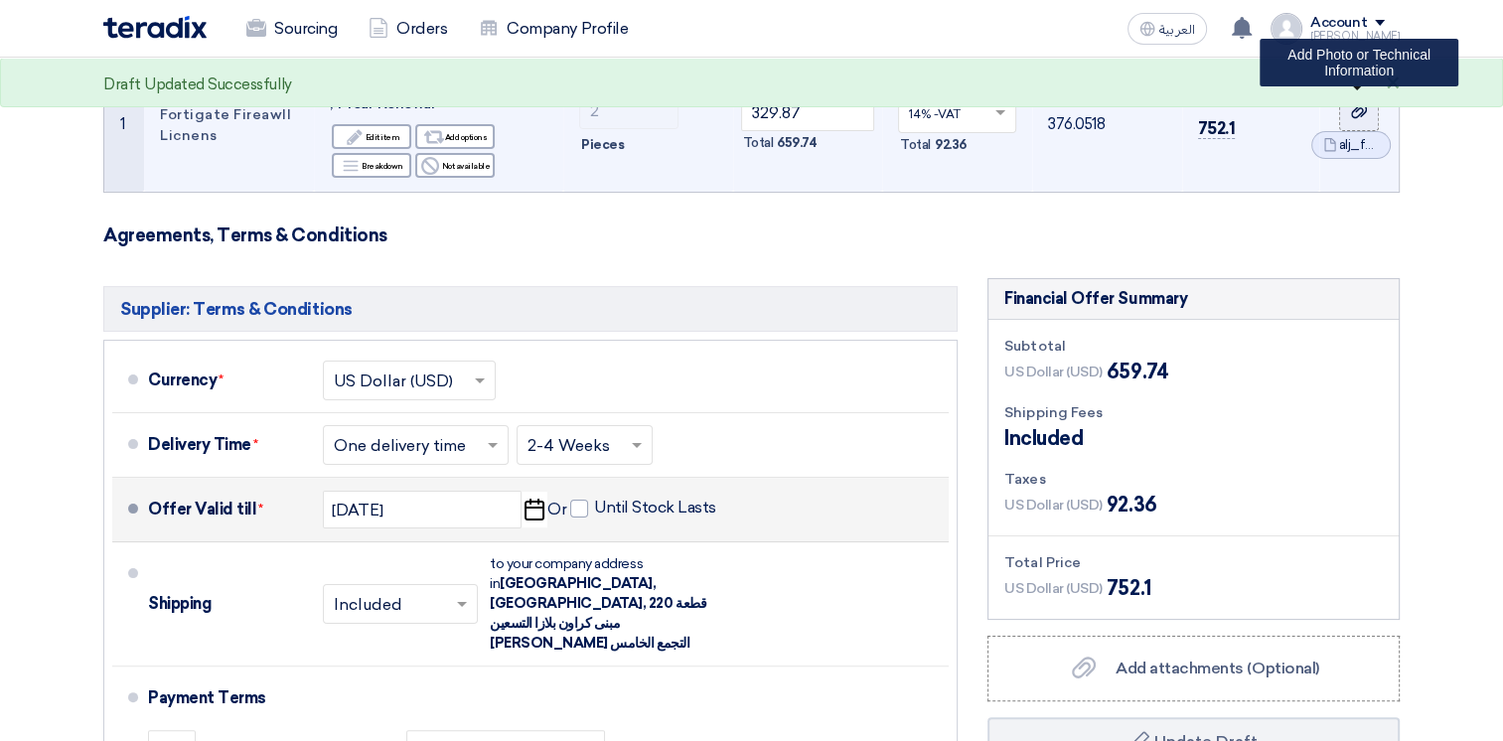
click at [1353, 116] on use at bounding box center [1359, 111] width 16 height 14
click at [0, 0] on input "file" at bounding box center [0, 0] width 0 height 0
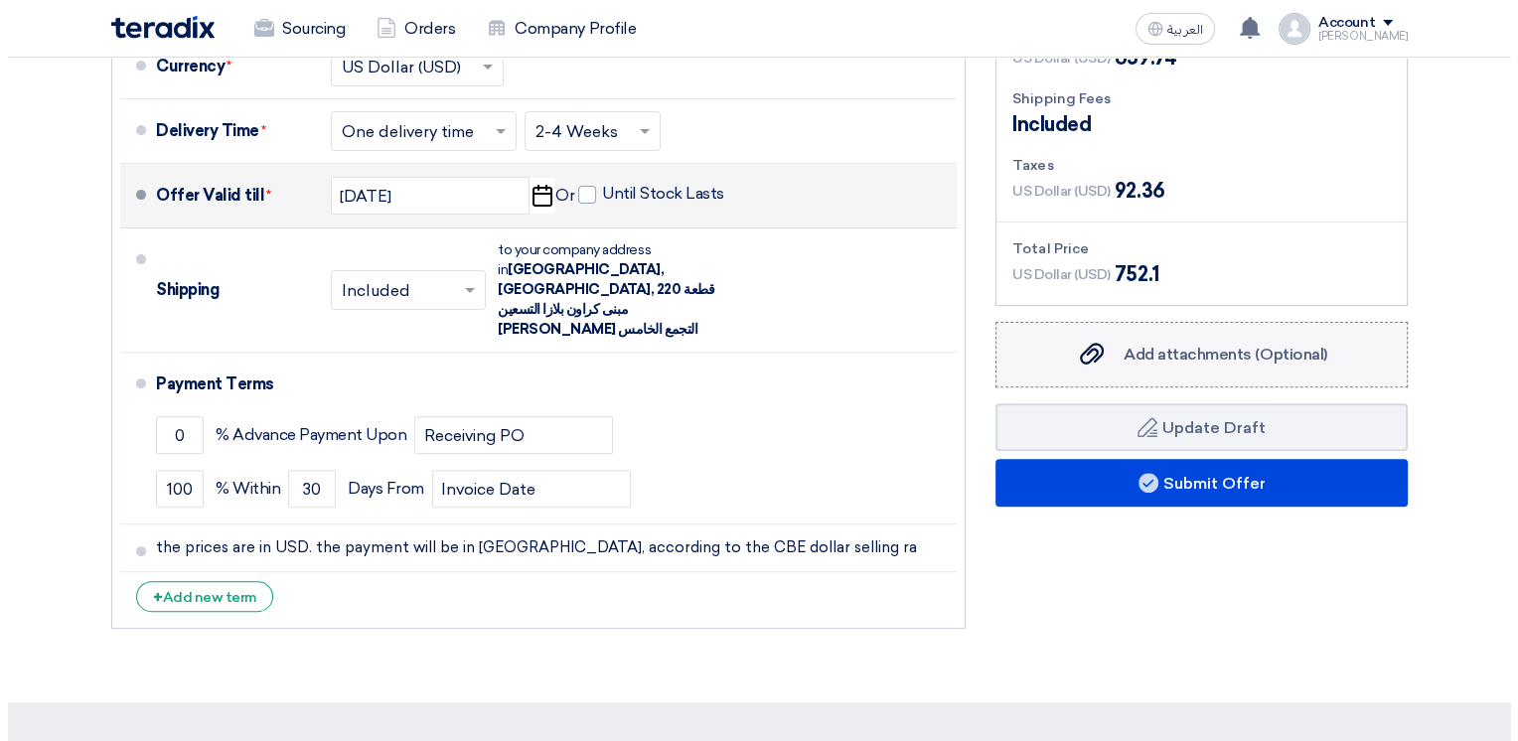
scroll to position [596, 0]
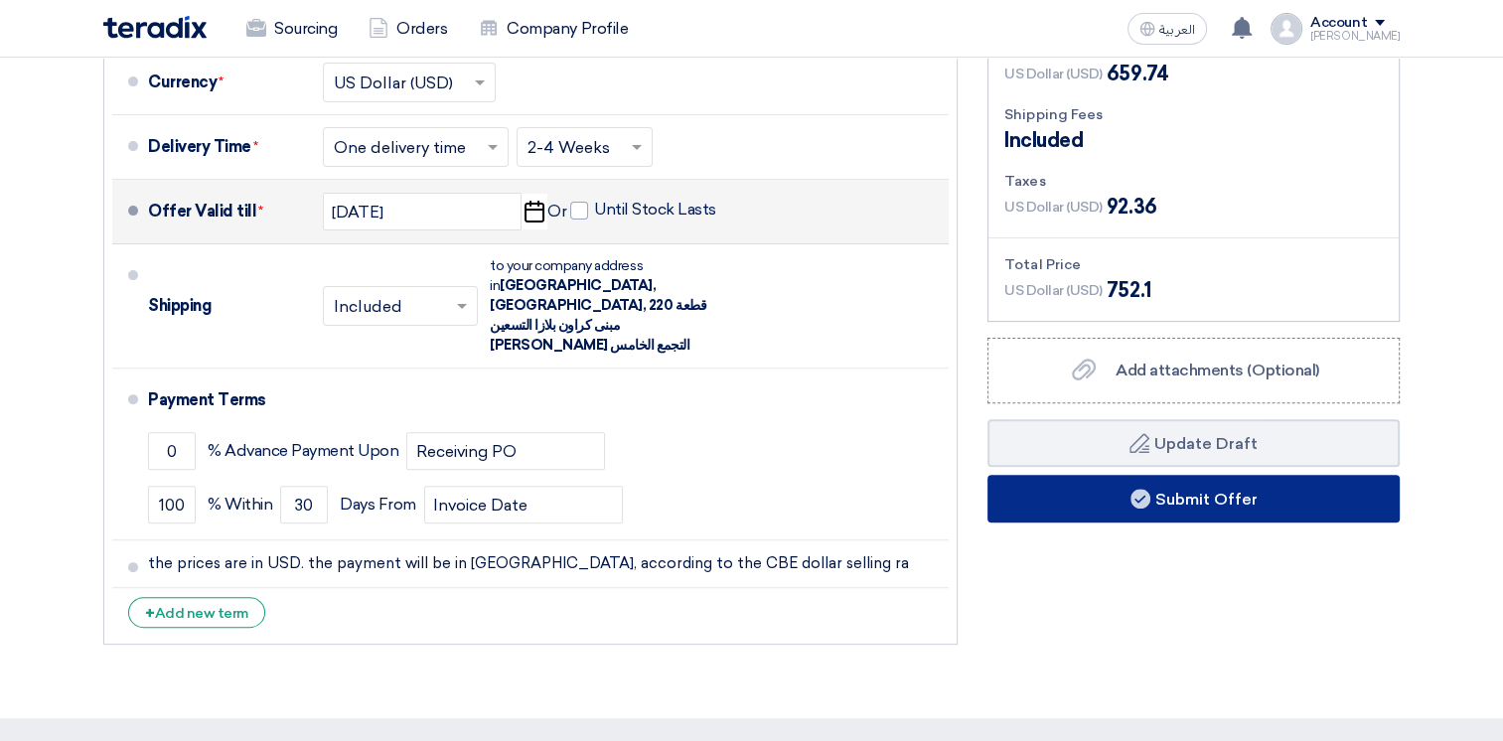
click at [1132, 492] on use at bounding box center [1140, 499] width 20 height 20
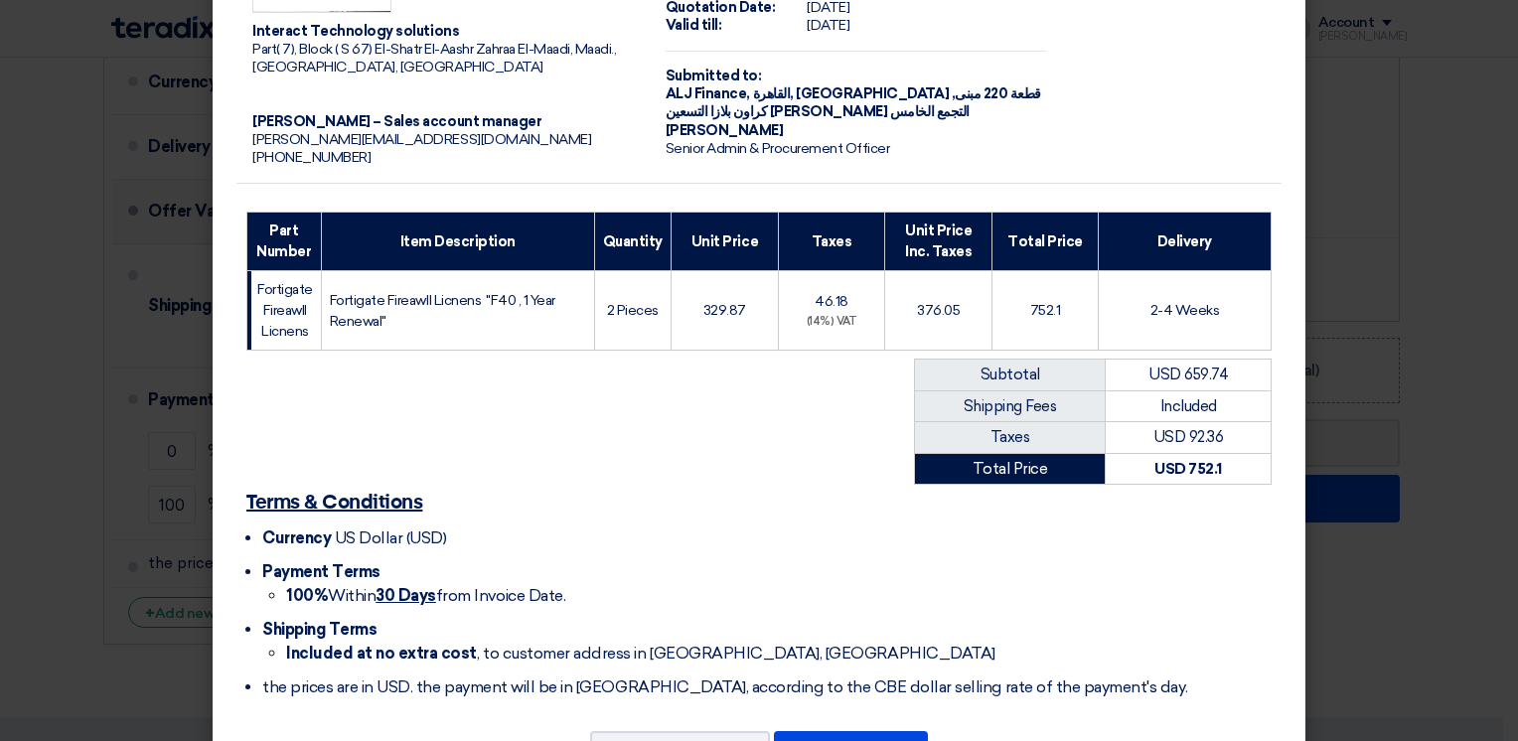
scroll to position [186, 0]
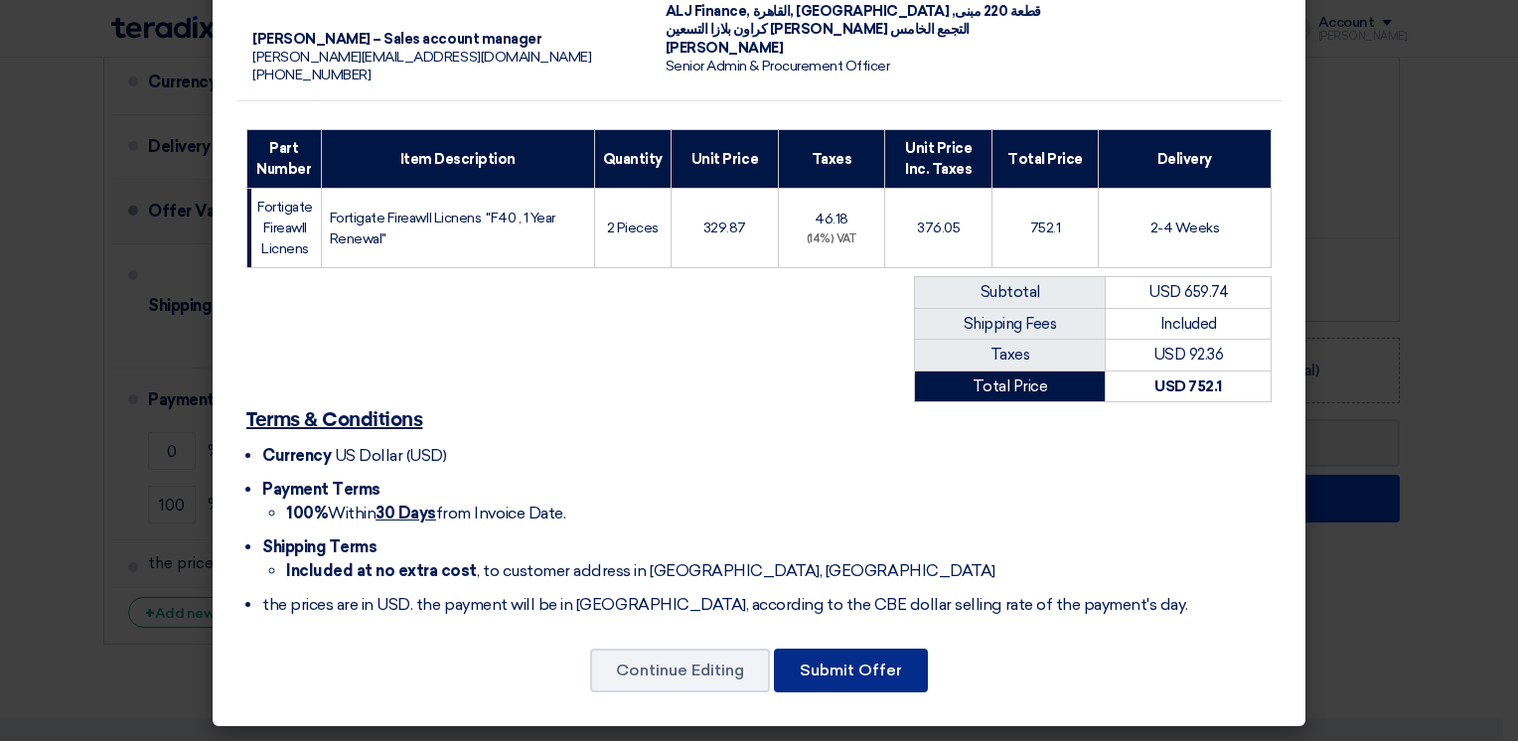
click at [881, 670] on button "Submit Offer" at bounding box center [851, 671] width 154 height 44
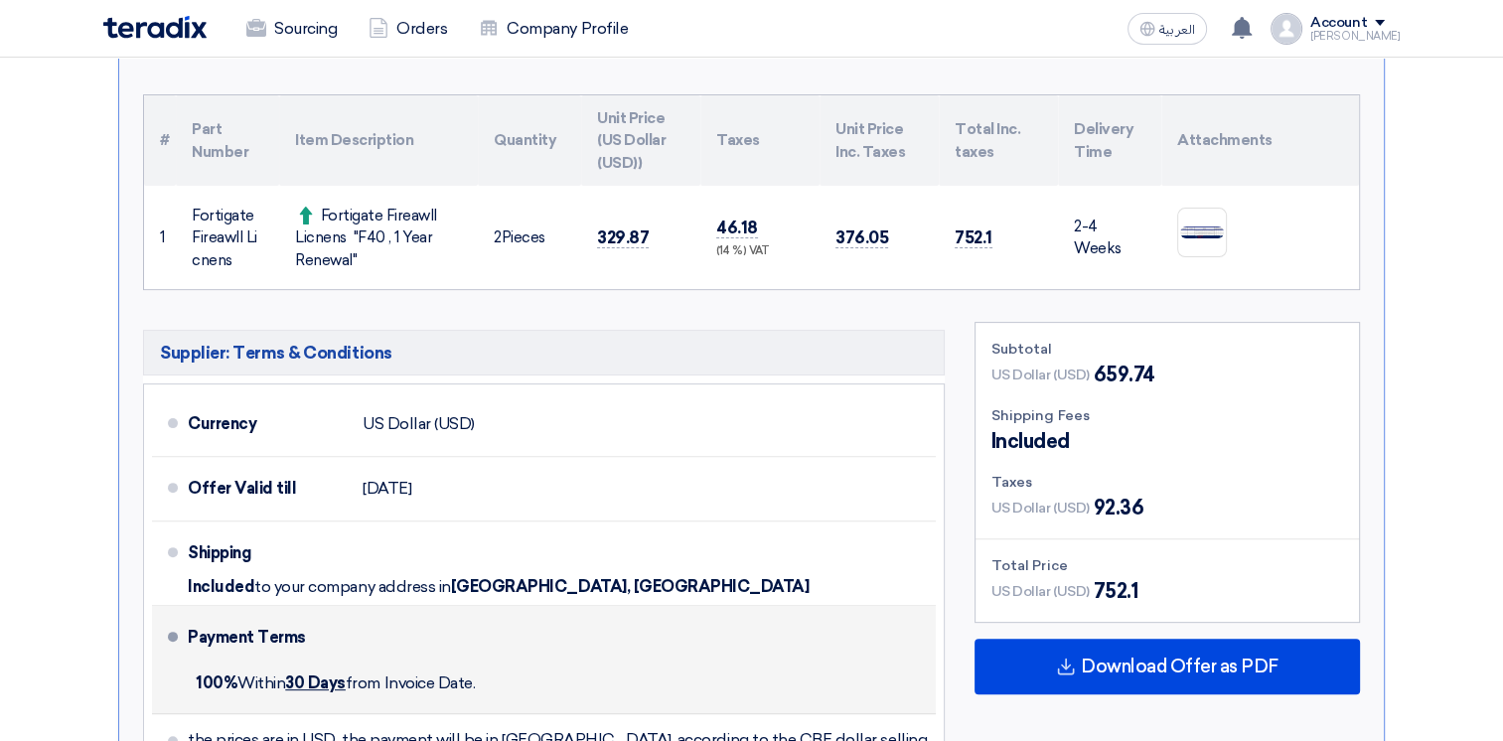
scroll to position [397, 0]
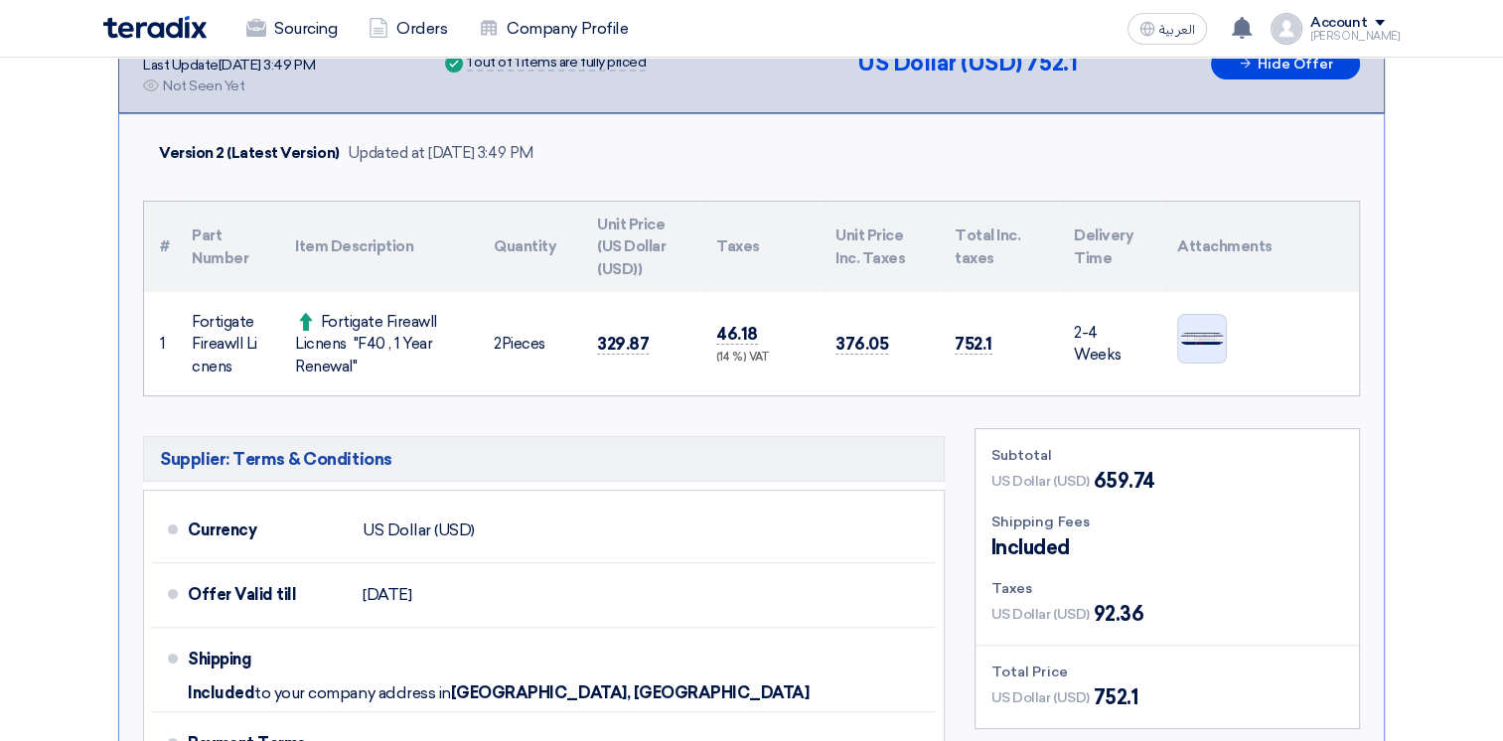
click at [1201, 340] on img at bounding box center [1202, 339] width 48 height 16
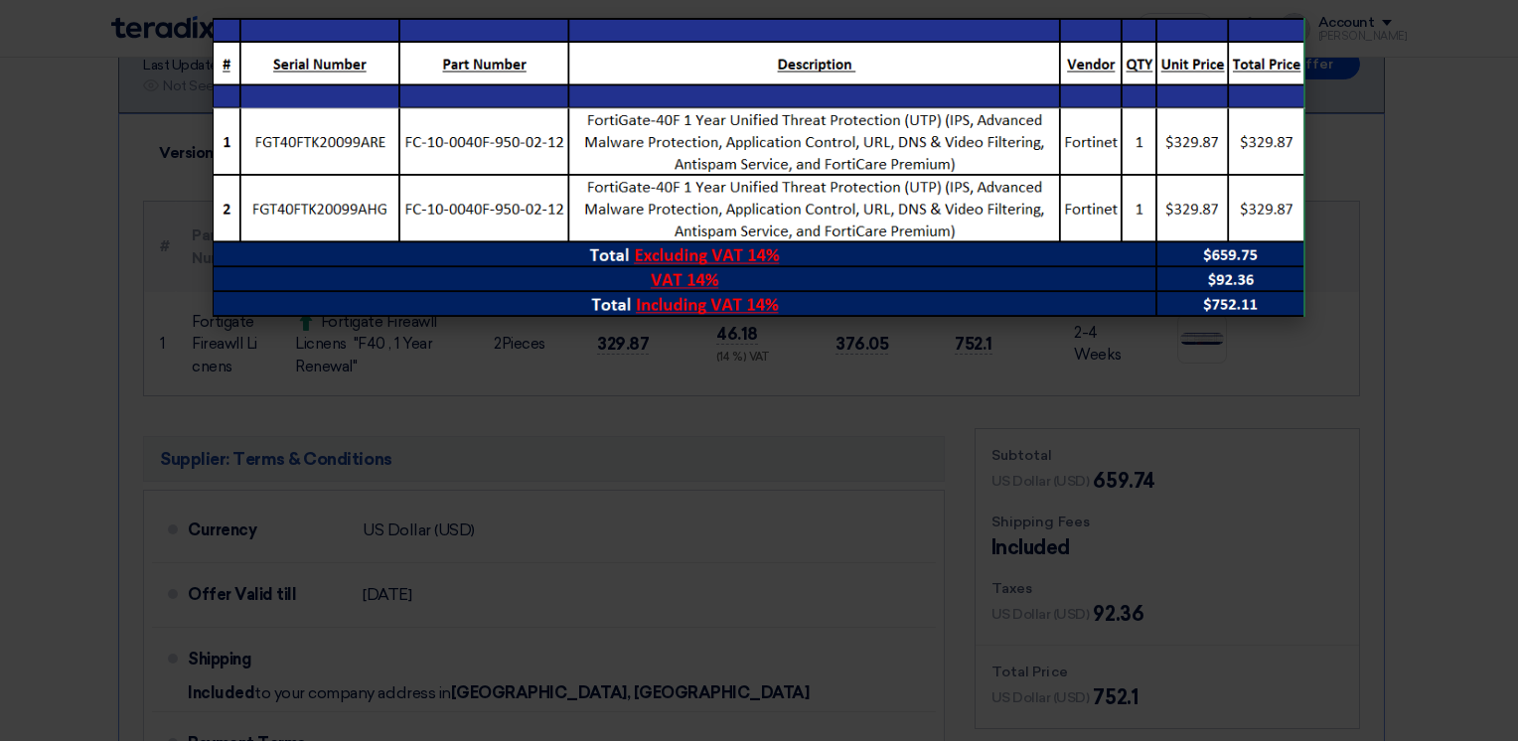
click at [1477, 474] on modal-container at bounding box center [759, 370] width 1518 height 741
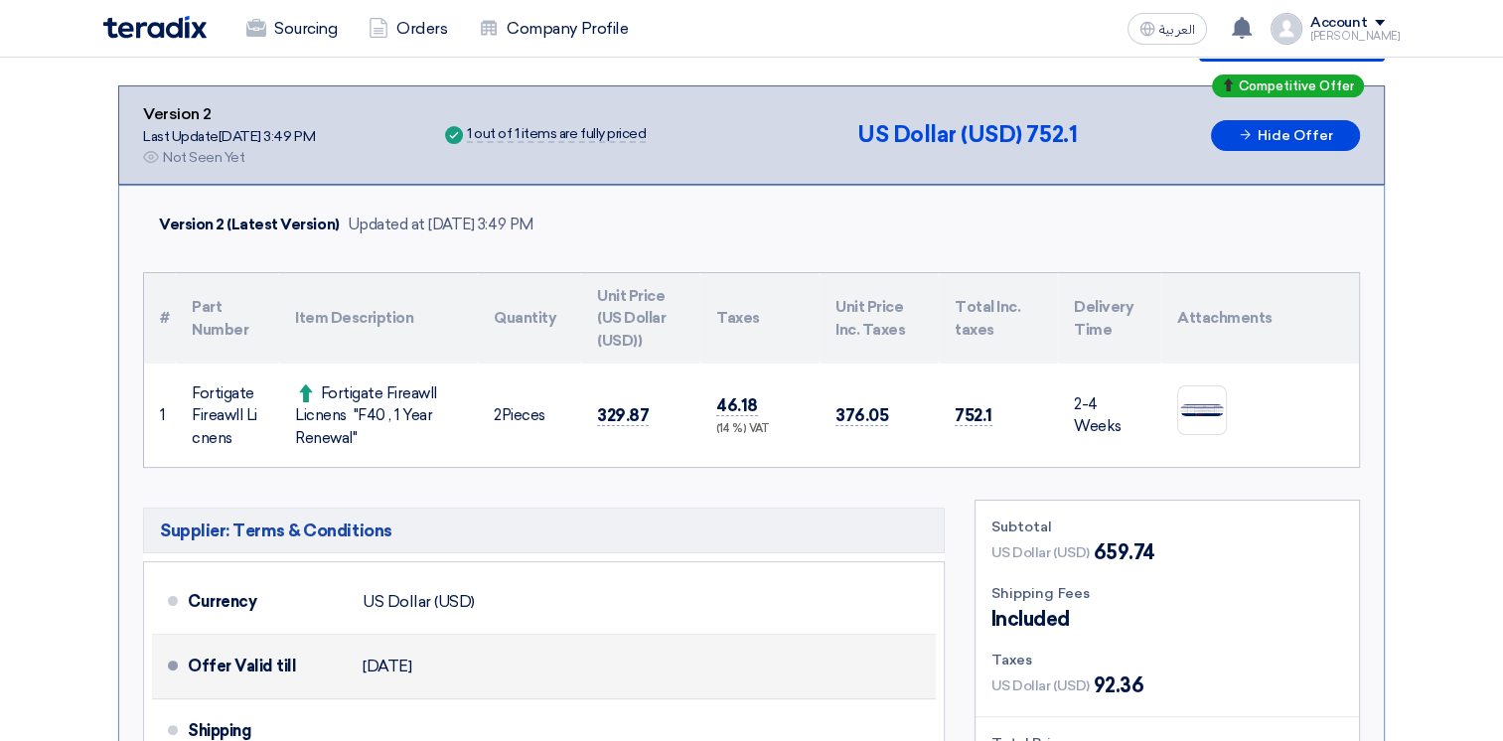
scroll to position [298, 0]
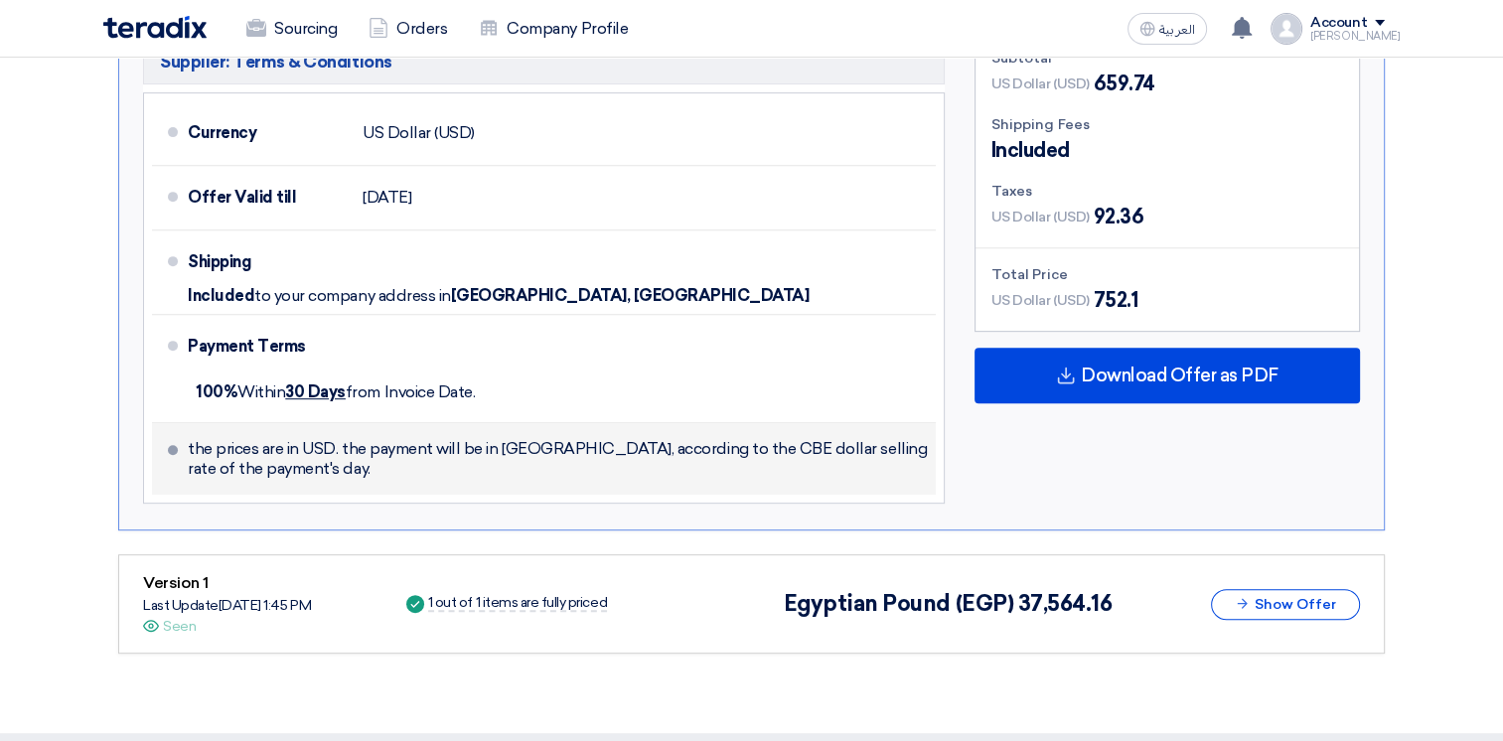
scroll to position [596, 0]
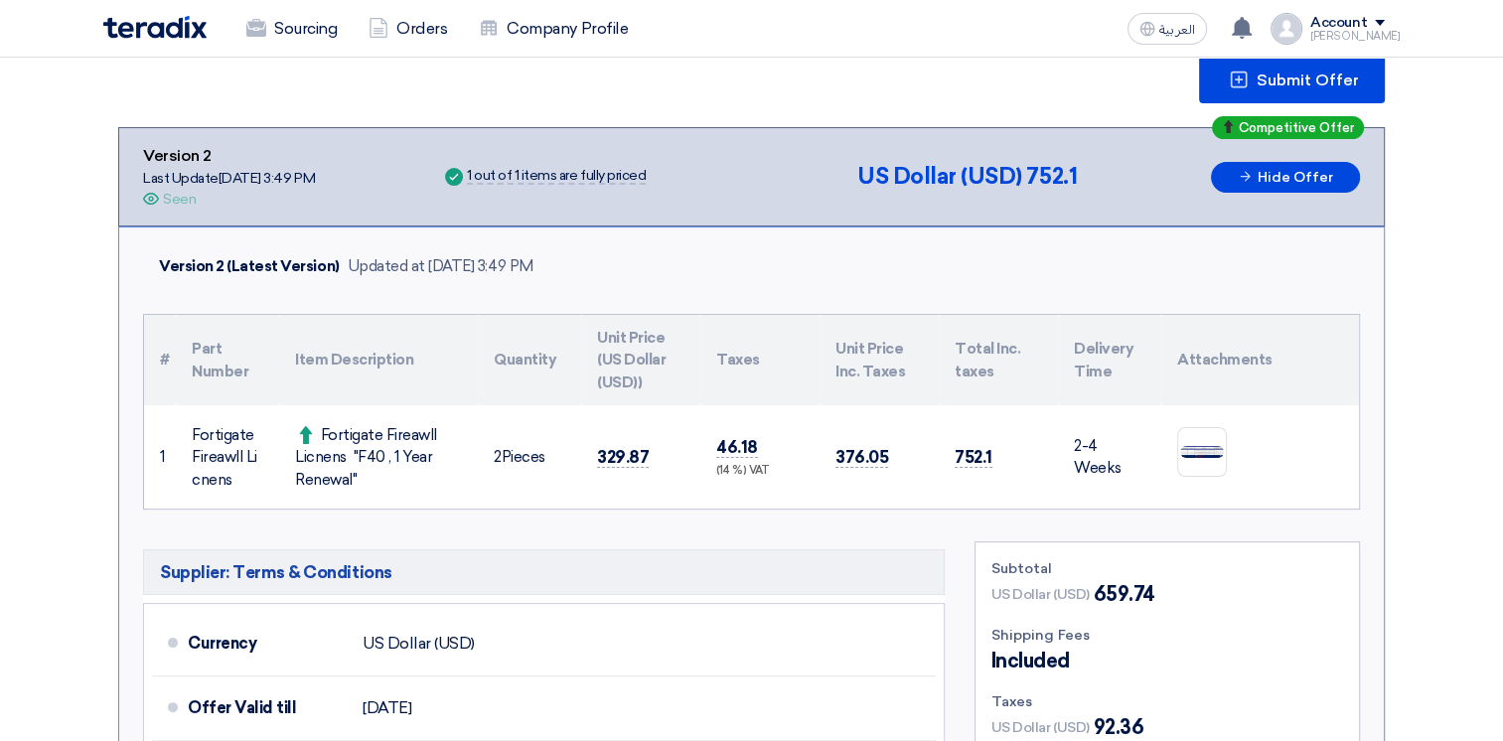
scroll to position [262, 0]
